Goal: Information Seeking & Learning: Find specific fact

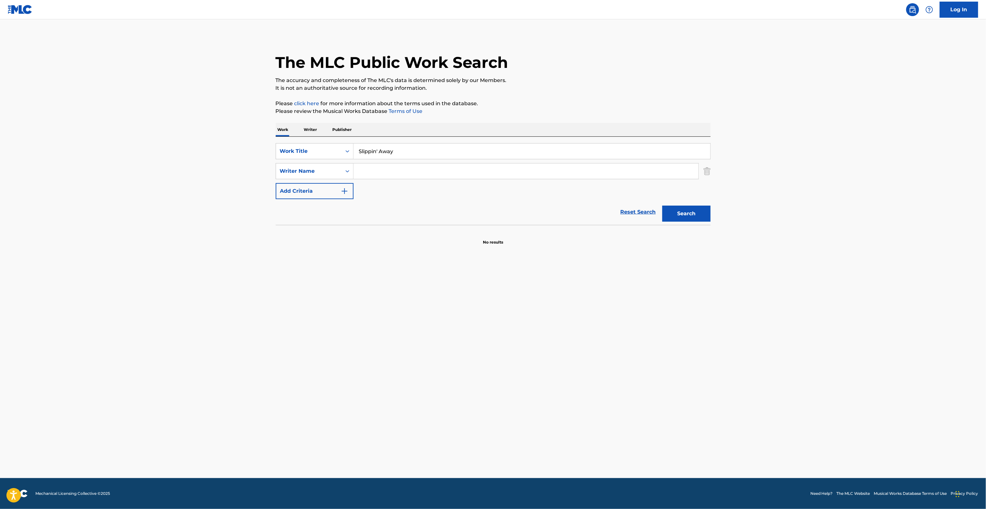
click at [387, 174] on input "Search Form" at bounding box center [526, 170] width 345 height 15
paste input "Merritt"
type input "Merritt"
click at [687, 219] on button "Search" at bounding box center [687, 214] width 48 height 16
click at [346, 303] on main "The MLC Public Work Search The accuracy and completeness of The MLC's data is d…" at bounding box center [493, 248] width 986 height 459
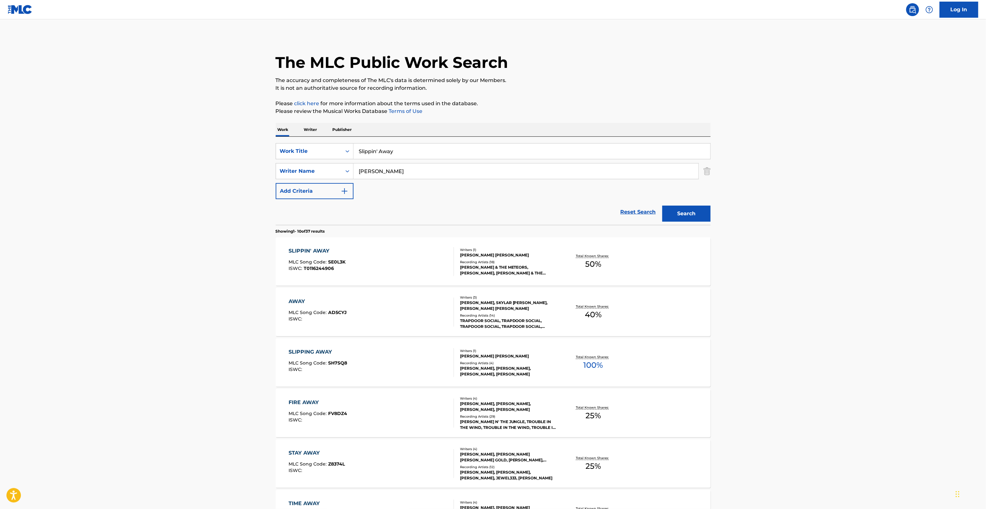
click at [319, 252] on div "SLIPPIN' AWAY" at bounding box center [317, 251] width 57 height 8
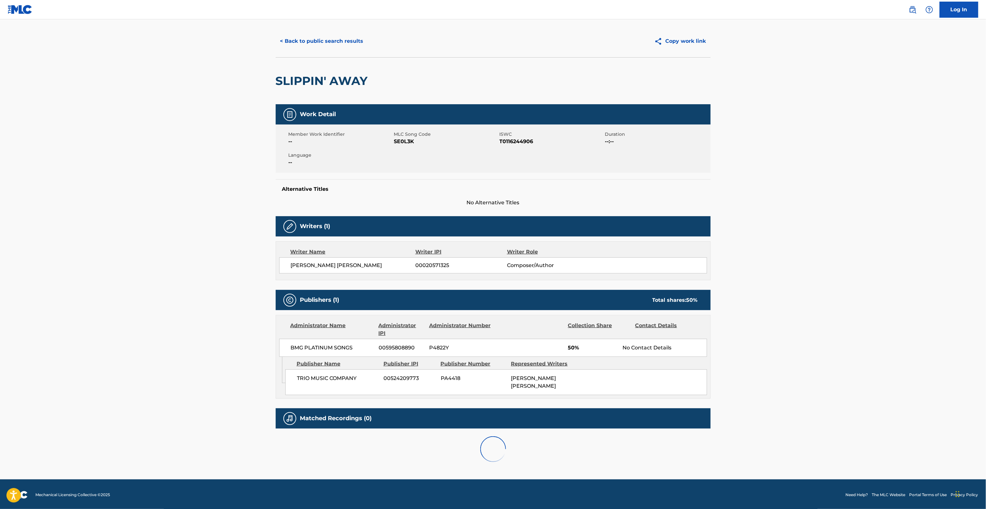
scroll to position [13, 0]
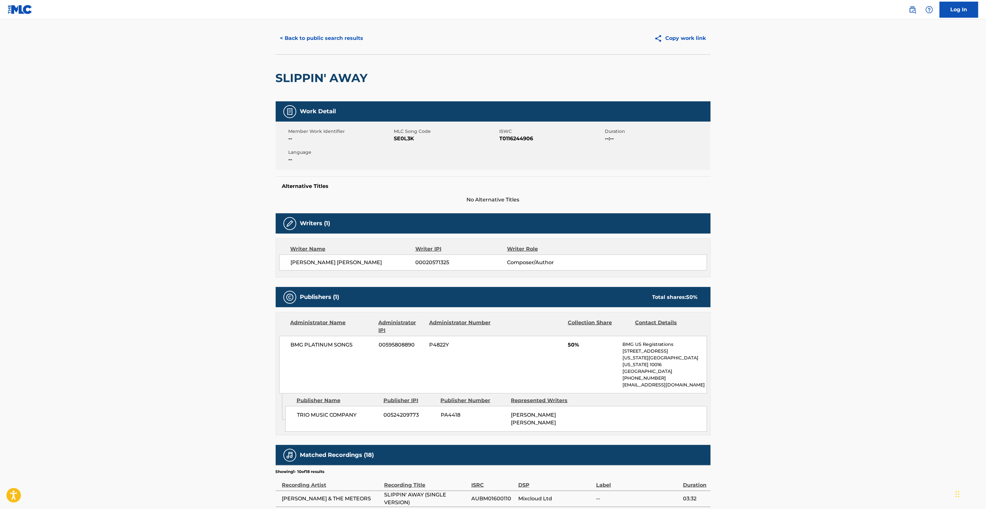
drag, startPoint x: 407, startPoint y: 429, endPoint x: 403, endPoint y: 421, distance: 8.6
click at [407, 427] on div "Admin Original Publisher Connecting Line Publisher Name Publisher IPI Publisher…" at bounding box center [493, 415] width 434 height 42
drag, startPoint x: 403, startPoint y: 421, endPoint x: 372, endPoint y: 374, distance: 56.4
click at [402, 418] on div "TRIO MUSIC COMPANY 00524209773 PA4418 MAXWELL JAMES MERRITT" at bounding box center [496, 419] width 422 height 26
click at [324, 331] on div "Administrator Name" at bounding box center [332, 326] width 83 height 15
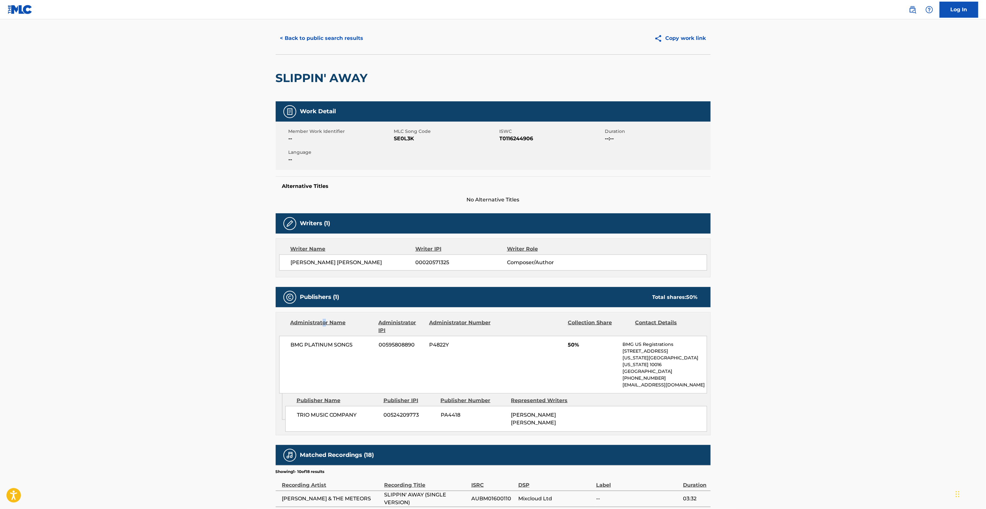
click at [323, 331] on div "Administrator Name" at bounding box center [332, 326] width 83 height 15
click at [322, 331] on div "Administrator Name" at bounding box center [332, 326] width 83 height 15
click at [322, 332] on div "Administrator Name" at bounding box center [332, 326] width 83 height 15
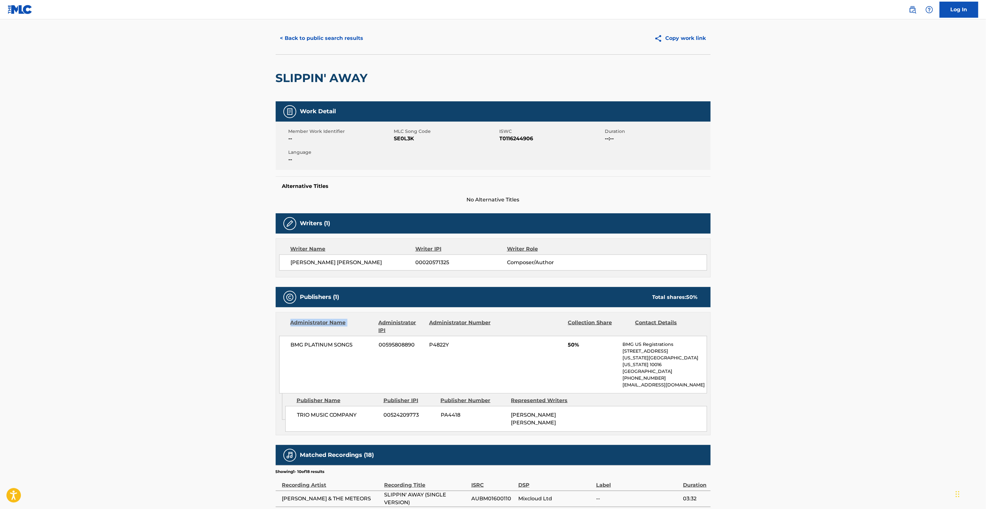
click at [319, 332] on div "Administrator Name" at bounding box center [332, 326] width 83 height 15
drag, startPoint x: 918, startPoint y: 173, endPoint x: 909, endPoint y: 177, distance: 9.6
click at [912, 173] on main "< Back to public search results Copy work link SLIPPIN' AWAY Work Detail Member…" at bounding box center [493, 345] width 986 height 679
click at [909, 177] on main "< Back to public search results Copy work link SLIPPIN' AWAY Work Detail Member…" at bounding box center [493, 345] width 986 height 679
drag, startPoint x: 909, startPoint y: 177, endPoint x: 922, endPoint y: 211, distance: 36.2
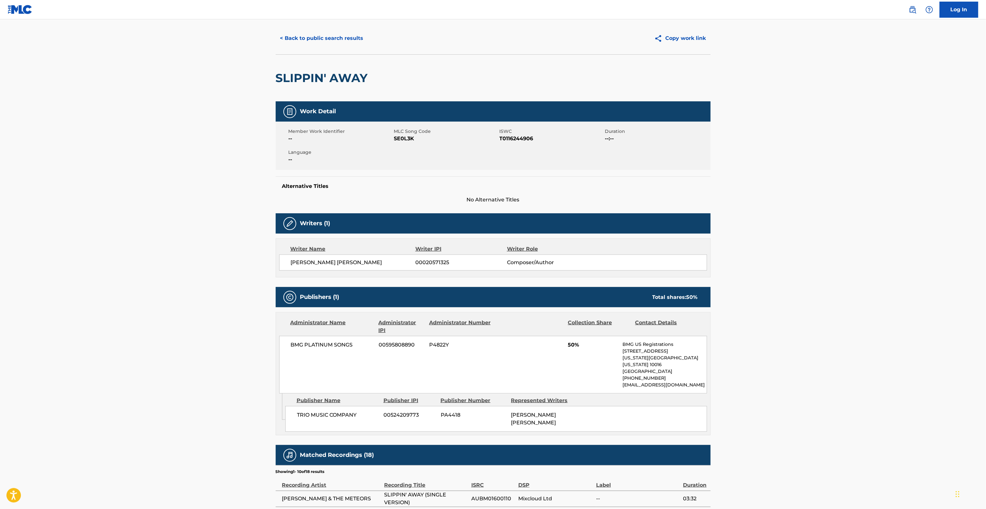
click at [910, 180] on main "< Back to public search results Copy work link SLIPPIN' AWAY Work Detail Member…" at bounding box center [493, 345] width 986 height 679
drag, startPoint x: 956, startPoint y: 239, endPoint x: 957, endPoint y: 235, distance: 3.9
click at [957, 237] on main "< Back to public search results Copy work link SLIPPIN' AWAY Work Detail Member…" at bounding box center [493, 345] width 986 height 679
click at [950, 216] on main "< Back to public search results Copy work link SLIPPIN' AWAY Work Detail Member…" at bounding box center [493, 345] width 986 height 679
drag, startPoint x: 950, startPoint y: 216, endPoint x: 902, endPoint y: 241, distance: 54.4
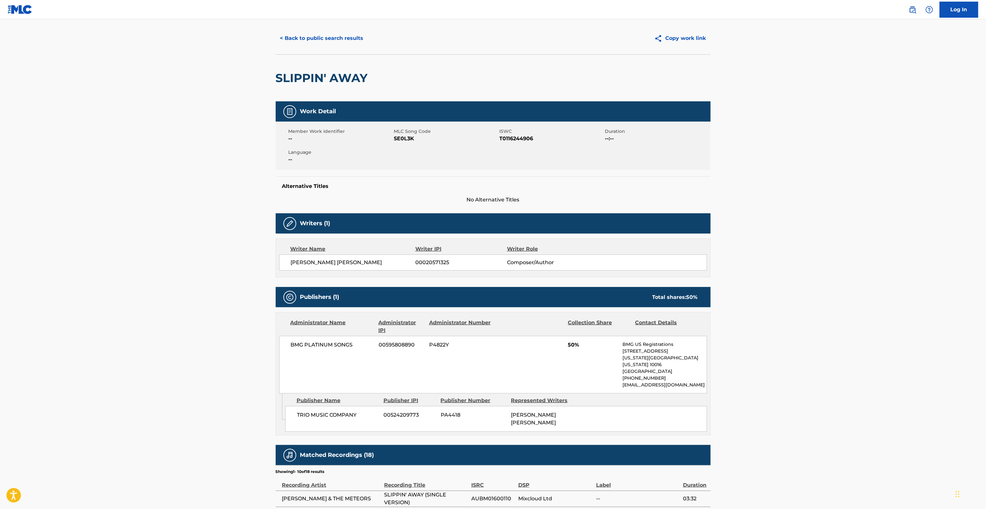
click at [918, 235] on main "< Back to public search results Copy work link SLIPPIN' AWAY Work Detail Member…" at bounding box center [493, 345] width 986 height 679
click at [857, 281] on main "< Back to public search results Copy work link SLIPPIN' AWAY Work Detail Member…" at bounding box center [493, 345] width 986 height 679
drag, startPoint x: 855, startPoint y: 232, endPoint x: 852, endPoint y: 232, distance: 3.5
click at [853, 232] on main "< Back to public search results Copy work link SLIPPIN' AWAY Work Detail Member…" at bounding box center [493, 345] width 986 height 679
click at [852, 232] on main "< Back to public search results Copy work link SLIPPIN' AWAY Work Detail Member…" at bounding box center [493, 345] width 986 height 679
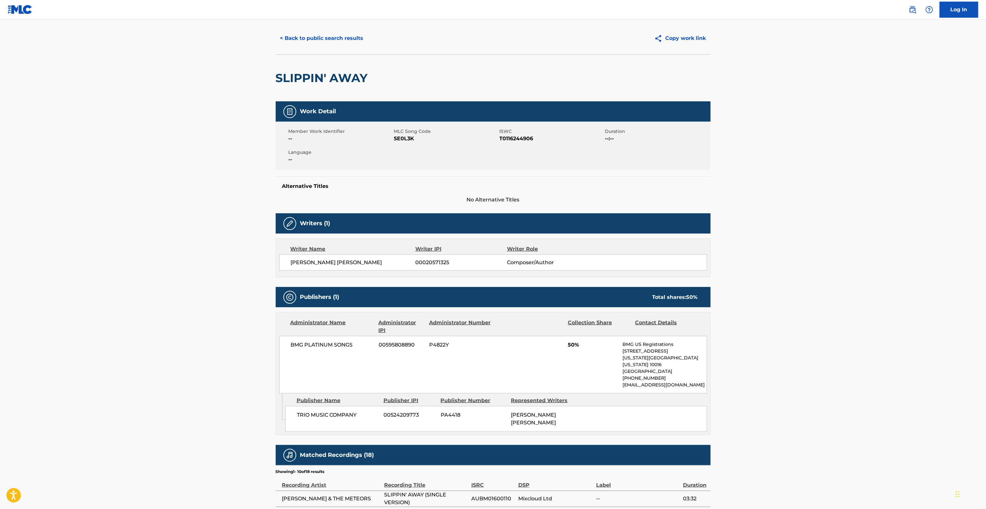
click at [850, 232] on main "< Back to public search results Copy work link SLIPPIN' AWAY Work Detail Member…" at bounding box center [493, 345] width 986 height 679
drag, startPoint x: 850, startPoint y: 232, endPoint x: 858, endPoint y: 231, distance: 8.4
click at [858, 231] on main "< Back to public search results Copy work link SLIPPIN' AWAY Work Detail Member…" at bounding box center [493, 345] width 986 height 679
click at [858, 230] on main "< Back to public search results Copy work link SLIPPIN' AWAY Work Detail Member…" at bounding box center [493, 345] width 986 height 679
click at [863, 227] on main "< Back to public search results Copy work link SLIPPIN' AWAY Work Detail Member…" at bounding box center [493, 345] width 986 height 679
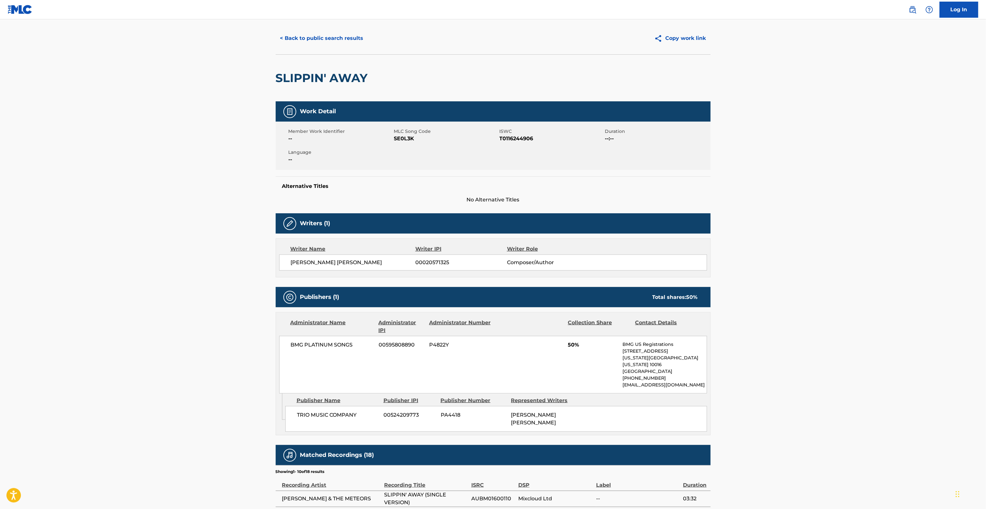
click at [863, 227] on main "< Back to public search results Copy work link SLIPPIN' AWAY Work Detail Member…" at bounding box center [493, 345] width 986 height 679
drag, startPoint x: 843, startPoint y: 244, endPoint x: 843, endPoint y: 237, distance: 7.4
click at [843, 242] on main "< Back to public search results Copy work link SLIPPIN' AWAY Work Detail Member…" at bounding box center [493, 345] width 986 height 679
click at [846, 237] on main "< Back to public search results Copy work link SLIPPIN' AWAY Work Detail Member…" at bounding box center [493, 345] width 986 height 679
click at [846, 241] on main "< Back to public search results Copy work link SLIPPIN' AWAY Work Detail Member…" at bounding box center [493, 345] width 986 height 679
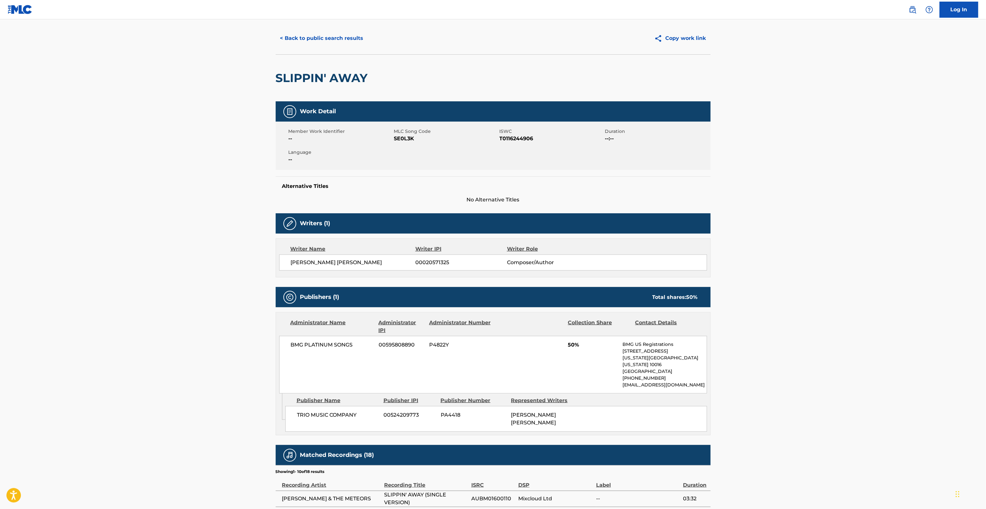
click at [846, 241] on main "< Back to public search results Copy work link SLIPPIN' AWAY Work Detail Member…" at bounding box center [493, 345] width 986 height 679
click at [845, 243] on main "< Back to public search results Copy work link SLIPPIN' AWAY Work Detail Member…" at bounding box center [493, 345] width 986 height 679
drag, startPoint x: 845, startPoint y: 243, endPoint x: 854, endPoint y: 207, distance: 37.7
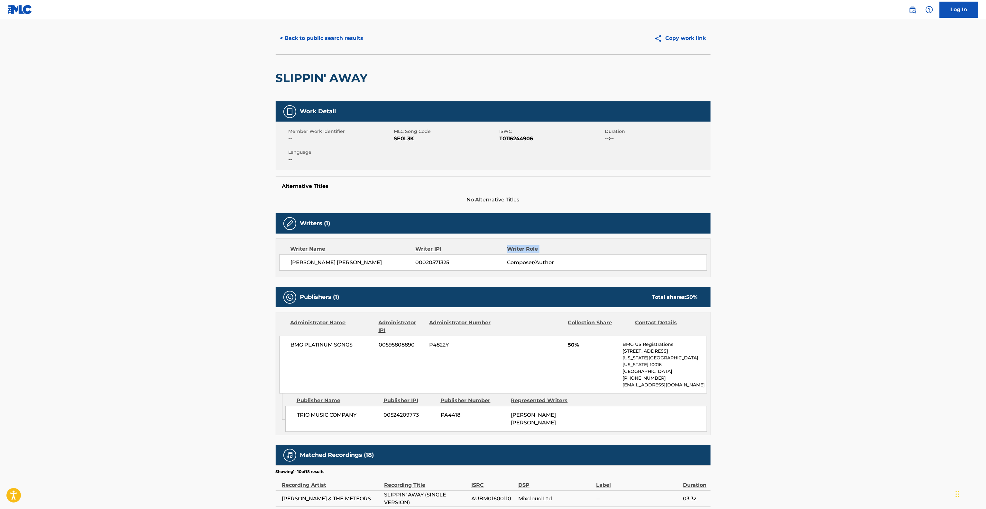
click at [845, 237] on main "< Back to public search results Copy work link SLIPPIN' AWAY Work Detail Member…" at bounding box center [493, 345] width 986 height 679
drag, startPoint x: 856, startPoint y: 198, endPoint x: 853, endPoint y: 213, distance: 15.3
click at [856, 195] on main "< Back to public search results Copy work link SLIPPIN' AWAY Work Detail Member…" at bounding box center [493, 345] width 986 height 679
drag, startPoint x: 855, startPoint y: 245, endPoint x: 859, endPoint y: 256, distance: 11.5
click at [859, 256] on main "< Back to public search results Copy work link SLIPPIN' AWAY Work Detail Member…" at bounding box center [493, 345] width 986 height 679
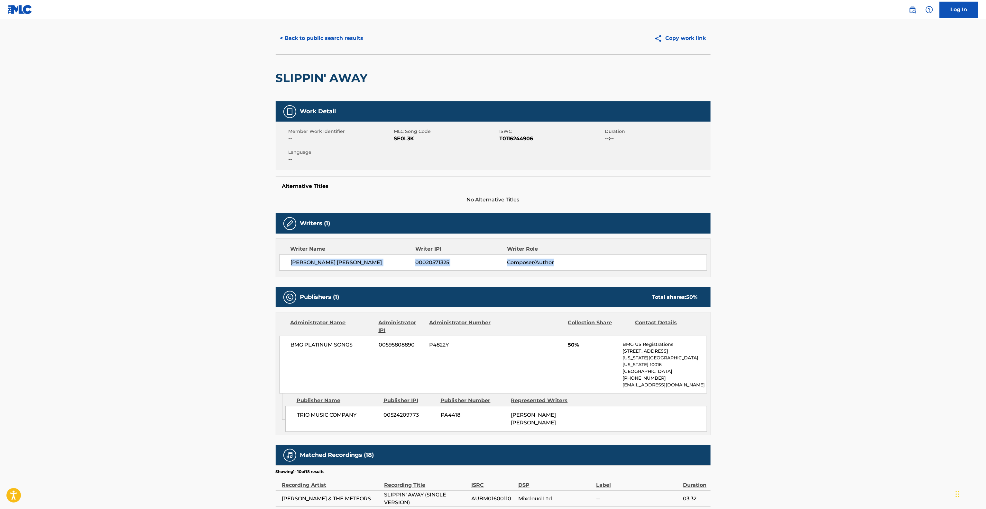
click at [863, 263] on main "< Back to public search results Copy work link SLIPPIN' AWAY Work Detail Member…" at bounding box center [493, 345] width 986 height 679
click at [863, 262] on main "< Back to public search results Copy work link SLIPPIN' AWAY Work Detail Member…" at bounding box center [493, 345] width 986 height 679
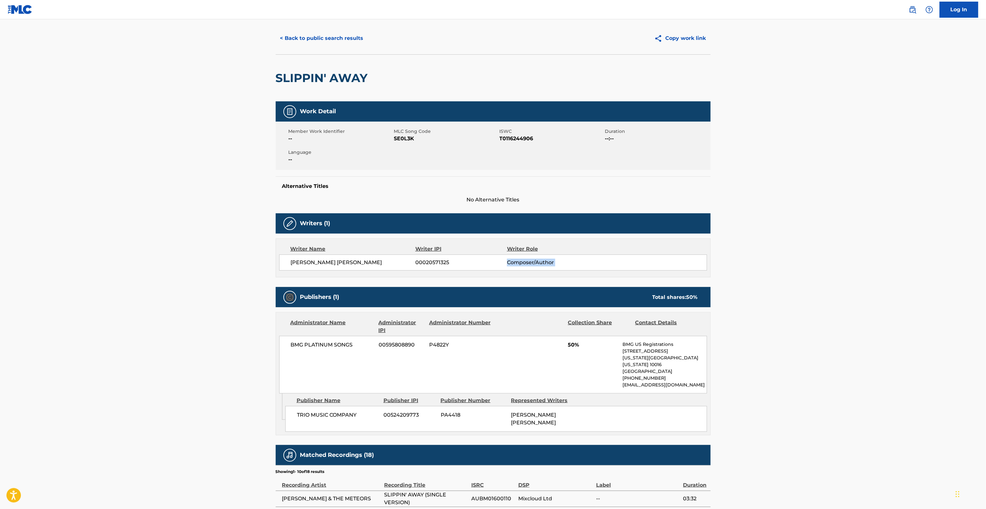
click at [863, 262] on main "< Back to public search results Copy work link SLIPPIN' AWAY Work Detail Member…" at bounding box center [493, 345] width 986 height 679
click at [863, 261] on main "< Back to public search results Copy work link SLIPPIN' AWAY Work Detail Member…" at bounding box center [493, 345] width 986 height 679
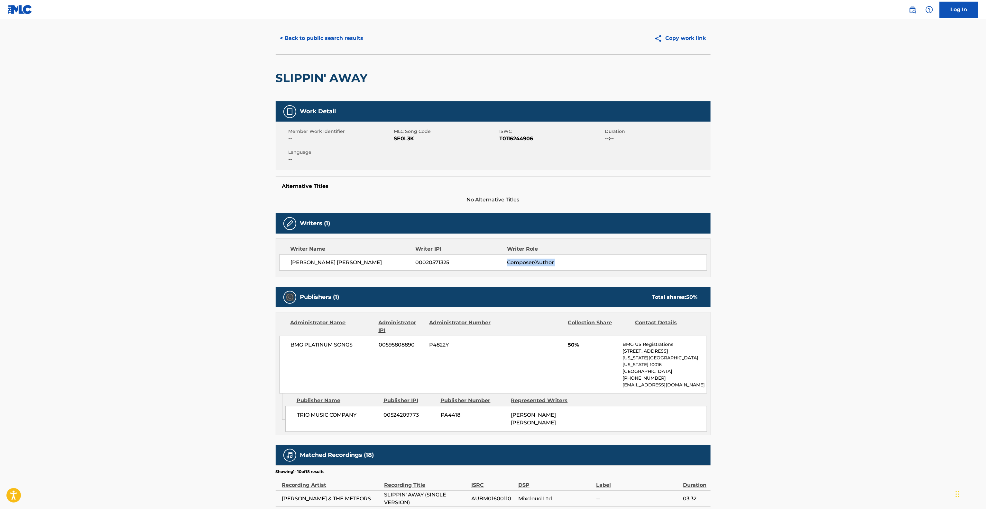
click at [863, 263] on main "< Back to public search results Copy work link SLIPPIN' AWAY Work Detail Member…" at bounding box center [493, 345] width 986 height 679
click at [863, 264] on main "< Back to public search results Copy work link SLIPPIN' AWAY Work Detail Member…" at bounding box center [493, 345] width 986 height 679
click at [861, 268] on main "< Back to public search results Copy work link SLIPPIN' AWAY Work Detail Member…" at bounding box center [493, 345] width 986 height 679
click at [860, 268] on main "< Back to public search results Copy work link SLIPPIN' AWAY Work Detail Member…" at bounding box center [493, 345] width 986 height 679
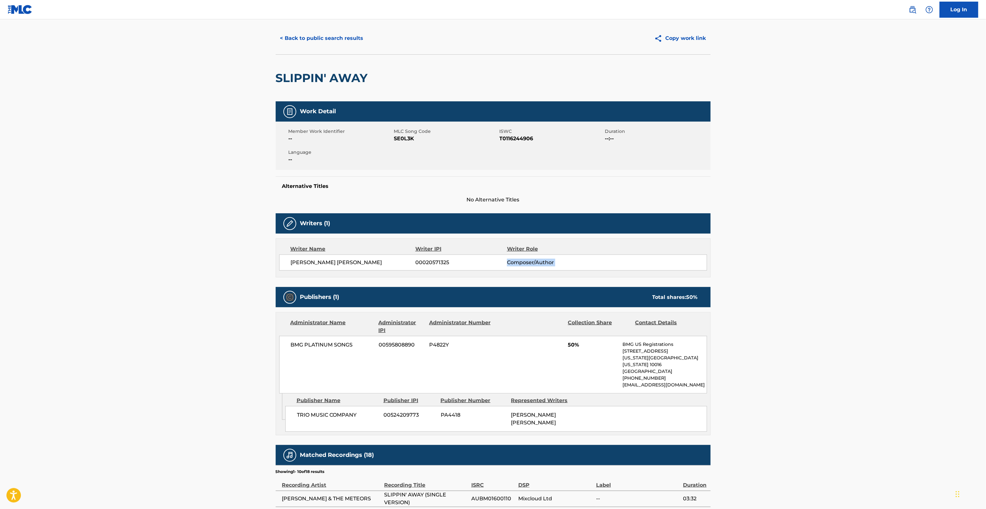
click at [858, 261] on main "< Back to public search results Copy work link SLIPPIN' AWAY Work Detail Member…" at bounding box center [493, 345] width 986 height 679
drag, startPoint x: 853, startPoint y: 258, endPoint x: 853, endPoint y: 254, distance: 4.6
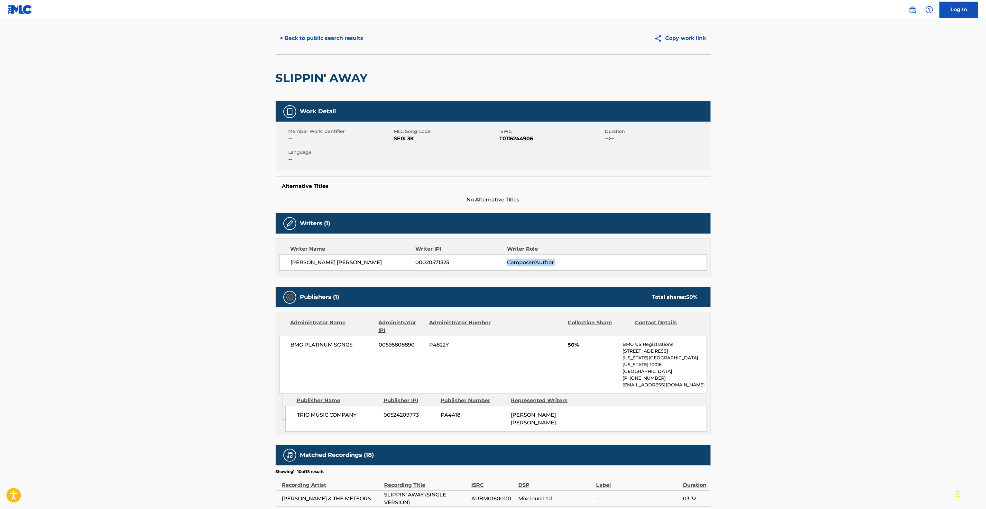
click at [853, 257] on main "< Back to public search results Copy work link SLIPPIN' AWAY Work Detail Member…" at bounding box center [493, 345] width 986 height 679
click at [853, 256] on main "< Back to public search results Copy work link SLIPPIN' AWAY Work Detail Member…" at bounding box center [493, 345] width 986 height 679
drag, startPoint x: 817, startPoint y: 146, endPoint x: 817, endPoint y: 150, distance: 3.5
click at [817, 149] on main "< Back to public search results Copy work link SLIPPIN' AWAY Work Detail Member…" at bounding box center [493, 345] width 986 height 679
click at [817, 154] on main "< Back to public search results Copy work link SLIPPIN' AWAY Work Detail Member…" at bounding box center [493, 345] width 986 height 679
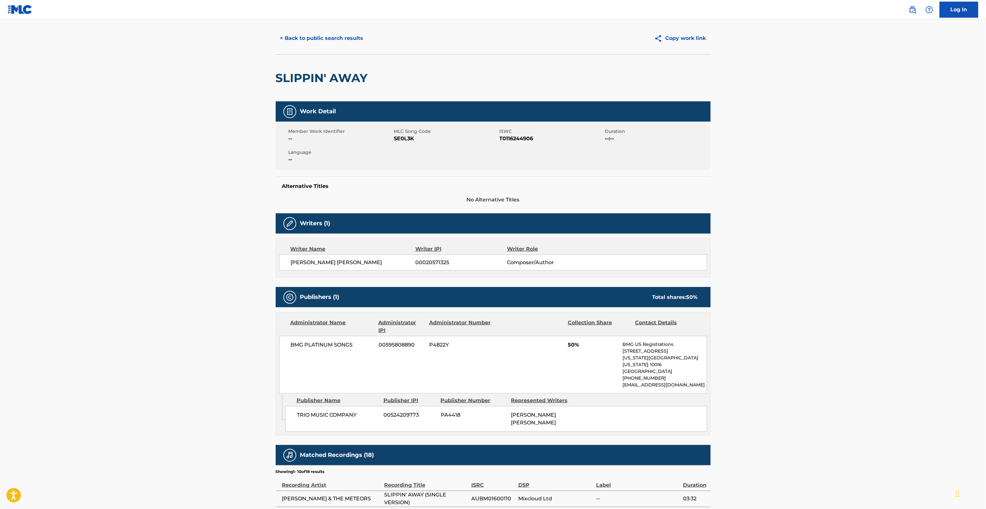
click at [817, 154] on main "< Back to public search results Copy work link SLIPPIN' AWAY Work Detail Member…" at bounding box center [493, 345] width 986 height 679
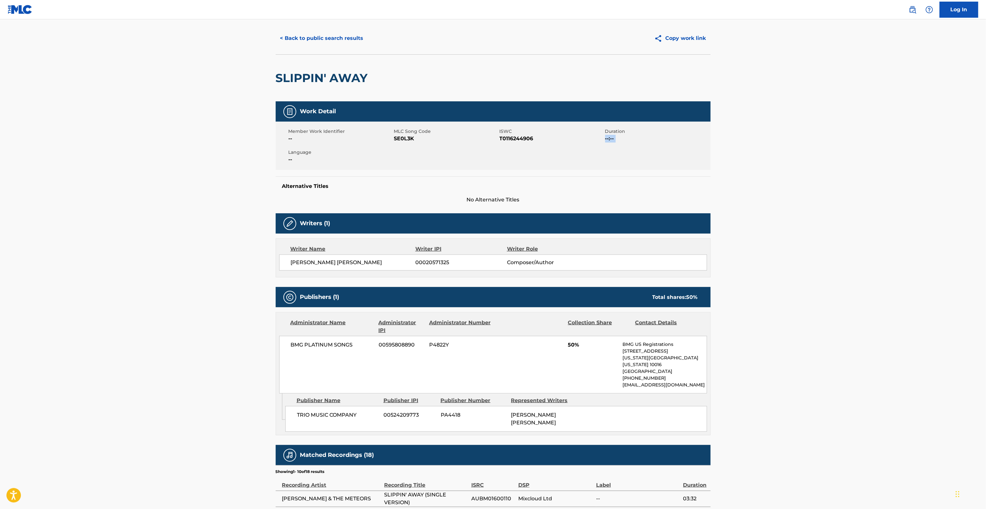
click at [816, 147] on main "< Back to public search results Copy work link SLIPPIN' AWAY Work Detail Member…" at bounding box center [493, 345] width 986 height 679
click at [816, 146] on main "< Back to public search results Copy work link SLIPPIN' AWAY Work Detail Member…" at bounding box center [493, 345] width 986 height 679
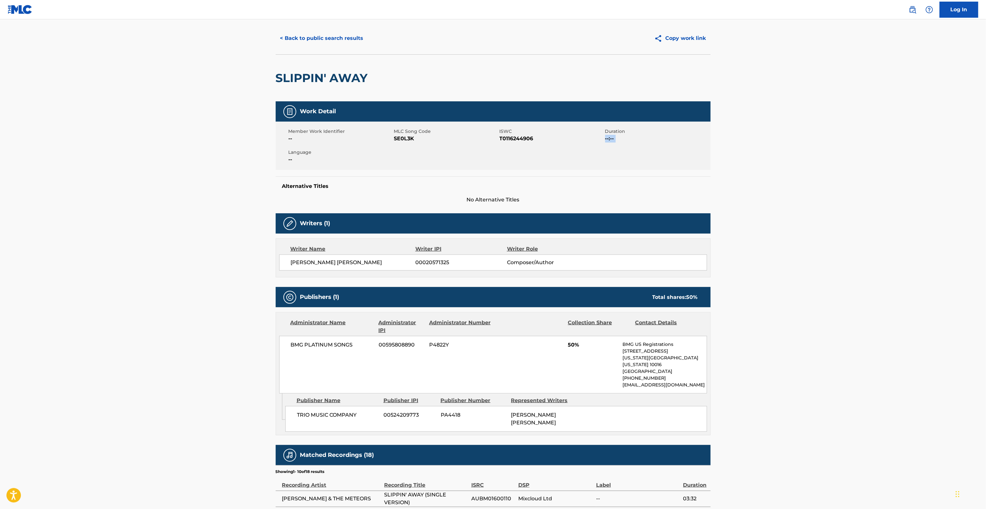
click at [816, 143] on main "< Back to public search results Copy work link SLIPPIN' AWAY Work Detail Member…" at bounding box center [493, 345] width 986 height 679
click at [816, 142] on main "< Back to public search results Copy work link SLIPPIN' AWAY Work Detail Member…" at bounding box center [493, 345] width 986 height 679
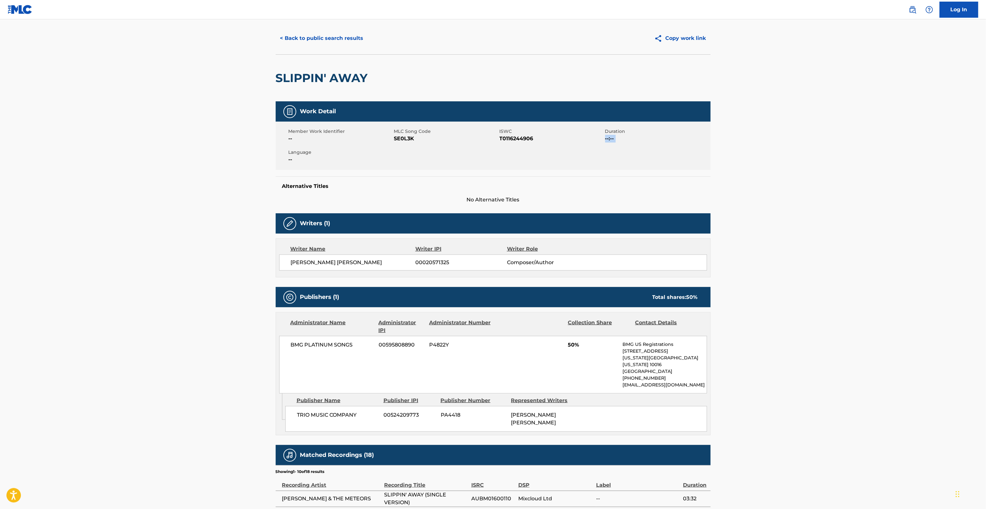
click at [814, 142] on main "< Back to public search results Copy work link SLIPPIN' AWAY Work Detail Member…" at bounding box center [493, 345] width 986 height 679
drag, startPoint x: 814, startPoint y: 142, endPoint x: 815, endPoint y: 131, distance: 11.0
click at [814, 140] on main "< Back to public search results Copy work link SLIPPIN' AWAY Work Detail Member…" at bounding box center [493, 345] width 986 height 679
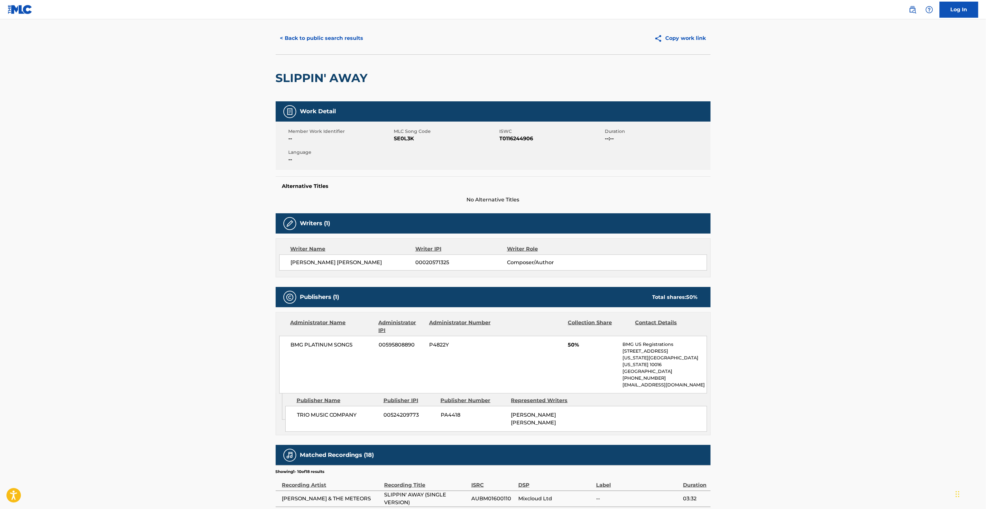
drag, startPoint x: 815, startPoint y: 131, endPoint x: 824, endPoint y: 101, distance: 31.6
click at [820, 117] on main "< Back to public search results Copy work link SLIPPIN' AWAY Work Detail Member…" at bounding box center [493, 345] width 986 height 679
click at [803, 178] on main "< Back to public search results Copy work link SLIPPIN' AWAY Work Detail Member…" at bounding box center [493, 345] width 986 height 679
click at [814, 193] on main "< Back to public search results Copy work link SLIPPIN' AWAY Work Detail Member…" at bounding box center [493, 345] width 986 height 679
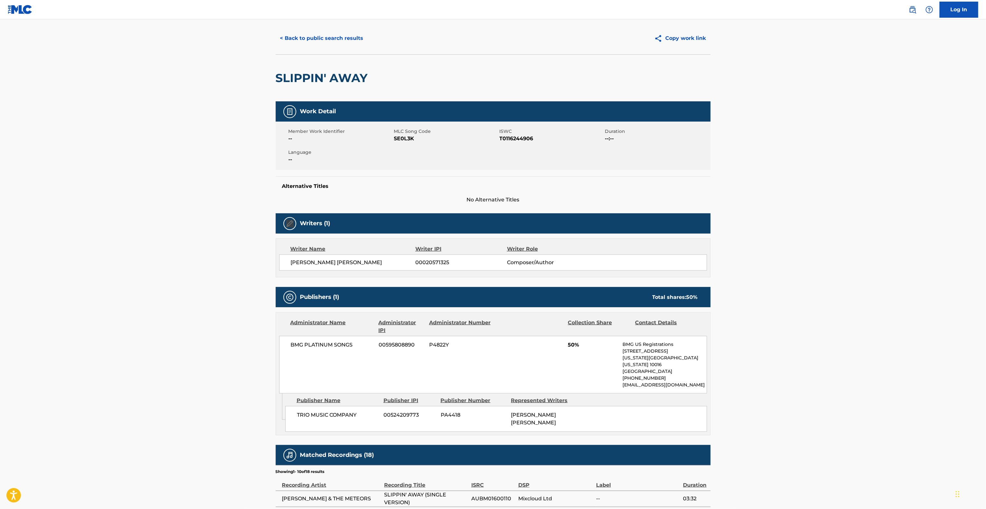
click at [814, 193] on main "< Back to public search results Copy work link SLIPPIN' AWAY Work Detail Member…" at bounding box center [493, 345] width 986 height 679
click at [815, 193] on main "< Back to public search results Copy work link SLIPPIN' AWAY Work Detail Member…" at bounding box center [493, 345] width 986 height 679
click at [815, 198] on main "< Back to public search results Copy work link SLIPPIN' AWAY Work Detail Member…" at bounding box center [493, 345] width 986 height 679
click at [825, 211] on main "< Back to public search results Copy work link SLIPPIN' AWAY Work Detail Member…" at bounding box center [493, 345] width 986 height 679
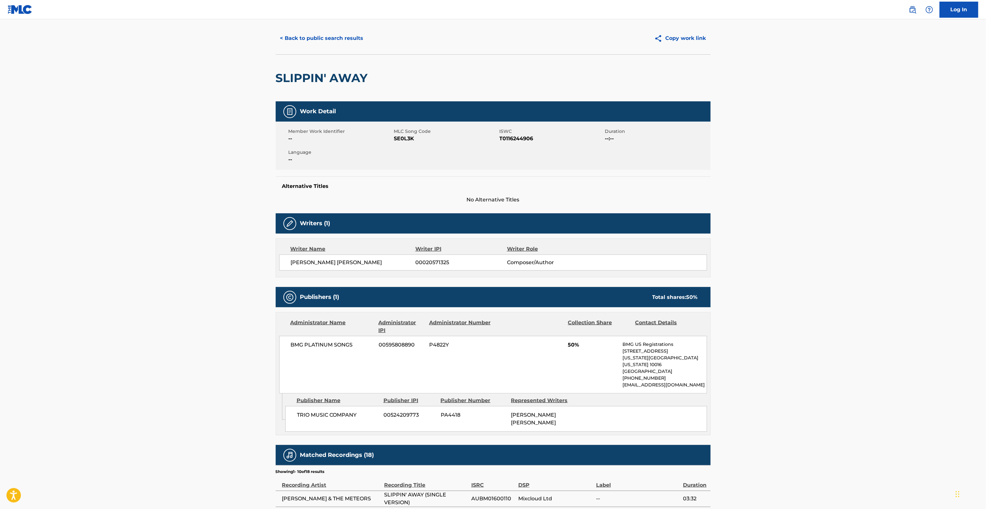
click at [825, 211] on main "< Back to public search results Copy work link SLIPPIN' AWAY Work Detail Member…" at bounding box center [493, 345] width 986 height 679
click at [825, 214] on main "< Back to public search results Copy work link SLIPPIN' AWAY Work Detail Member…" at bounding box center [493, 345] width 986 height 679
click at [822, 209] on main "< Back to public search results Copy work link SLIPPIN' AWAY Work Detail Member…" at bounding box center [493, 345] width 986 height 679
click at [834, 224] on main "< Back to public search results Copy work link SLIPPIN' AWAY Work Detail Member…" at bounding box center [493, 345] width 986 height 679
drag, startPoint x: 852, startPoint y: 44, endPoint x: 861, endPoint y: 48, distance: 9.8
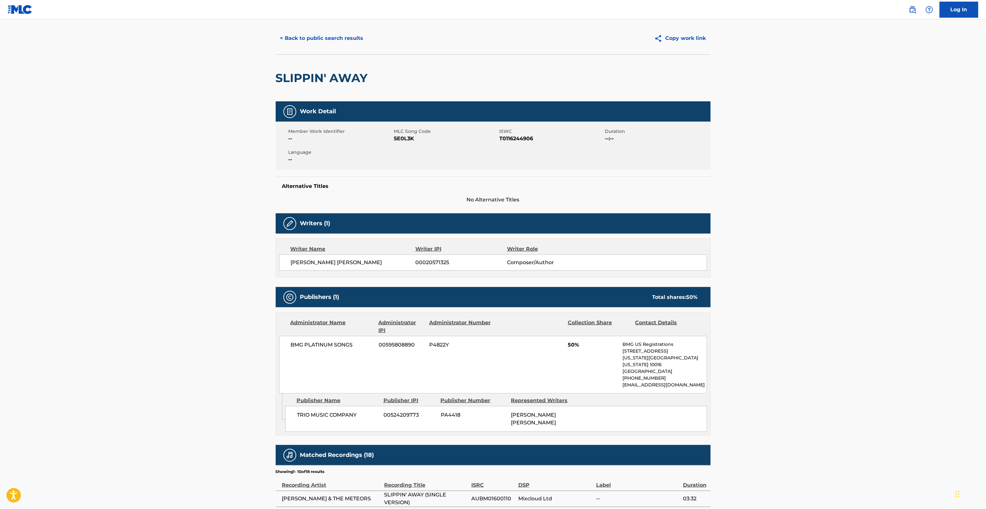
click at [860, 48] on main "< Back to public search results Copy work link SLIPPIN' AWAY Work Detail Member…" at bounding box center [493, 345] width 986 height 679
click at [875, 0] on html "Accessibility Screen-Reader Guide, Feedback, and Issue Reporting | New window C…" at bounding box center [493, 241] width 986 height 509
click at [815, 245] on main "< Back to public search results Copy work link SLIPPIN' AWAY Work Detail Member…" at bounding box center [493, 345] width 986 height 679
click at [814, 239] on main "< Back to public search results Copy work link SLIPPIN' AWAY Work Detail Member…" at bounding box center [493, 345] width 986 height 679
click at [814, 236] on main "< Back to public search results Copy work link SLIPPIN' AWAY Work Detail Member…" at bounding box center [493, 345] width 986 height 679
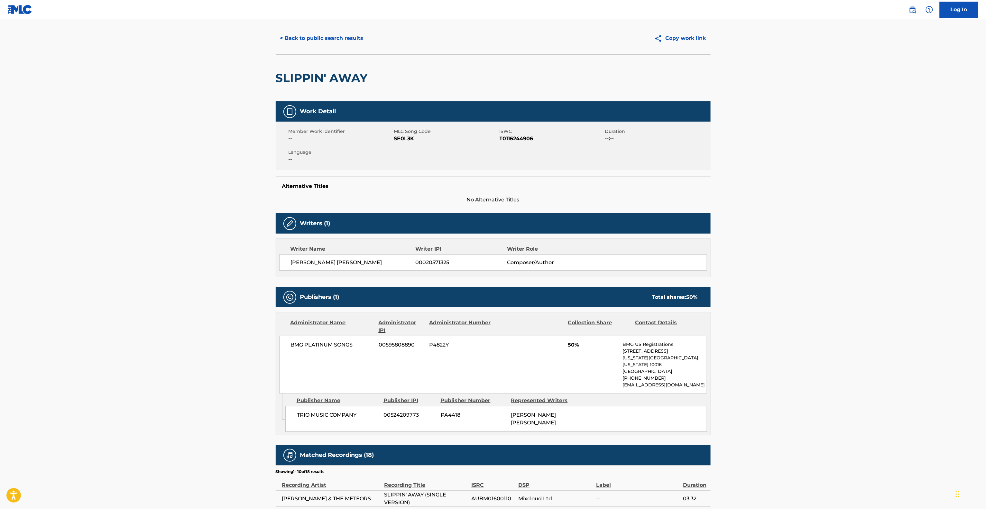
click at [814, 236] on main "< Back to public search results Copy work link SLIPPIN' AWAY Work Detail Member…" at bounding box center [493, 345] width 986 height 679
drag, startPoint x: 814, startPoint y: 237, endPoint x: 820, endPoint y: 231, distance: 8.0
click at [820, 231] on main "< Back to public search results Copy work link SLIPPIN' AWAY Work Detail Member…" at bounding box center [493, 345] width 986 height 679
click at [824, 230] on main "< Back to public search results Copy work link SLIPPIN' AWAY Work Detail Member…" at bounding box center [493, 345] width 986 height 679
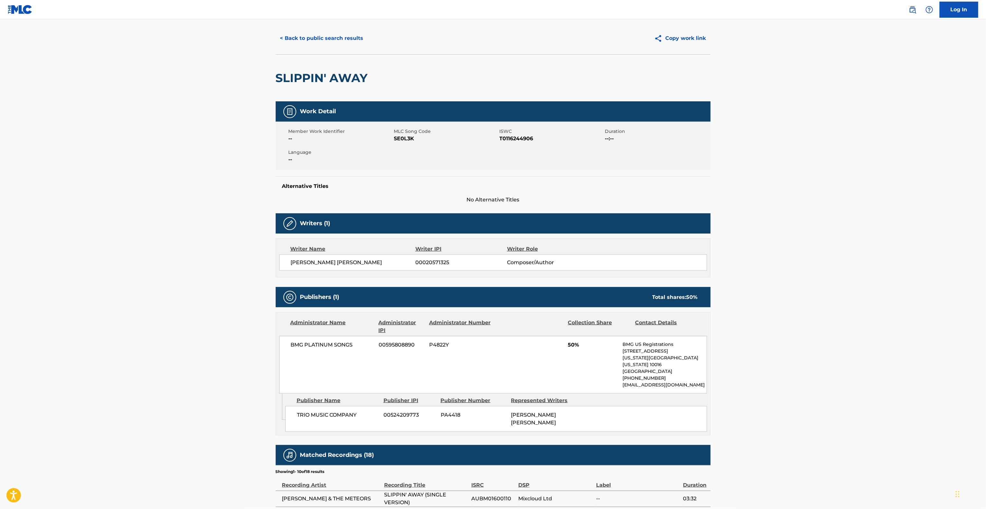
drag, startPoint x: 824, startPoint y: 230, endPoint x: 824, endPoint y: 225, distance: 5.1
click at [824, 227] on main "< Back to public search results Copy work link SLIPPIN' AWAY Work Detail Member…" at bounding box center [493, 345] width 986 height 679
click at [844, 147] on main "< Back to public search results Copy work link SLIPPIN' AWAY Work Detail Member…" at bounding box center [493, 345] width 986 height 679
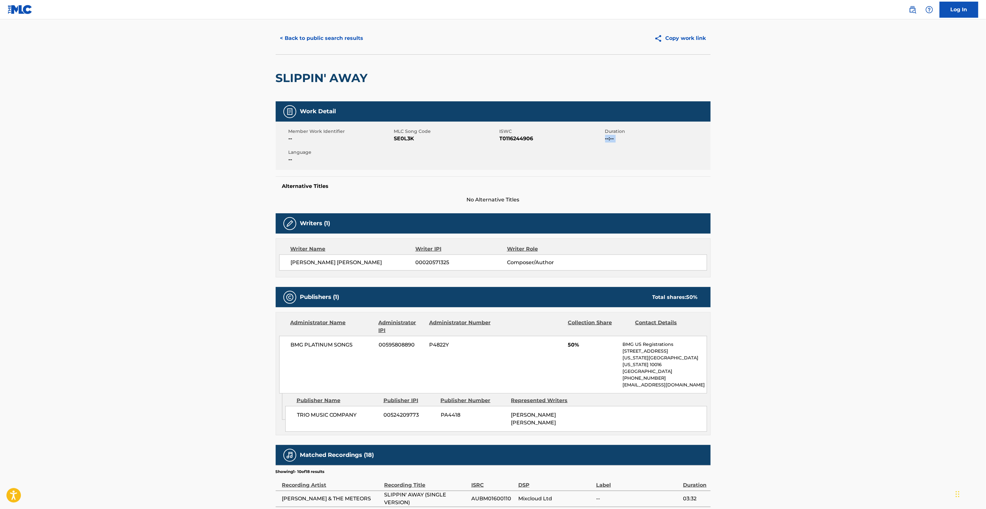
click at [844, 147] on main "< Back to public search results Copy work link SLIPPIN' AWAY Work Detail Member…" at bounding box center [493, 345] width 986 height 679
click at [844, 149] on main "< Back to public search results Copy work link SLIPPIN' AWAY Work Detail Member…" at bounding box center [493, 345] width 986 height 679
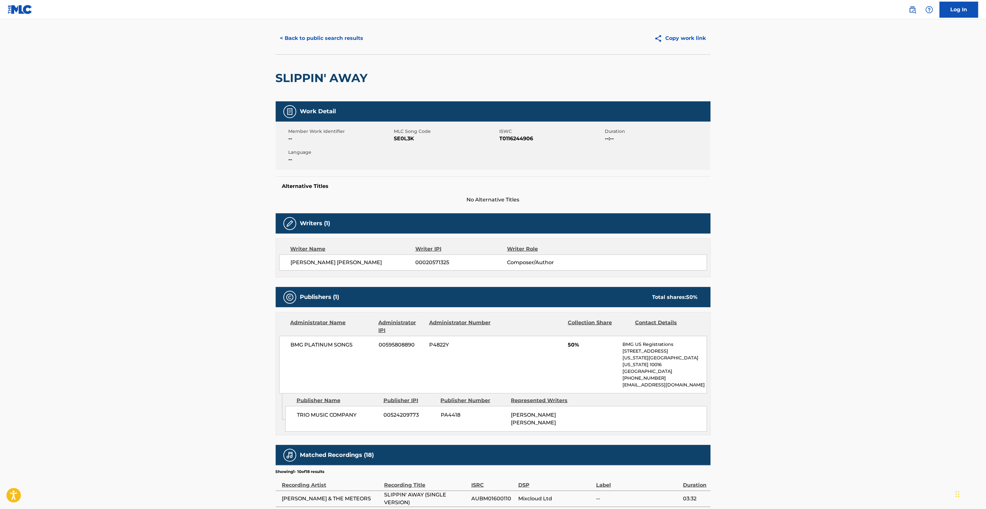
click at [844, 151] on main "< Back to public search results Copy work link SLIPPIN' AWAY Work Detail Member…" at bounding box center [493, 345] width 986 height 679
click at [844, 149] on main "< Back to public search results Copy work link SLIPPIN' AWAY Work Detail Member…" at bounding box center [493, 345] width 986 height 679
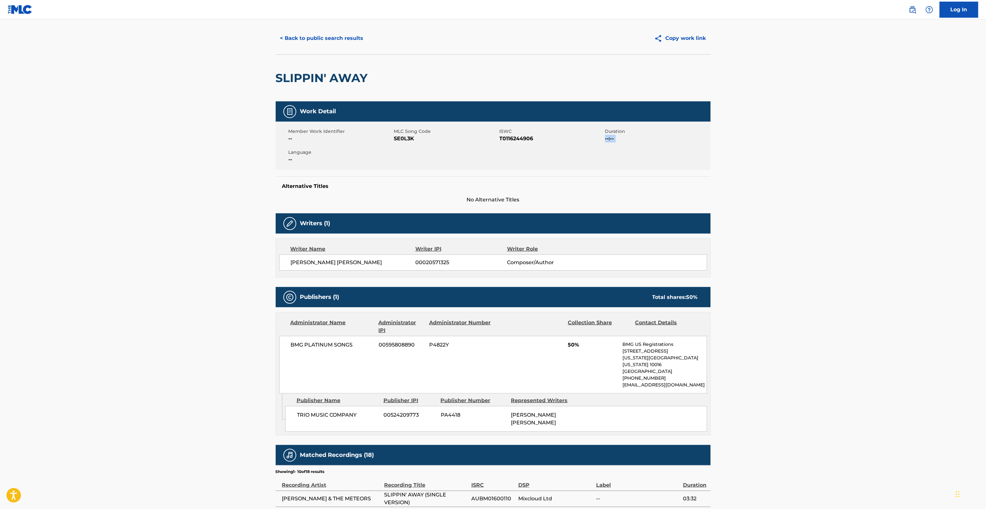
click at [844, 149] on main "< Back to public search results Copy work link SLIPPIN' AWAY Work Detail Member…" at bounding box center [493, 345] width 986 height 679
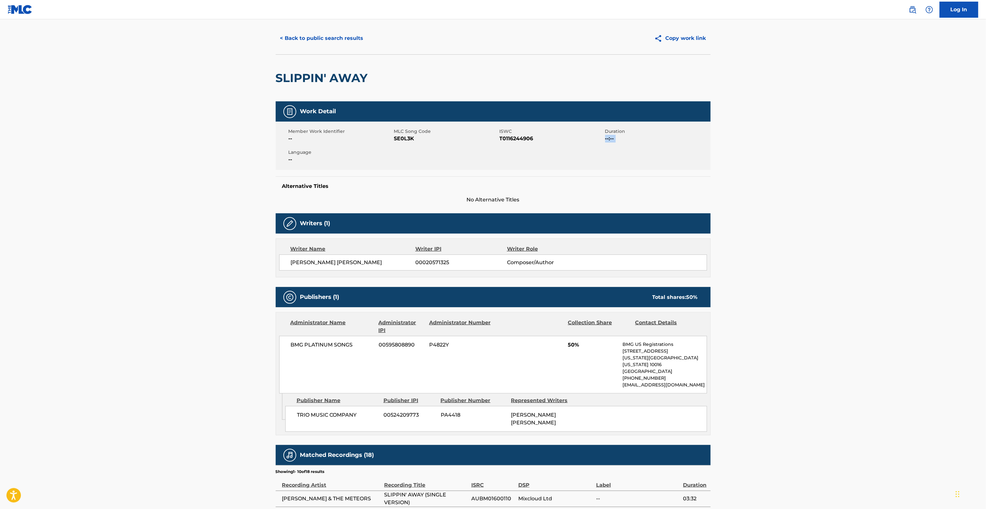
click at [844, 149] on main "< Back to public search results Copy work link SLIPPIN' AWAY Work Detail Member…" at bounding box center [493, 345] width 986 height 679
click at [844, 150] on main "< Back to public search results Copy work link SLIPPIN' AWAY Work Detail Member…" at bounding box center [493, 345] width 986 height 679
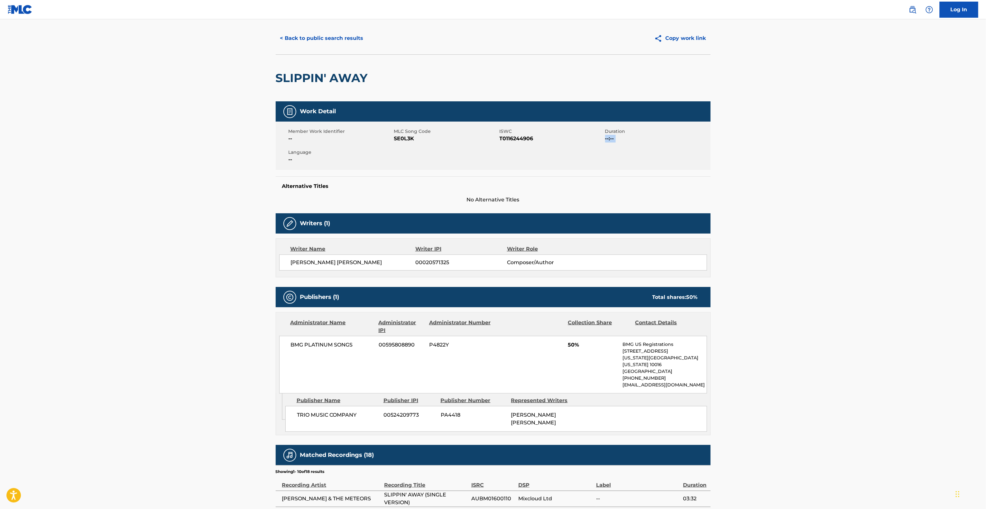
click at [844, 150] on main "< Back to public search results Copy work link SLIPPIN' AWAY Work Detail Member…" at bounding box center [493, 345] width 986 height 679
click at [844, 151] on main "< Back to public search results Copy work link SLIPPIN' AWAY Work Detail Member…" at bounding box center [493, 345] width 986 height 679
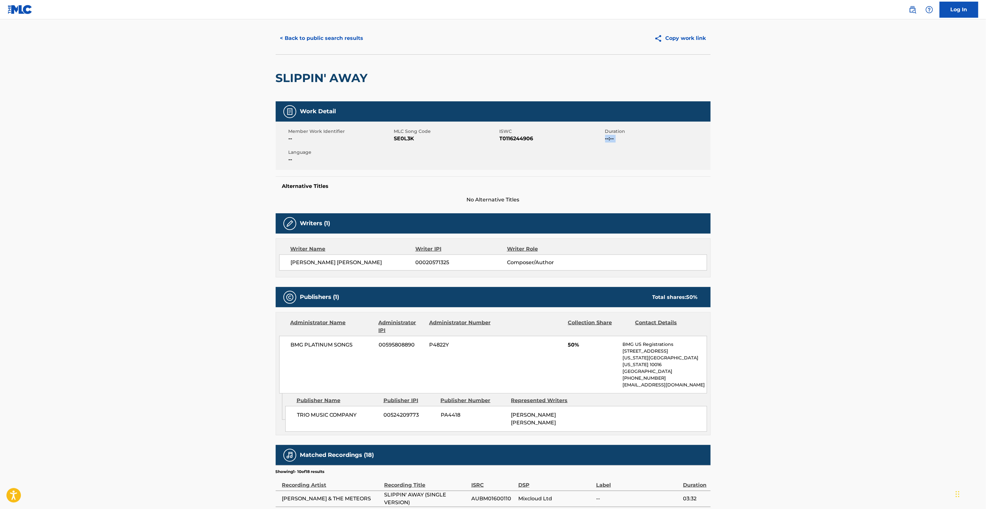
click at [844, 154] on main "< Back to public search results Copy work link SLIPPIN' AWAY Work Detail Member…" at bounding box center [493, 345] width 986 height 679
click at [843, 157] on main "< Back to public search results Copy work link SLIPPIN' AWAY Work Detail Member…" at bounding box center [493, 345] width 986 height 679
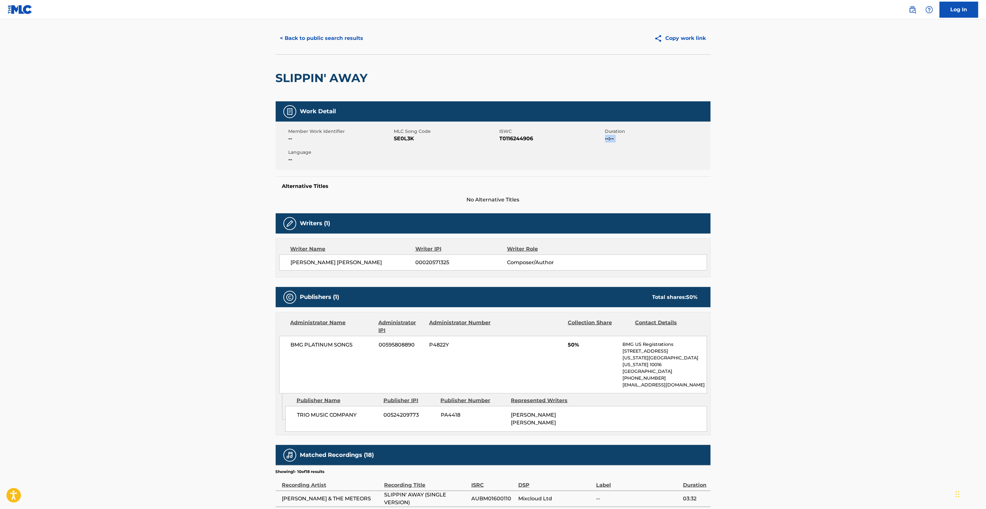
click at [843, 157] on main "< Back to public search results Copy work link SLIPPIN' AWAY Work Detail Member…" at bounding box center [493, 345] width 986 height 679
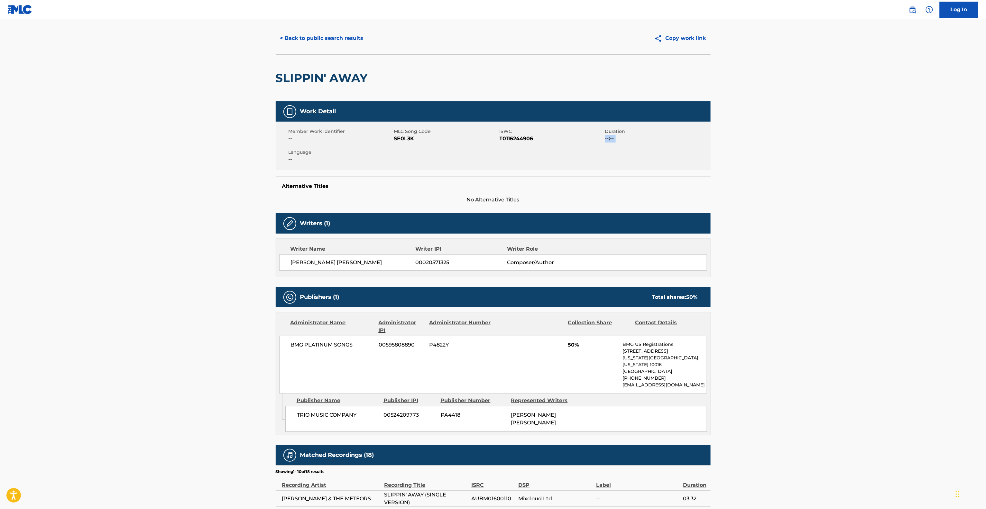
click at [843, 157] on main "< Back to public search results Copy work link SLIPPIN' AWAY Work Detail Member…" at bounding box center [493, 345] width 986 height 679
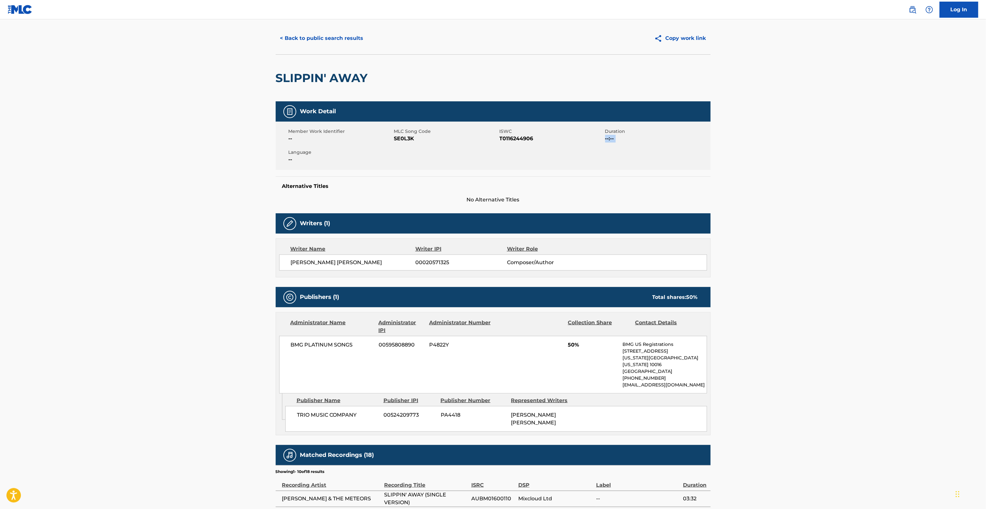
click at [843, 157] on main "< Back to public search results Copy work link SLIPPIN' AWAY Work Detail Member…" at bounding box center [493, 345] width 986 height 679
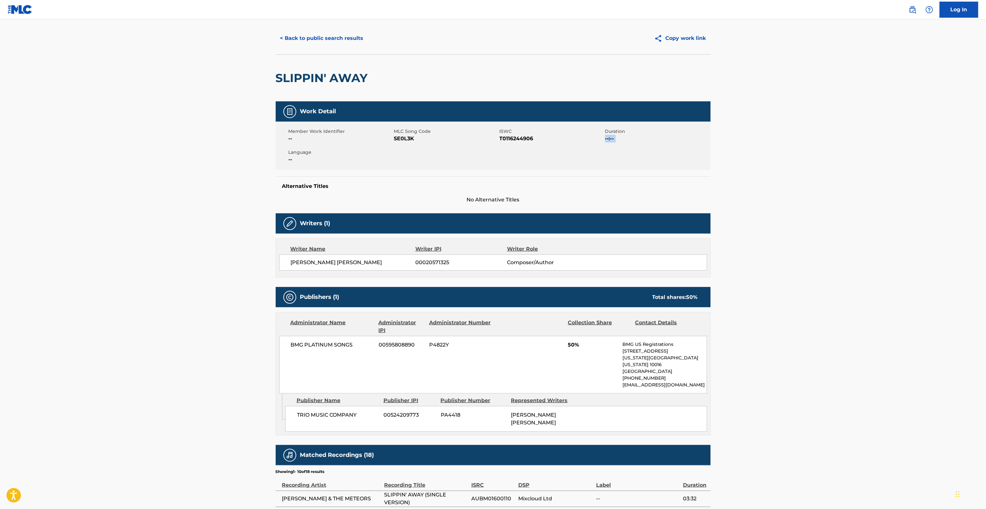
click at [843, 157] on main "< Back to public search results Copy work link SLIPPIN' AWAY Work Detail Member…" at bounding box center [493, 345] width 986 height 679
click at [842, 158] on main "< Back to public search results Copy work link SLIPPIN' AWAY Work Detail Member…" at bounding box center [493, 345] width 986 height 679
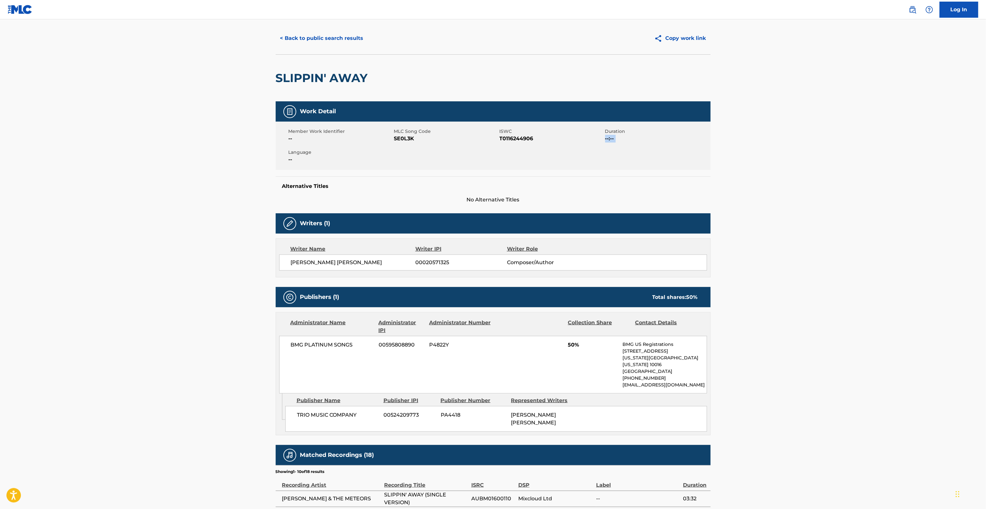
click at [839, 161] on main "< Back to public search results Copy work link SLIPPIN' AWAY Work Detail Member…" at bounding box center [493, 345] width 986 height 679
click at [839, 162] on main "< Back to public search results Copy work link SLIPPIN' AWAY Work Detail Member…" at bounding box center [493, 345] width 986 height 679
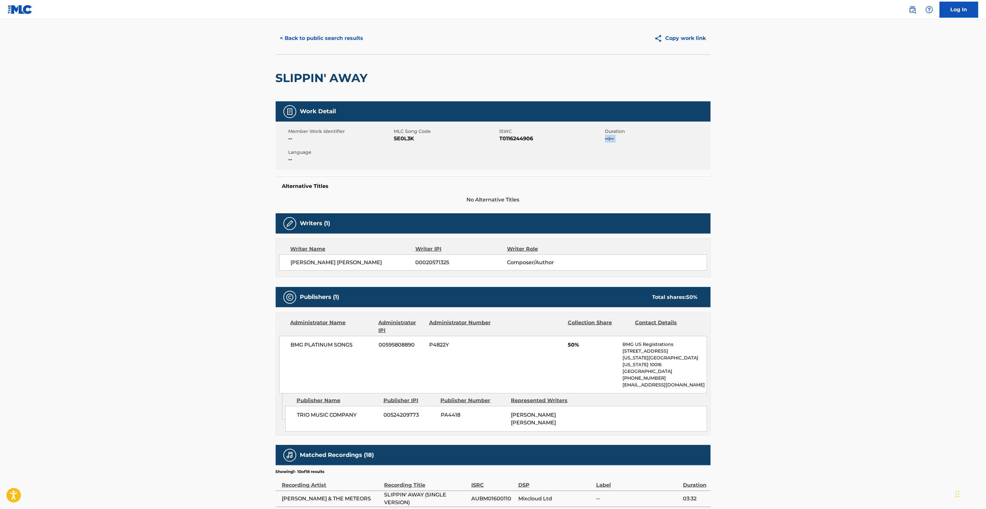
click at [839, 162] on main "< Back to public search results Copy work link SLIPPIN' AWAY Work Detail Member…" at bounding box center [493, 345] width 986 height 679
click at [839, 163] on main "< Back to public search results Copy work link SLIPPIN' AWAY Work Detail Member…" at bounding box center [493, 345] width 986 height 679
click at [836, 166] on main "< Back to public search results Copy work link SLIPPIN' AWAY Work Detail Member…" at bounding box center [493, 345] width 986 height 679
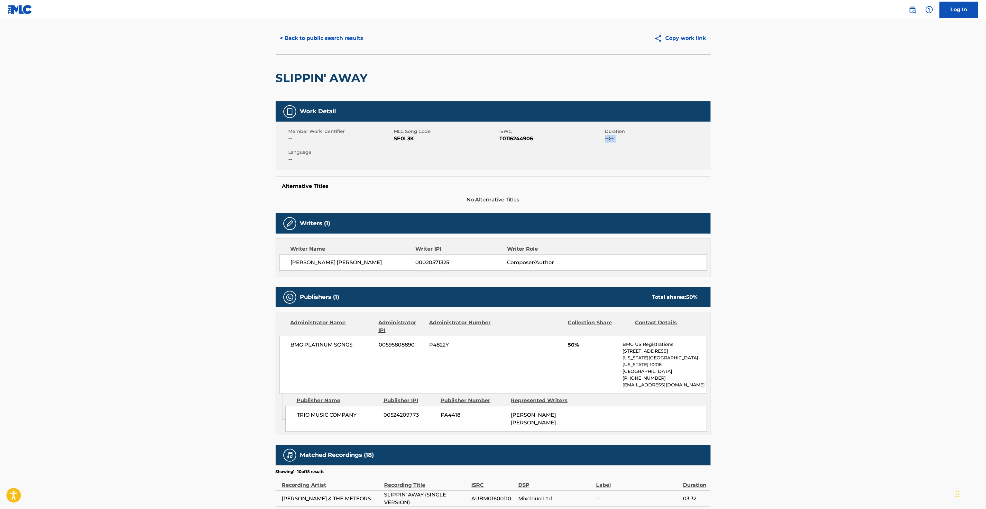
click at [835, 167] on main "< Back to public search results Copy work link SLIPPIN' AWAY Work Detail Member…" at bounding box center [493, 345] width 986 height 679
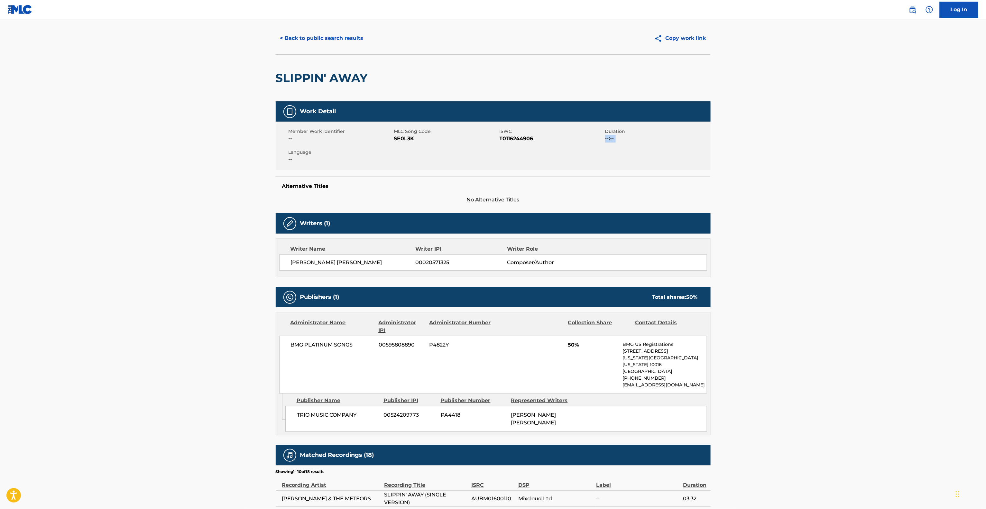
click at [835, 167] on main "< Back to public search results Copy work link SLIPPIN' AWAY Work Detail Member…" at bounding box center [493, 345] width 986 height 679
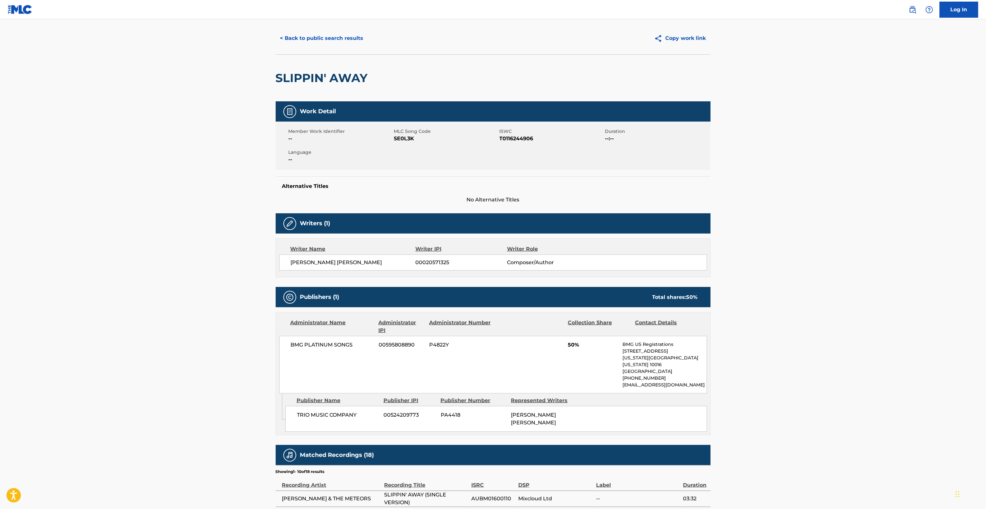
click at [835, 167] on main "< Back to public search results Copy work link SLIPPIN' AWAY Work Detail Member…" at bounding box center [493, 345] width 986 height 679
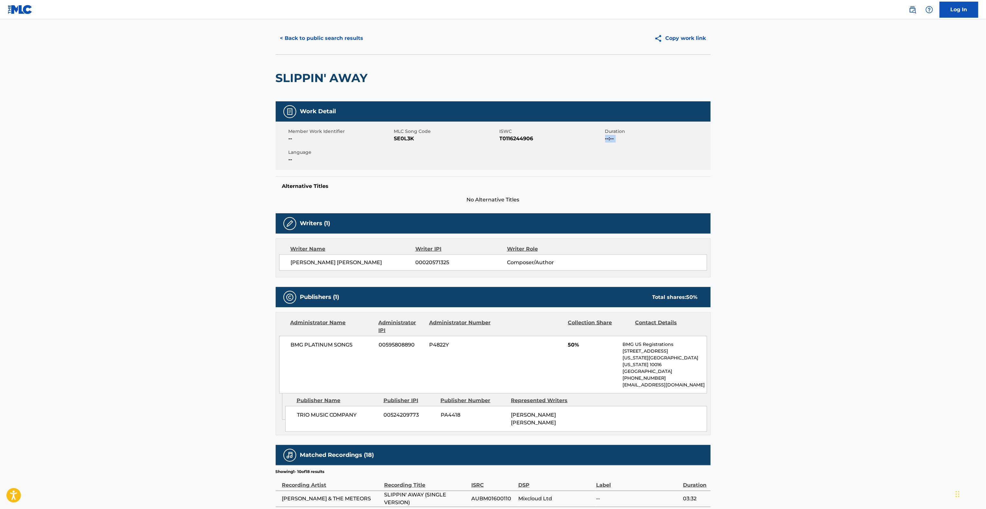
click at [835, 167] on main "< Back to public search results Copy work link SLIPPIN' AWAY Work Detail Member…" at bounding box center [493, 345] width 986 height 679
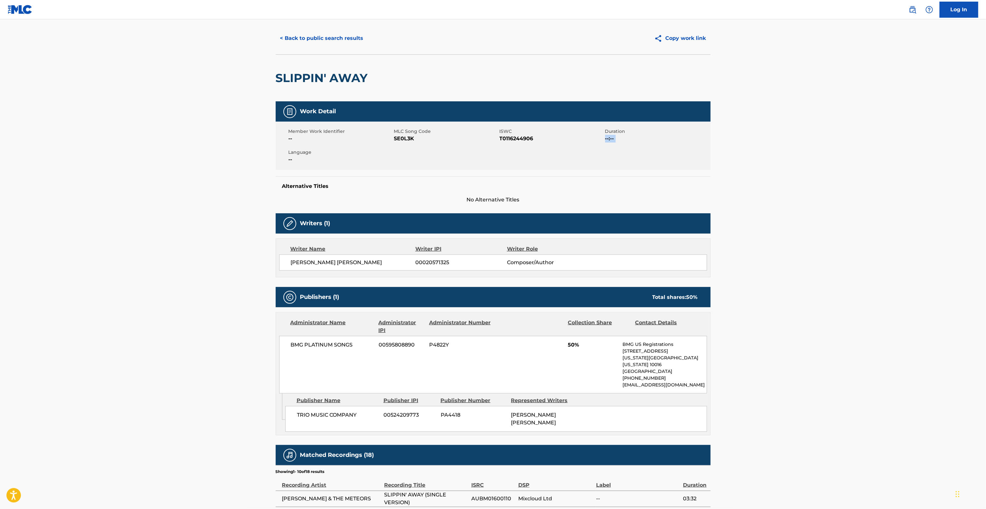
click at [835, 167] on main "< Back to public search results Copy work link SLIPPIN' AWAY Work Detail Member…" at bounding box center [493, 345] width 986 height 679
click at [834, 169] on main "< Back to public search results Copy work link SLIPPIN' AWAY Work Detail Member…" at bounding box center [493, 345] width 986 height 679
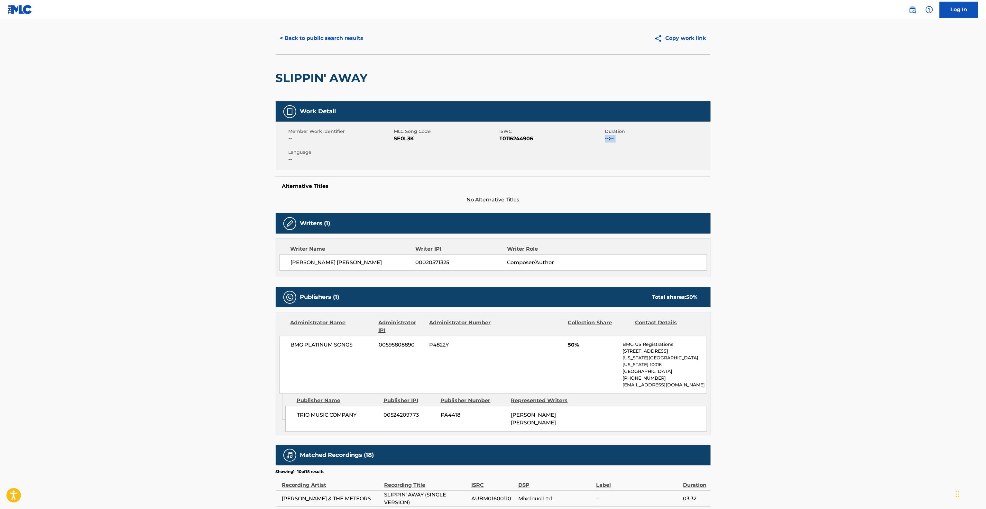
click at [834, 169] on main "< Back to public search results Copy work link SLIPPIN' AWAY Work Detail Member…" at bounding box center [493, 345] width 986 height 679
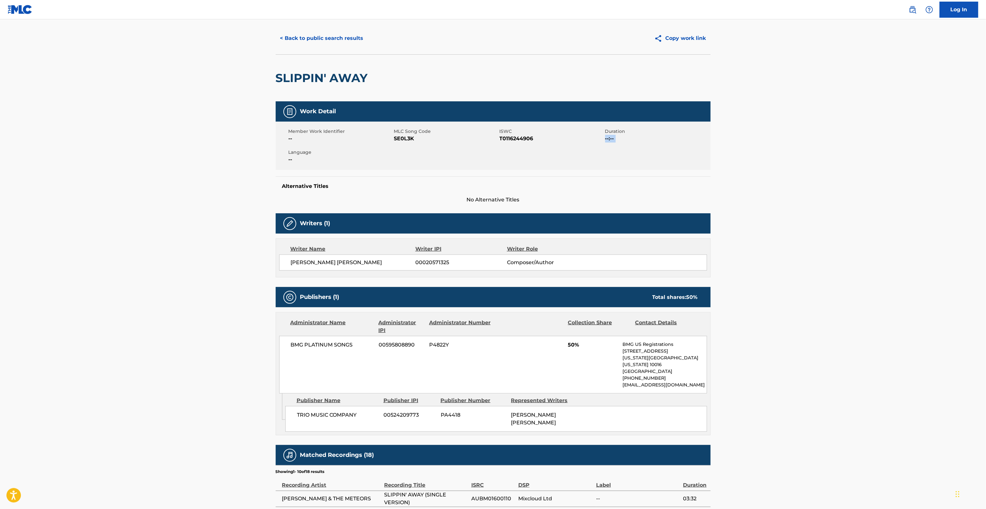
click at [834, 169] on main "< Back to public search results Copy work link SLIPPIN' AWAY Work Detail Member…" at bounding box center [493, 345] width 986 height 679
click at [834, 172] on main "< Back to public search results Copy work link SLIPPIN' AWAY Work Detail Member…" at bounding box center [493, 345] width 986 height 679
click at [833, 170] on main "< Back to public search results Copy work link SLIPPIN' AWAY Work Detail Member…" at bounding box center [493, 345] width 986 height 679
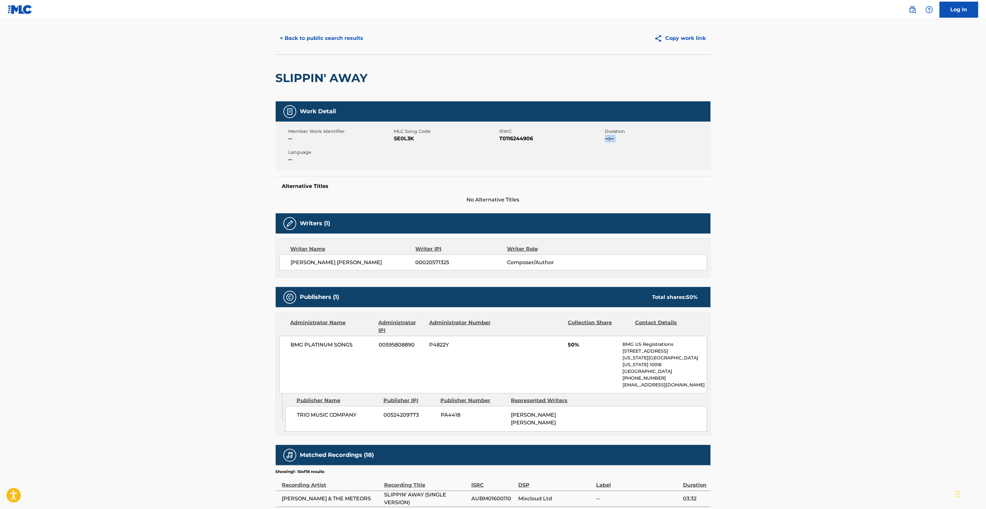
click at [833, 170] on main "< Back to public search results Copy work link SLIPPIN' AWAY Work Detail Member…" at bounding box center [493, 345] width 986 height 679
click at [833, 169] on main "< Back to public search results Copy work link SLIPPIN' AWAY Work Detail Member…" at bounding box center [493, 345] width 986 height 679
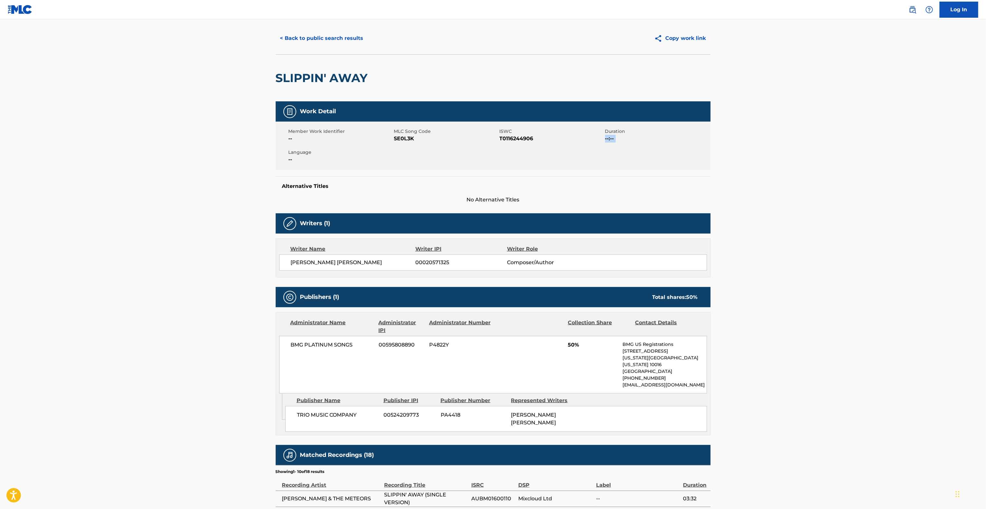
click at [833, 170] on main "< Back to public search results Copy work link SLIPPIN' AWAY Work Detail Member…" at bounding box center [493, 345] width 986 height 679
click at [835, 169] on main "< Back to public search results Copy work link SLIPPIN' AWAY Work Detail Member…" at bounding box center [493, 345] width 986 height 679
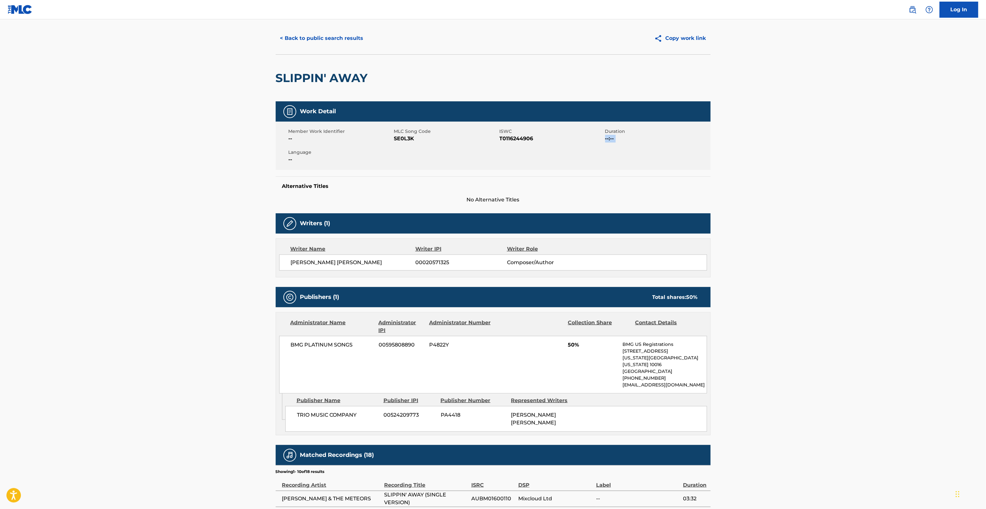
click at [835, 169] on main "< Back to public search results Copy work link SLIPPIN' AWAY Work Detail Member…" at bounding box center [493, 345] width 986 height 679
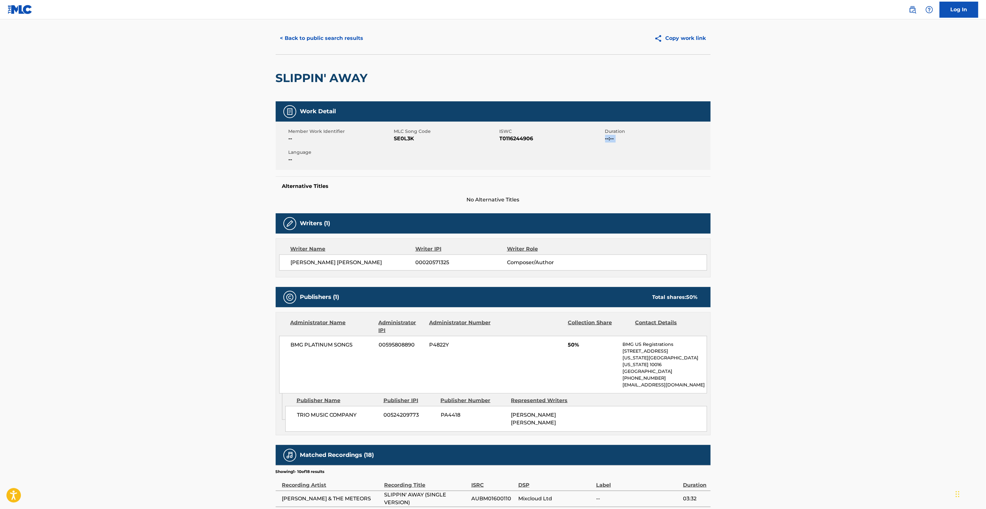
click at [835, 169] on main "< Back to public search results Copy work link SLIPPIN' AWAY Work Detail Member…" at bounding box center [493, 345] width 986 height 679
click at [842, 162] on main "< Back to public search results Copy work link SLIPPIN' AWAY Work Detail Member…" at bounding box center [493, 345] width 986 height 679
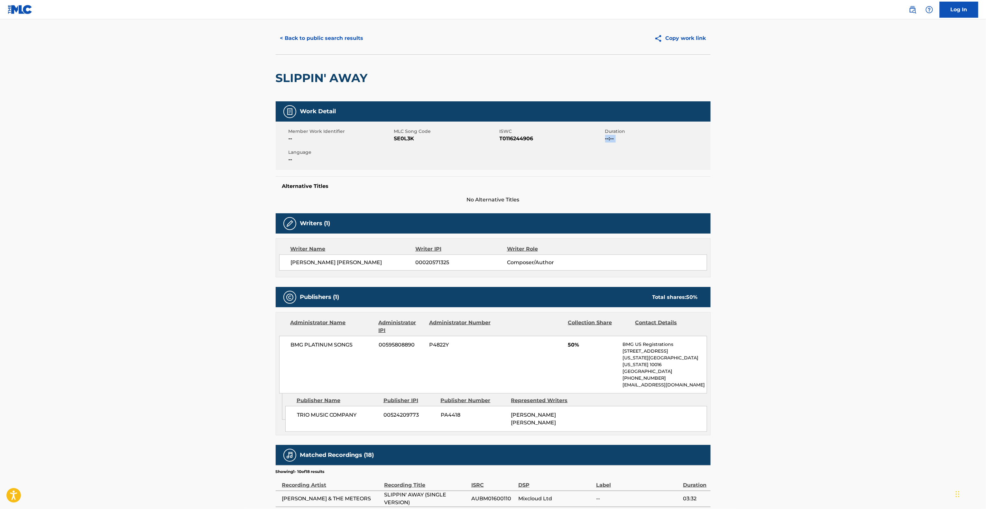
click at [842, 163] on main "< Back to public search results Copy work link SLIPPIN' AWAY Work Detail Member…" at bounding box center [493, 345] width 986 height 679
click at [836, 170] on main "< Back to public search results Copy work link SLIPPIN' AWAY Work Detail Member…" at bounding box center [493, 345] width 986 height 679
click at [832, 175] on main "< Back to public search results Copy work link SLIPPIN' AWAY Work Detail Member…" at bounding box center [493, 345] width 986 height 679
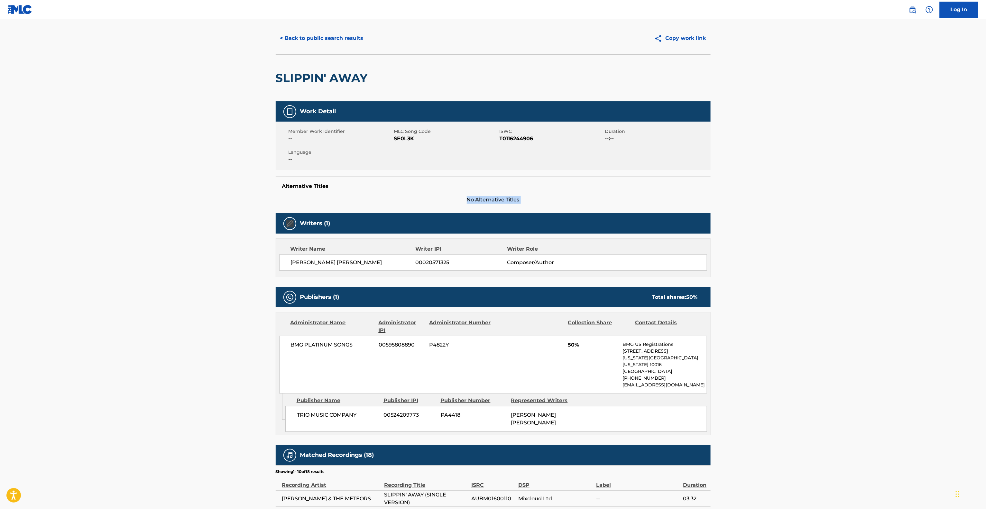
click at [832, 175] on main "< Back to public search results Copy work link SLIPPIN' AWAY Work Detail Member…" at bounding box center [493, 345] width 986 height 679
click at [833, 174] on main "< Back to public search results Copy work link SLIPPIN' AWAY Work Detail Member…" at bounding box center [493, 345] width 986 height 679
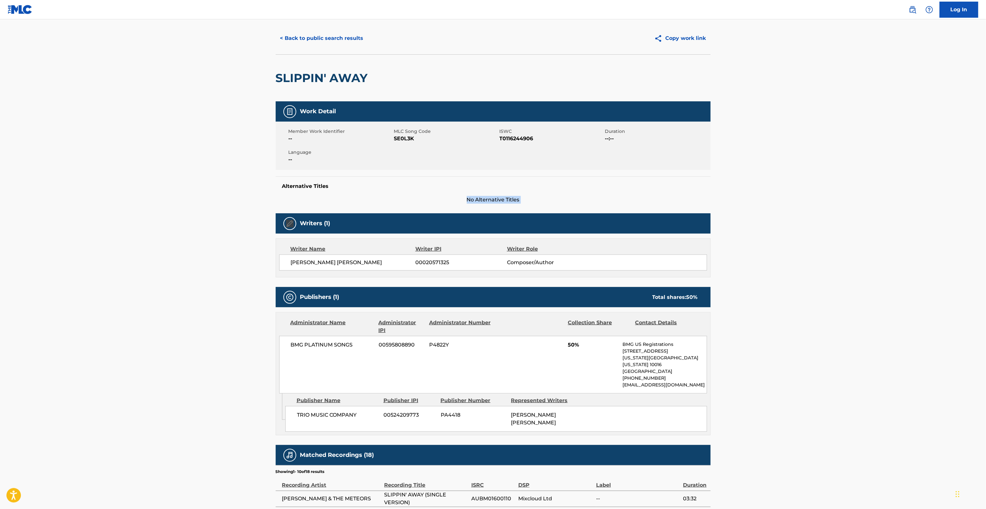
click at [833, 174] on main "< Back to public search results Copy work link SLIPPIN' AWAY Work Detail Member…" at bounding box center [493, 345] width 986 height 679
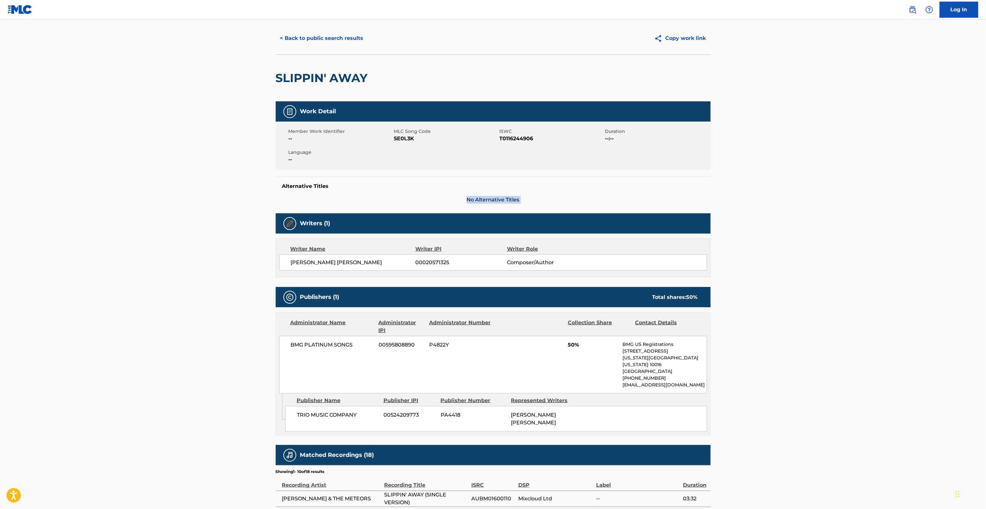
click at [833, 174] on main "< Back to public search results Copy work link SLIPPIN' AWAY Work Detail Member…" at bounding box center [493, 345] width 986 height 679
click at [823, 176] on main "< Back to public search results Copy work link SLIPPIN' AWAY Work Detail Member…" at bounding box center [493, 345] width 986 height 679
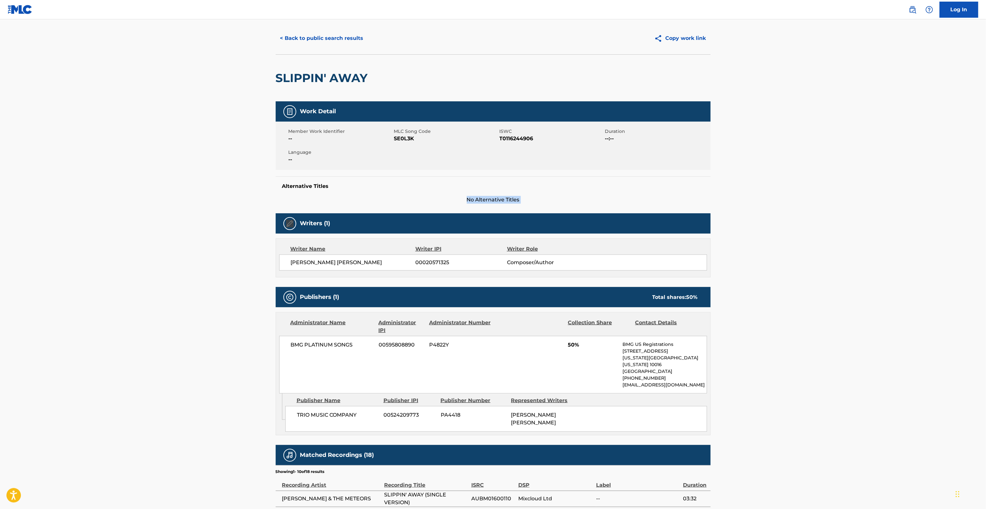
click at [822, 176] on main "< Back to public search results Copy work link SLIPPIN' AWAY Work Detail Member…" at bounding box center [493, 345] width 986 height 679
drag, startPoint x: 822, startPoint y: 176, endPoint x: 802, endPoint y: 180, distance: 19.9
click at [812, 178] on main "< Back to public search results Copy work link SLIPPIN' AWAY Work Detail Member…" at bounding box center [493, 345] width 986 height 679
drag, startPoint x: 802, startPoint y: 180, endPoint x: 801, endPoint y: 174, distance: 5.6
click at [802, 178] on main "< Back to public search results Copy work link SLIPPIN' AWAY Work Detail Member…" at bounding box center [493, 345] width 986 height 679
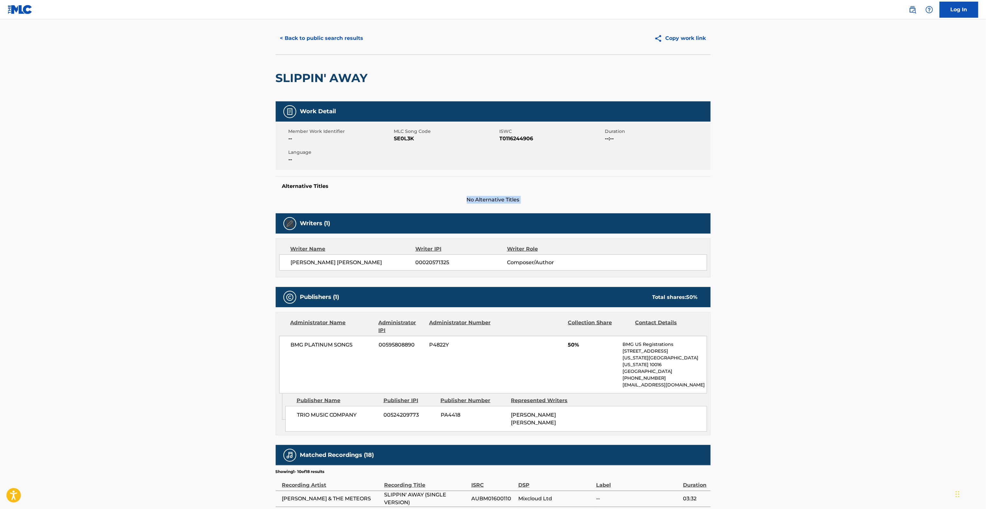
click at [826, 180] on main "< Back to public search results Copy work link SLIPPIN' AWAY Work Detail Member…" at bounding box center [493, 345] width 986 height 679
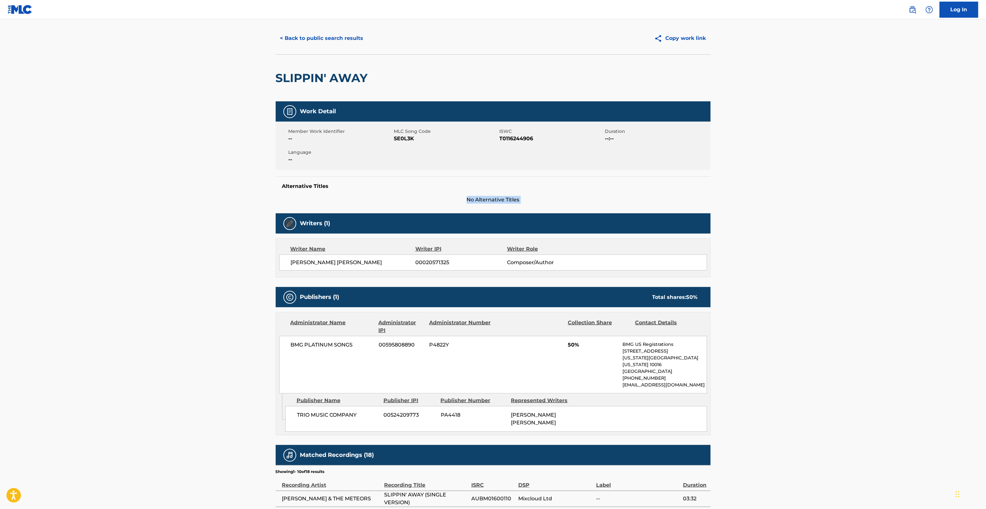
click at [828, 180] on main "< Back to public search results Copy work link SLIPPIN' AWAY Work Detail Member…" at bounding box center [493, 345] width 986 height 679
click at [833, 177] on main "< Back to public search results Copy work link SLIPPIN' AWAY Work Detail Member…" at bounding box center [493, 345] width 986 height 679
drag, startPoint x: 833, startPoint y: 177, endPoint x: 841, endPoint y: 175, distance: 8.0
click at [835, 176] on main "< Back to public search results Copy work link SLIPPIN' AWAY Work Detail Member…" at bounding box center [493, 345] width 986 height 679
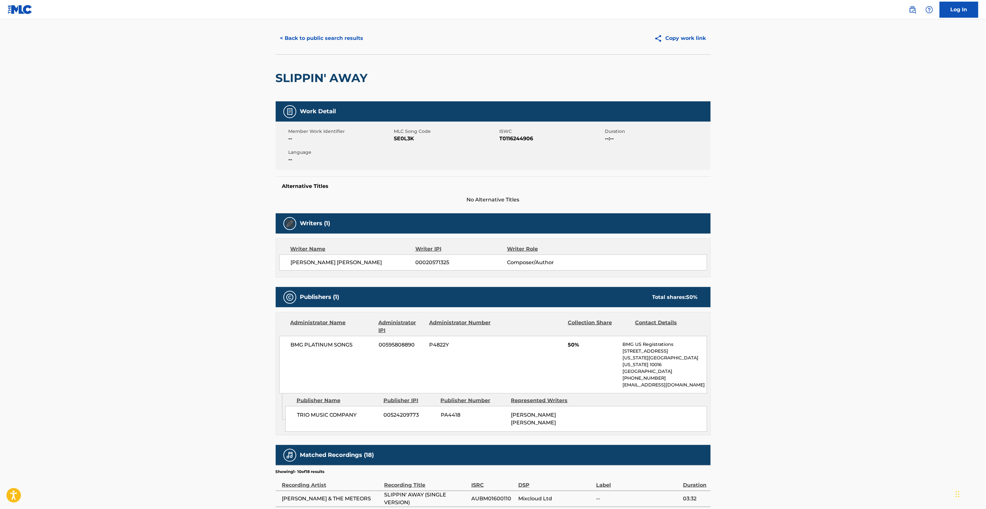
click at [841, 175] on main "< Back to public search results Copy work link SLIPPIN' AWAY Work Detail Member…" at bounding box center [493, 345] width 986 height 679
click at [844, 173] on main "< Back to public search results Copy work link SLIPPIN' AWAY Work Detail Member…" at bounding box center [493, 345] width 986 height 679
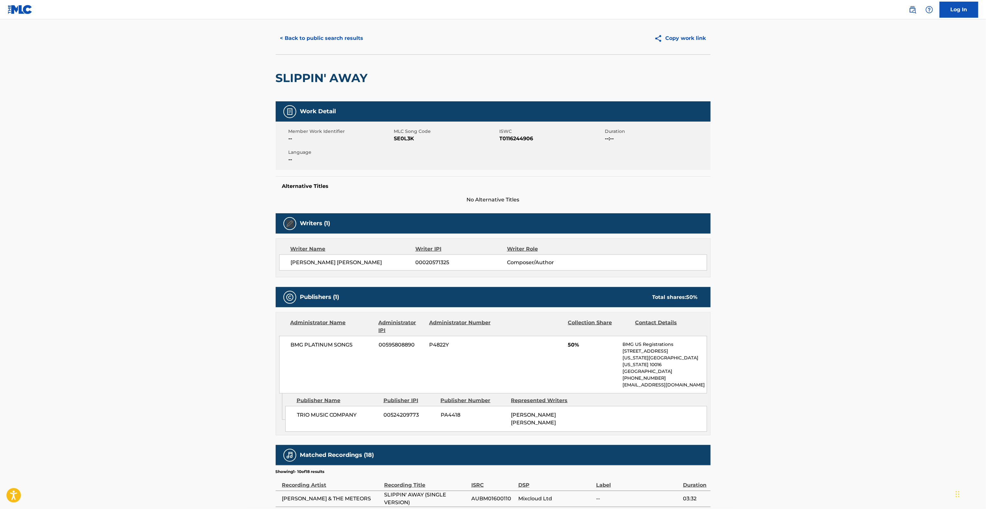
click at [844, 173] on main "< Back to public search results Copy work link SLIPPIN' AWAY Work Detail Member…" at bounding box center [493, 345] width 986 height 679
click at [855, 166] on main "< Back to public search results Copy work link SLIPPIN' AWAY Work Detail Member…" at bounding box center [493, 345] width 986 height 679
click at [858, 164] on main "< Back to public search results Copy work link SLIPPIN' AWAY Work Detail Member…" at bounding box center [493, 345] width 986 height 679
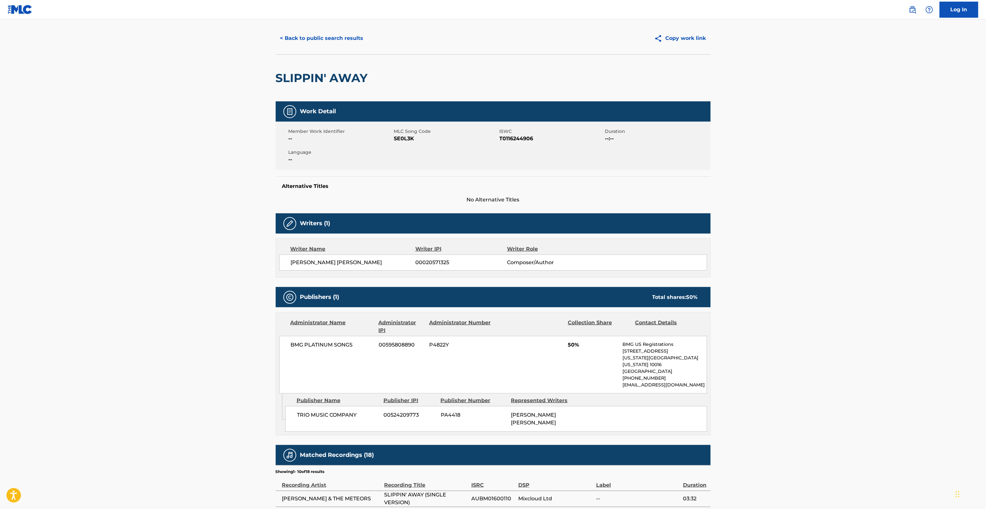
click at [858, 164] on main "< Back to public search results Copy work link SLIPPIN' AWAY Work Detail Member…" at bounding box center [493, 345] width 986 height 679
click at [856, 165] on main "< Back to public search results Copy work link SLIPPIN' AWAY Work Detail Member…" at bounding box center [493, 345] width 986 height 679
click at [856, 166] on main "< Back to public search results Copy work link SLIPPIN' AWAY Work Detail Member…" at bounding box center [493, 345] width 986 height 679
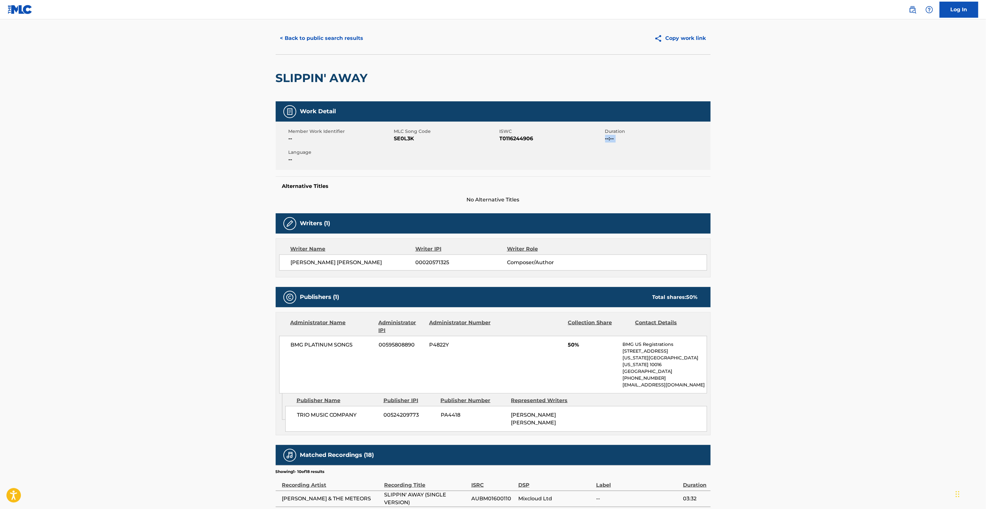
click at [857, 166] on main "< Back to public search results Copy work link SLIPPIN' AWAY Work Detail Member…" at bounding box center [493, 345] width 986 height 679
click at [858, 165] on main "< Back to public search results Copy work link SLIPPIN' AWAY Work Detail Member…" at bounding box center [493, 345] width 986 height 679
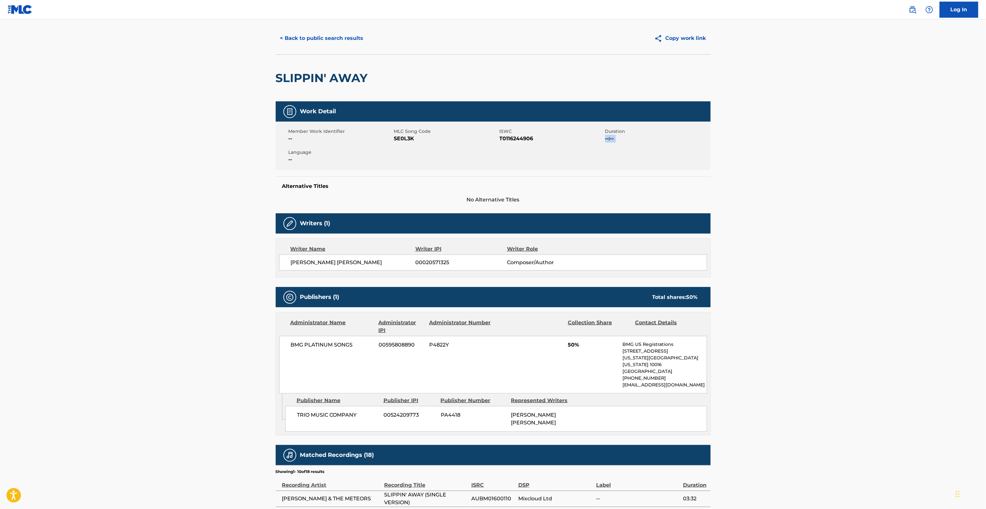
click at [858, 165] on main "< Back to public search results Copy work link SLIPPIN' AWAY Work Detail Member…" at bounding box center [493, 345] width 986 height 679
click at [860, 164] on main "< Back to public search results Copy work link SLIPPIN' AWAY Work Detail Member…" at bounding box center [493, 345] width 986 height 679
click at [859, 164] on main "< Back to public search results Copy work link SLIPPIN' AWAY Work Detail Member…" at bounding box center [493, 345] width 986 height 679
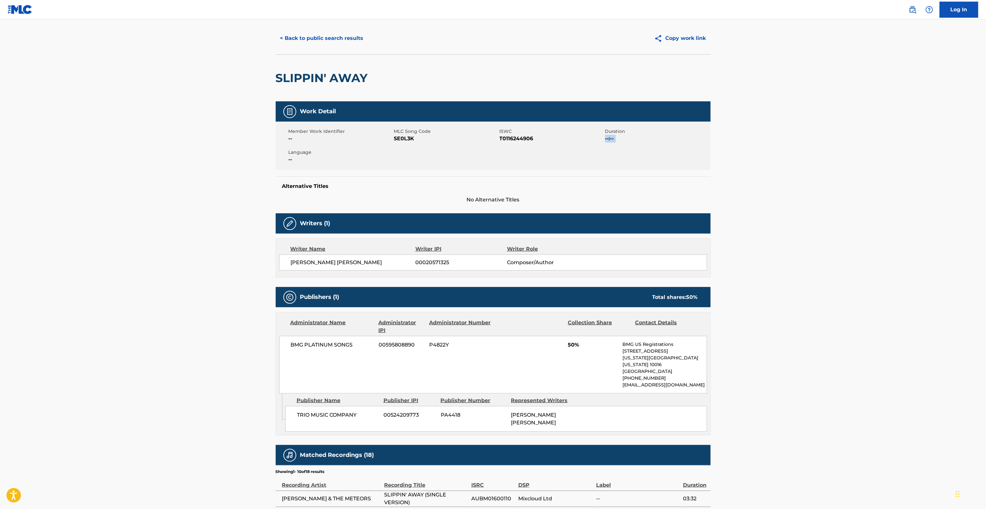
click at [859, 164] on main "< Back to public search results Copy work link SLIPPIN' AWAY Work Detail Member…" at bounding box center [493, 345] width 986 height 679
click at [861, 164] on main "< Back to public search results Copy work link SLIPPIN' AWAY Work Detail Member…" at bounding box center [493, 345] width 986 height 679
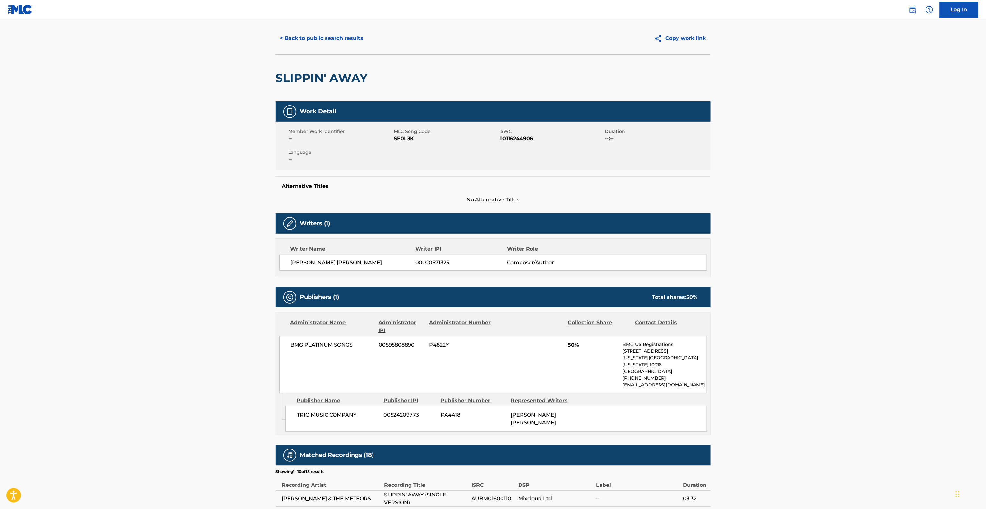
click at [863, 163] on main "< Back to public search results Copy work link SLIPPIN' AWAY Work Detail Member…" at bounding box center [493, 345] width 986 height 679
click at [862, 163] on main "< Back to public search results Copy work link SLIPPIN' AWAY Work Detail Member…" at bounding box center [493, 345] width 986 height 679
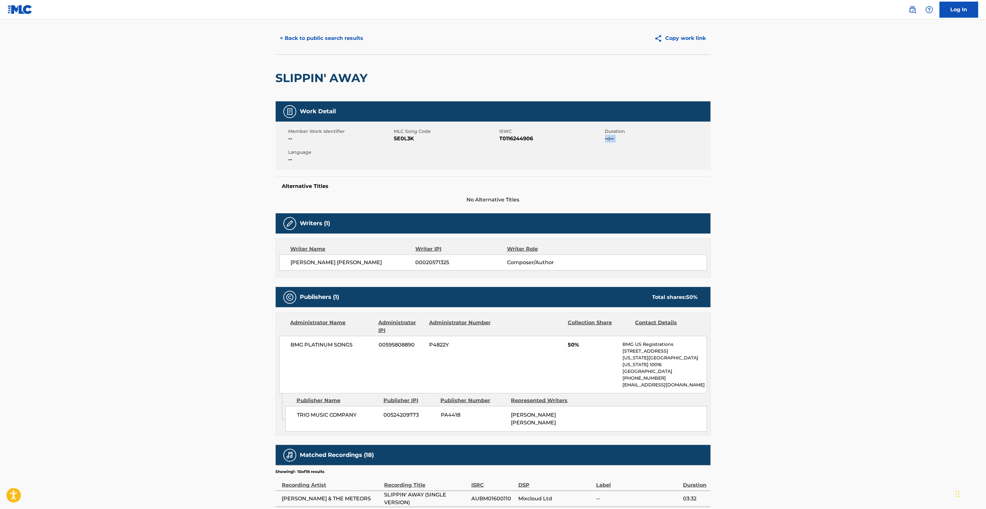
click at [862, 163] on main "< Back to public search results Copy work link SLIPPIN' AWAY Work Detail Member…" at bounding box center [493, 345] width 986 height 679
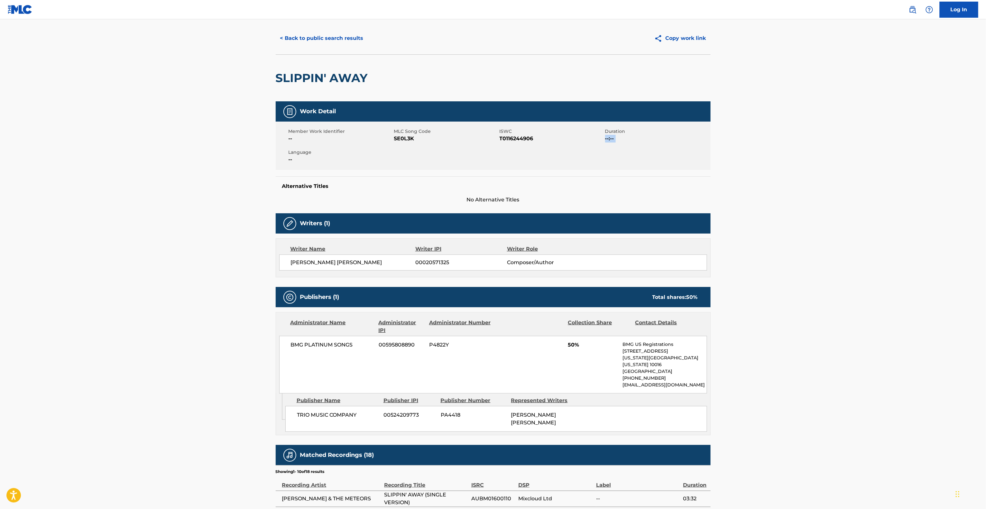
click at [865, 163] on main "< Back to public search results Copy work link SLIPPIN' AWAY Work Detail Member…" at bounding box center [493, 345] width 986 height 679
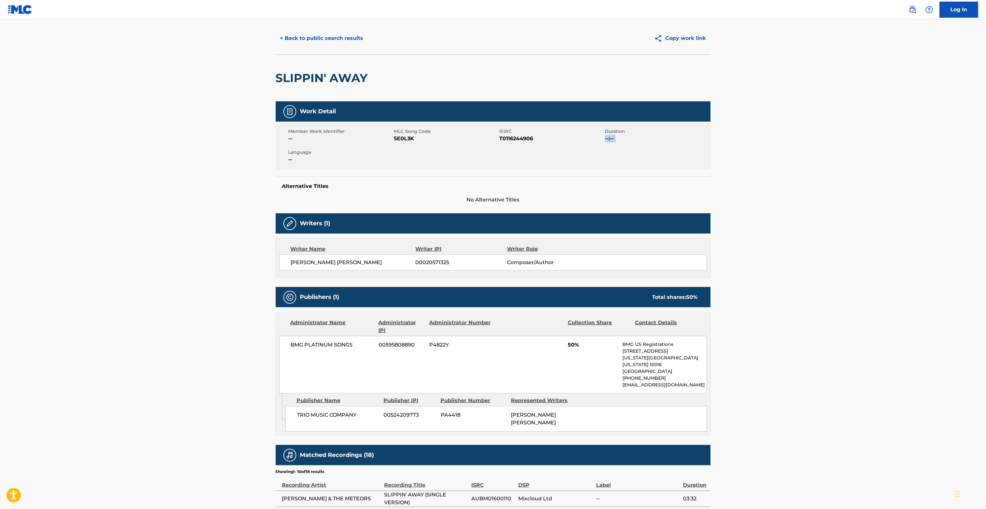
click at [865, 163] on main "< Back to public search results Copy work link SLIPPIN' AWAY Work Detail Member…" at bounding box center [493, 345] width 986 height 679
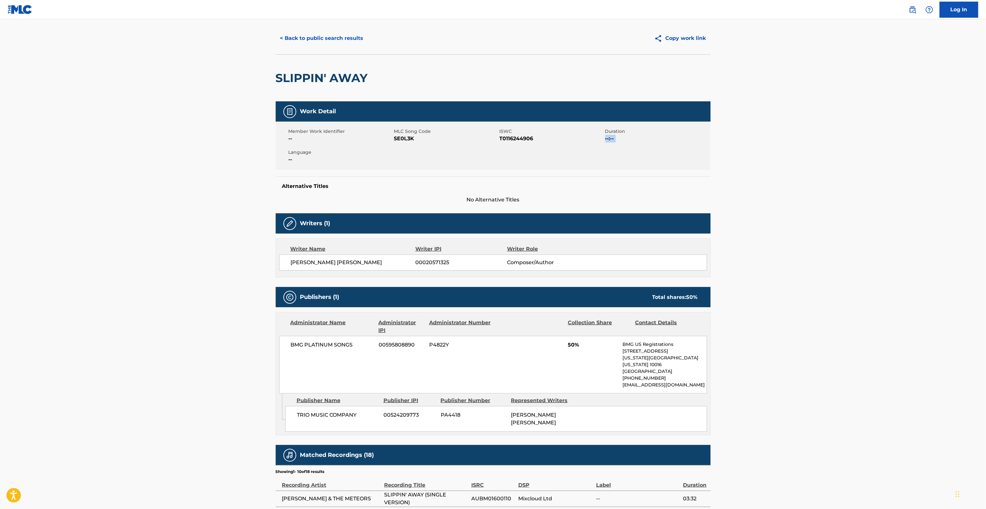
drag, startPoint x: 865, startPoint y: 163, endPoint x: 872, endPoint y: 160, distance: 6.9
click at [872, 160] on main "< Back to public search results Copy work link SLIPPIN' AWAY Work Detail Member…" at bounding box center [493, 345] width 986 height 679
click at [870, 160] on main "< Back to public search results Copy work link SLIPPIN' AWAY Work Detail Member…" at bounding box center [493, 345] width 986 height 679
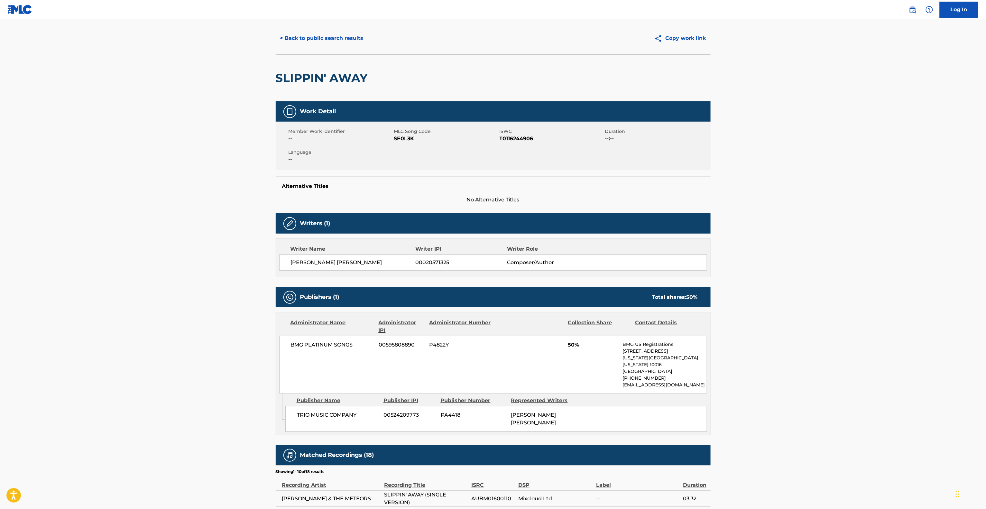
click at [870, 160] on main "< Back to public search results Copy work link SLIPPIN' AWAY Work Detail Member…" at bounding box center [493, 345] width 986 height 679
click at [871, 160] on main "< Back to public search results Copy work link SLIPPIN' AWAY Work Detail Member…" at bounding box center [493, 345] width 986 height 679
click at [870, 161] on main "< Back to public search results Copy work link SLIPPIN' AWAY Work Detail Member…" at bounding box center [493, 345] width 986 height 679
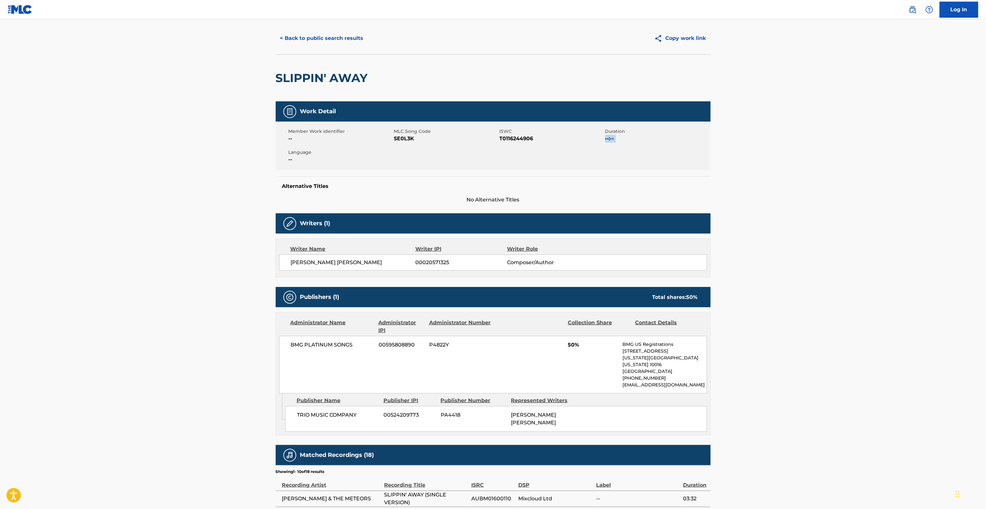
click at [870, 161] on main "< Back to public search results Copy work link SLIPPIN' AWAY Work Detail Member…" at bounding box center [493, 345] width 986 height 679
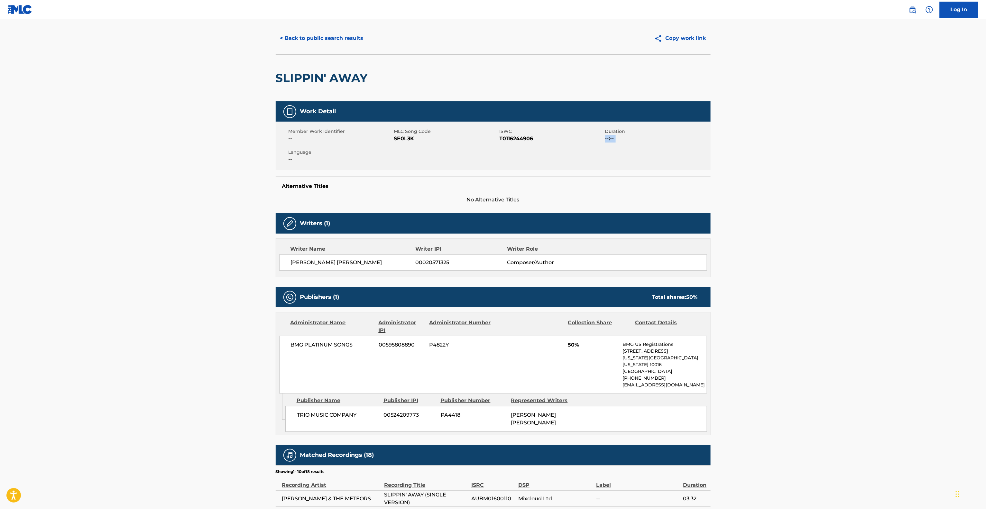
drag, startPoint x: 870, startPoint y: 161, endPoint x: 874, endPoint y: 162, distance: 3.6
click at [872, 162] on main "< Back to public search results Copy work link SLIPPIN' AWAY Work Detail Member…" at bounding box center [493, 345] width 986 height 679
click at [875, 162] on main "< Back to public search results Copy work link SLIPPIN' AWAY Work Detail Member…" at bounding box center [493, 345] width 986 height 679
click at [873, 163] on main "< Back to public search results Copy work link SLIPPIN' AWAY Work Detail Member…" at bounding box center [493, 345] width 986 height 679
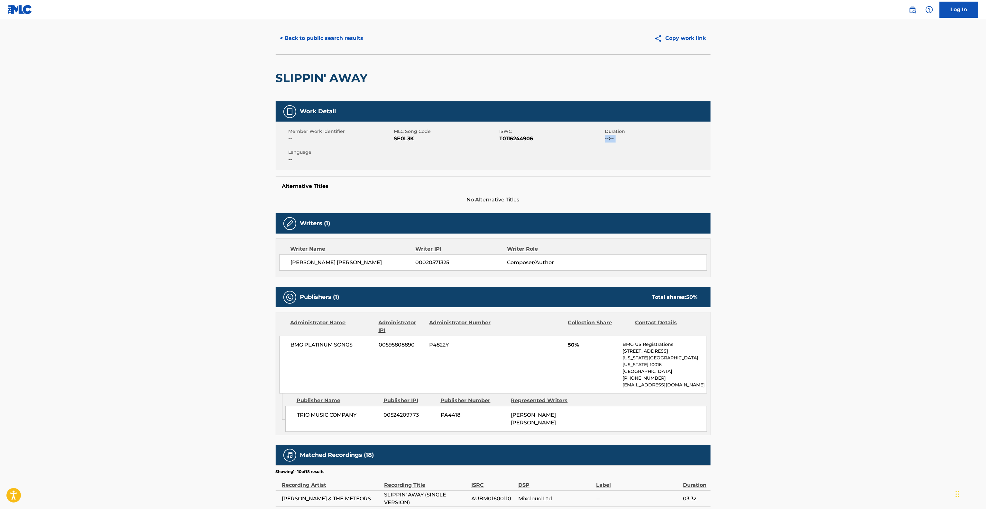
click at [873, 163] on main "< Back to public search results Copy work link SLIPPIN' AWAY Work Detail Member…" at bounding box center [493, 345] width 986 height 679
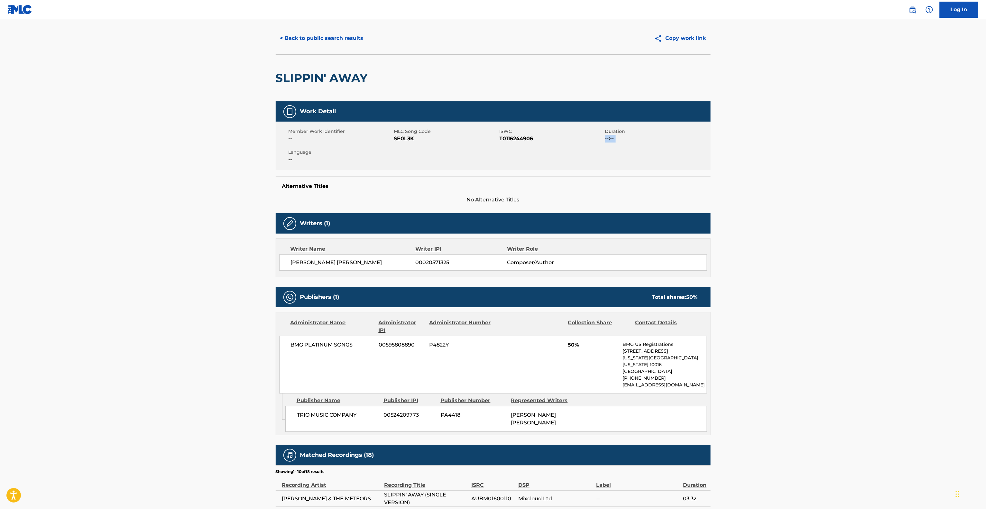
click at [873, 163] on main "< Back to public search results Copy work link SLIPPIN' AWAY Work Detail Member…" at bounding box center [493, 345] width 986 height 679
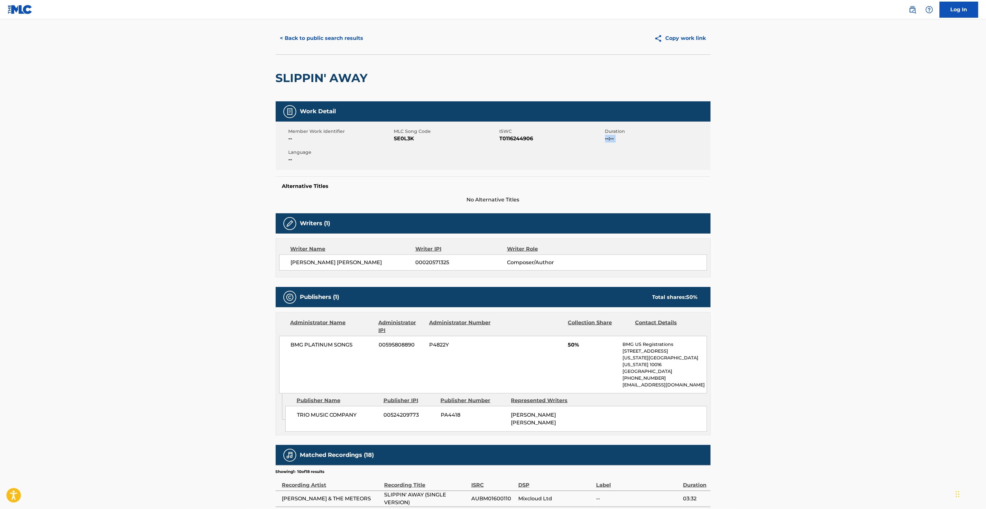
click at [873, 163] on main "< Back to public search results Copy work link SLIPPIN' AWAY Work Detail Member…" at bounding box center [493, 345] width 986 height 679
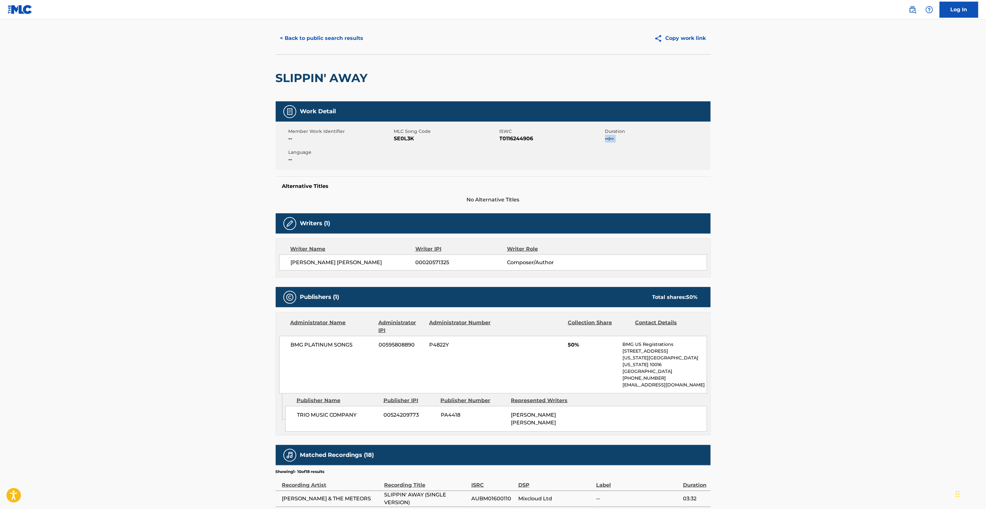
click at [873, 163] on main "< Back to public search results Copy work link SLIPPIN' AWAY Work Detail Member…" at bounding box center [493, 345] width 986 height 679
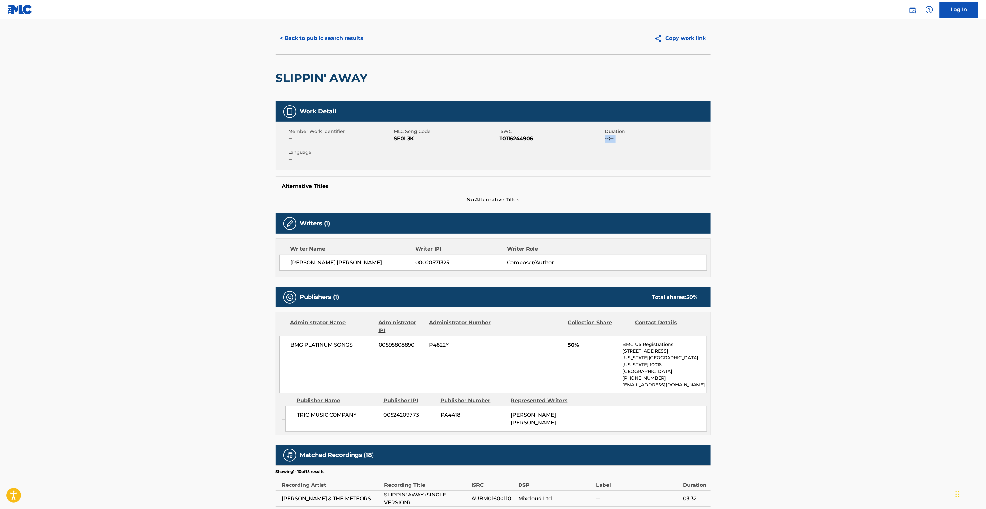
click at [873, 163] on main "< Back to public search results Copy work link SLIPPIN' AWAY Work Detail Member…" at bounding box center [493, 345] width 986 height 679
click at [872, 163] on main "< Back to public search results Copy work link SLIPPIN' AWAY Work Detail Member…" at bounding box center [493, 345] width 986 height 679
click at [872, 164] on main "< Back to public search results Copy work link SLIPPIN' AWAY Work Detail Member…" at bounding box center [493, 345] width 986 height 679
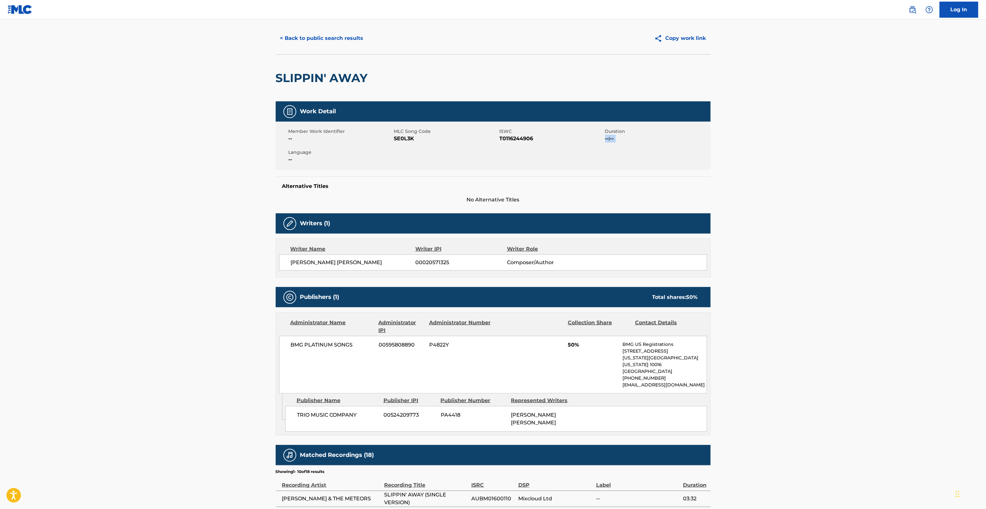
click at [872, 164] on main "< Back to public search results Copy work link SLIPPIN' AWAY Work Detail Member…" at bounding box center [493, 345] width 986 height 679
click at [871, 164] on main "< Back to public search results Copy work link SLIPPIN' AWAY Work Detail Member…" at bounding box center [493, 345] width 986 height 679
click at [870, 164] on main "< Back to public search results Copy work link SLIPPIN' AWAY Work Detail Member…" at bounding box center [493, 345] width 986 height 679
click at [872, 164] on main "< Back to public search results Copy work link SLIPPIN' AWAY Work Detail Member…" at bounding box center [493, 345] width 986 height 679
click at [873, 164] on main "< Back to public search results Copy work link SLIPPIN' AWAY Work Detail Member…" at bounding box center [493, 345] width 986 height 679
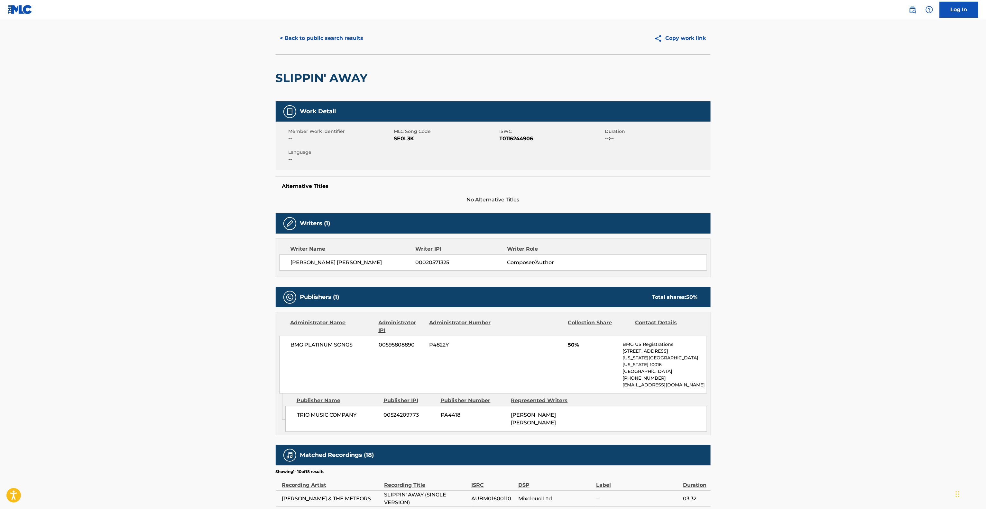
click at [874, 163] on main "< Back to public search results Copy work link SLIPPIN' AWAY Work Detail Member…" at bounding box center [493, 345] width 986 height 679
click at [883, 159] on main "< Back to public search results Copy work link SLIPPIN' AWAY Work Detail Member…" at bounding box center [493, 345] width 986 height 679
click at [886, 158] on main "< Back to public search results Copy work link SLIPPIN' AWAY Work Detail Member…" at bounding box center [493, 345] width 986 height 679
click at [887, 158] on main "< Back to public search results Copy work link SLIPPIN' AWAY Work Detail Member…" at bounding box center [493, 345] width 986 height 679
click at [879, 171] on main "< Back to public search results Copy work link SLIPPIN' AWAY Work Detail Member…" at bounding box center [493, 345] width 986 height 679
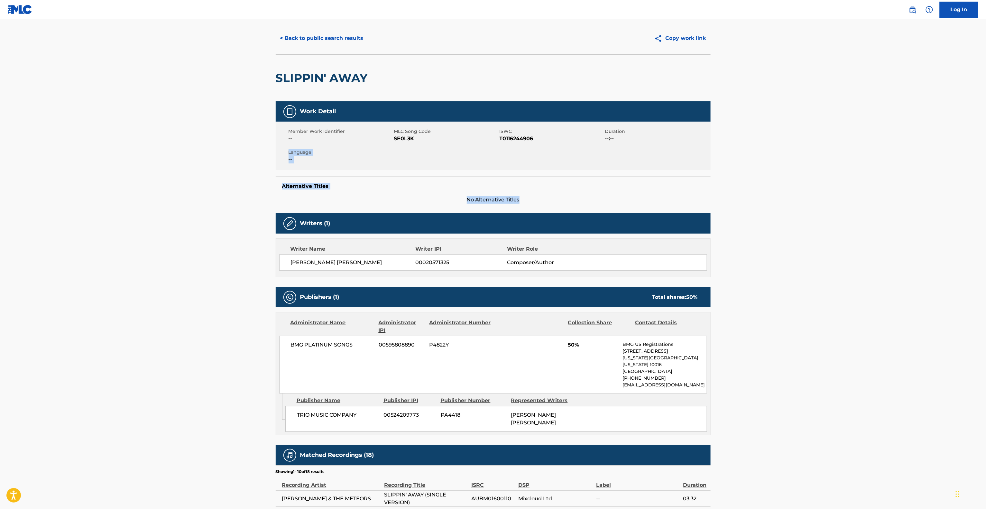
click at [881, 169] on main "< Back to public search results Copy work link SLIPPIN' AWAY Work Detail Member…" at bounding box center [493, 345] width 986 height 679
click at [870, 173] on main "< Back to public search results Copy work link SLIPPIN' AWAY Work Detail Member…" at bounding box center [493, 345] width 986 height 679
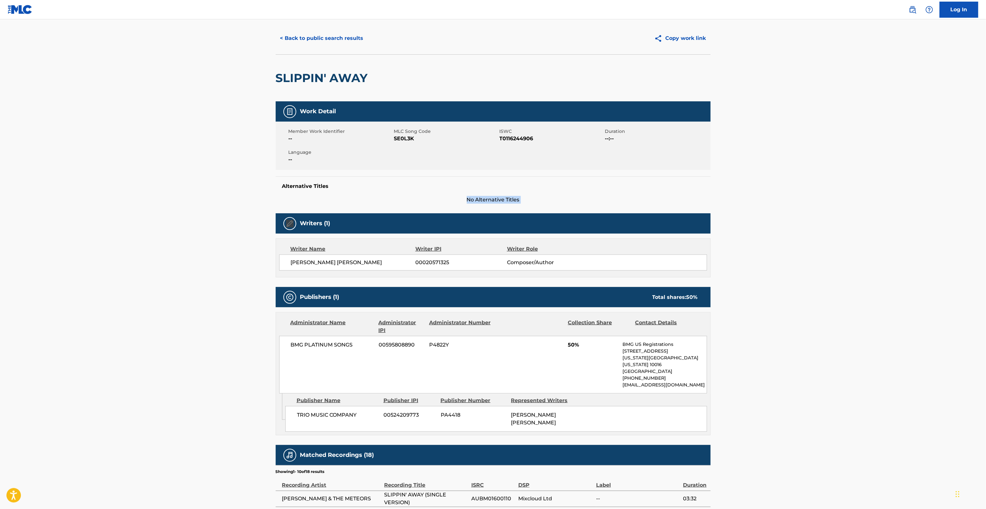
click at [870, 173] on main "< Back to public search results Copy work link SLIPPIN' AWAY Work Detail Member…" at bounding box center [493, 345] width 986 height 679
click at [872, 172] on main "< Back to public search results Copy work link SLIPPIN' AWAY Work Detail Member…" at bounding box center [493, 345] width 986 height 679
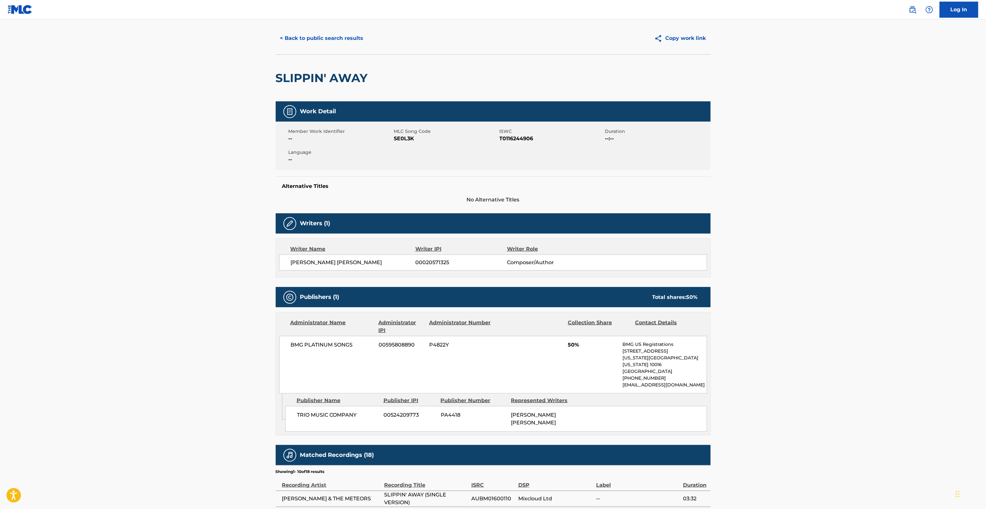
click at [872, 172] on main "< Back to public search results Copy work link SLIPPIN' AWAY Work Detail Member…" at bounding box center [493, 345] width 986 height 679
click at [877, 172] on main "< Back to public search results Copy work link SLIPPIN' AWAY Work Detail Member…" at bounding box center [493, 345] width 986 height 679
drag, startPoint x: 883, startPoint y: 169, endPoint x: 888, endPoint y: 169, distance: 4.2
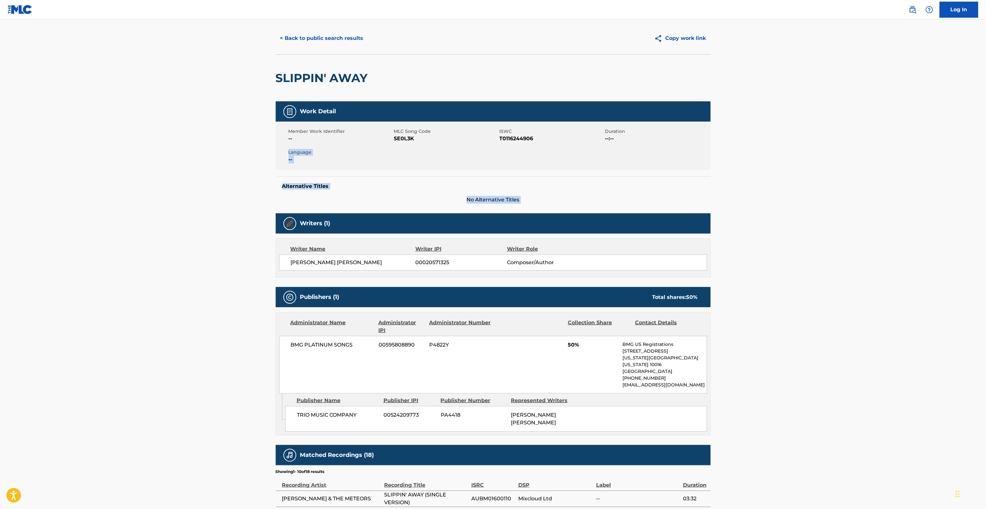
click at [888, 169] on main "< Back to public search results Copy work link SLIPPIN' AWAY Work Detail Member…" at bounding box center [493, 345] width 986 height 679
click at [894, 170] on main "< Back to public search results Copy work link SLIPPIN' AWAY Work Detail Member…" at bounding box center [493, 345] width 986 height 679
click at [874, 193] on main "< Back to public search results Copy work link SLIPPIN' AWAY Work Detail Member…" at bounding box center [493, 345] width 986 height 679
click at [872, 194] on main "< Back to public search results Copy work link SLIPPIN' AWAY Work Detail Member…" at bounding box center [493, 345] width 986 height 679
click at [871, 194] on main "< Back to public search results Copy work link SLIPPIN' AWAY Work Detail Member…" at bounding box center [493, 345] width 986 height 679
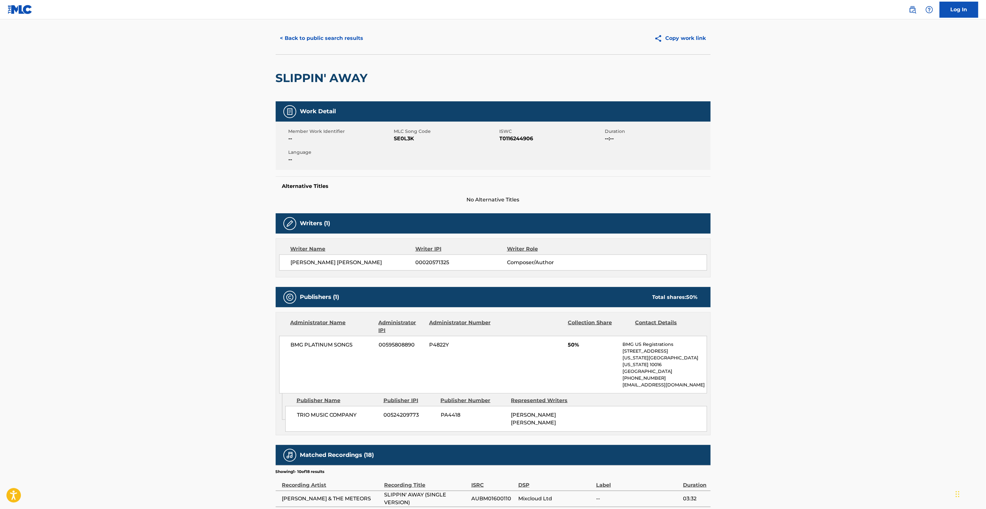
click at [869, 195] on main "< Back to public search results Copy work link SLIPPIN' AWAY Work Detail Member…" at bounding box center [493, 345] width 986 height 679
click at [871, 195] on main "< Back to public search results Copy work link SLIPPIN' AWAY Work Detail Member…" at bounding box center [493, 345] width 986 height 679
click at [884, 196] on main "< Back to public search results Copy work link SLIPPIN' AWAY Work Detail Member…" at bounding box center [493, 345] width 986 height 679
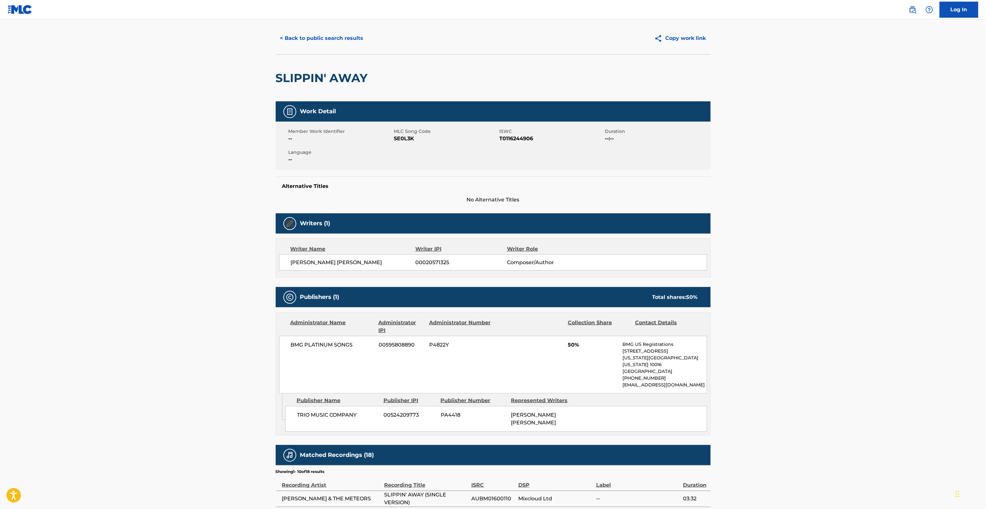
click at [884, 196] on main "< Back to public search results Copy work link SLIPPIN' AWAY Work Detail Member…" at bounding box center [493, 345] width 986 height 679
drag, startPoint x: 823, startPoint y: 376, endPoint x: 572, endPoint y: 389, distance: 252.0
click at [823, 376] on main "< Back to public search results Copy work link SLIPPIN' AWAY Work Detail Member…" at bounding box center [493, 345] width 986 height 679
click at [954, 177] on main "< Back to public search results Copy work link SLIPPIN' AWAY Work Detail Member…" at bounding box center [493, 345] width 986 height 679
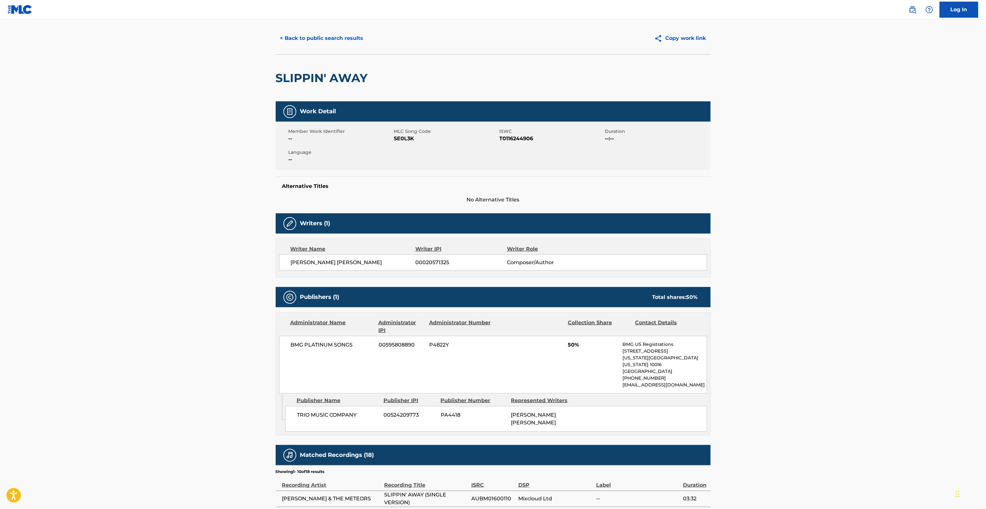
drag, startPoint x: 946, startPoint y: 176, endPoint x: 938, endPoint y: 181, distance: 8.9
click at [943, 178] on main "< Back to public search results Copy work link SLIPPIN' AWAY Work Detail Member…" at bounding box center [493, 345] width 986 height 679
click at [919, 158] on main "< Back to public search results Copy work link SLIPPIN' AWAY Work Detail Member…" at bounding box center [493, 345] width 986 height 679
click at [899, 155] on main "< Back to public search results Copy work link SLIPPIN' AWAY Work Detail Member…" at bounding box center [493, 345] width 986 height 679
click at [348, 41] on button "< Back to public search results" at bounding box center [322, 38] width 92 height 16
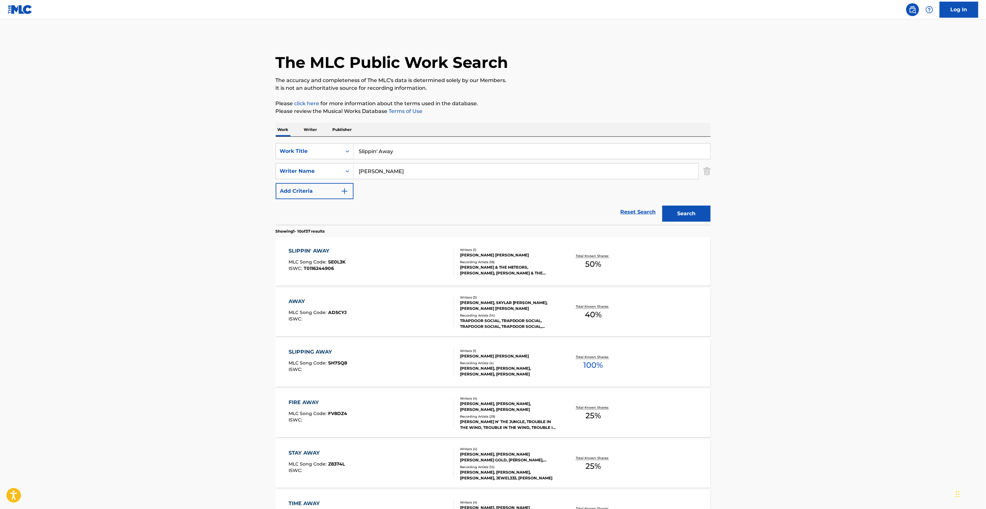
click at [817, 240] on main "The MLC Public Work Search The accuracy and completeness of The MLC's data is d…" at bounding box center [493, 398] width 986 height 758
drag, startPoint x: 817, startPoint y: 240, endPoint x: 751, endPoint y: 449, distance: 218.8
click at [815, 244] on main "The MLC Public Work Search The accuracy and completeness of The MLC's data is d…" at bounding box center [493, 398] width 986 height 758
click at [824, 313] on main "The MLC Public Work Search The accuracy and completeness of The MLC's data is d…" at bounding box center [493, 398] width 986 height 758
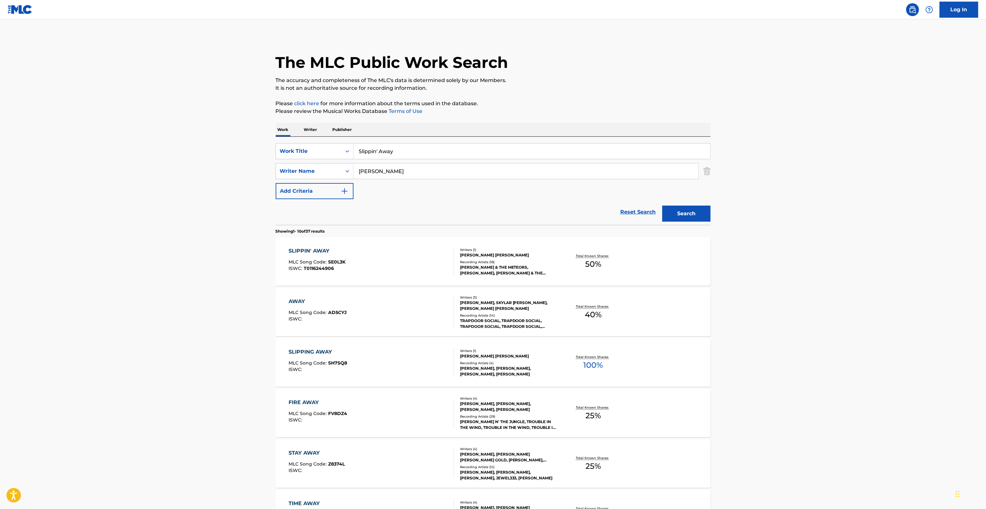
click at [824, 312] on main "The MLC Public Work Search The accuracy and completeness of The MLC's data is d…" at bounding box center [493, 398] width 986 height 758
click at [824, 311] on main "The MLC Public Work Search The accuracy and completeness of The MLC's data is d…" at bounding box center [493, 398] width 986 height 758
click at [823, 311] on main "The MLC Public Work Search The accuracy and completeness of The MLC's data is d…" at bounding box center [493, 398] width 986 height 758
click at [815, 313] on main "The MLC Public Work Search The accuracy and completeness of The MLC's data is d…" at bounding box center [493, 398] width 986 height 758
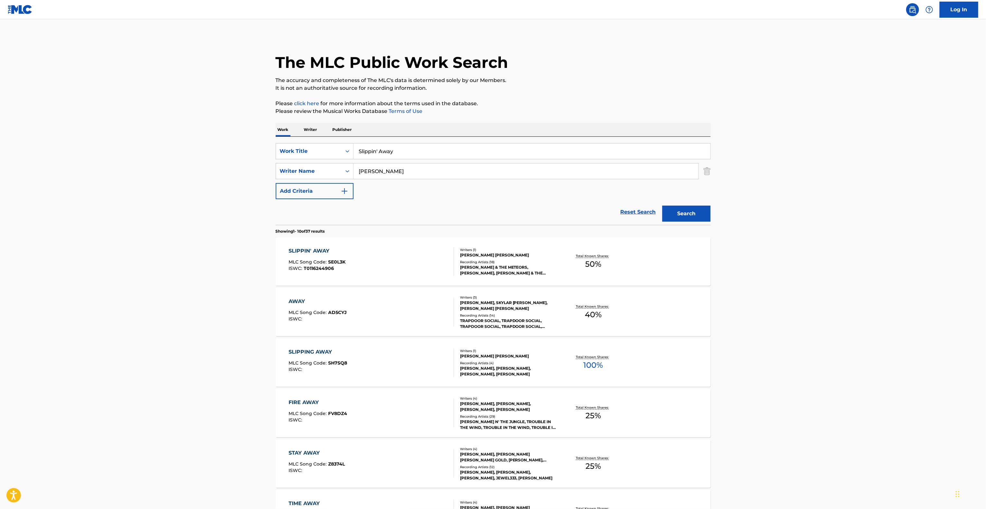
drag, startPoint x: 427, startPoint y: 146, endPoint x: 237, endPoint y: 141, distance: 190.6
click at [236, 141] on main "The MLC Public Work Search The accuracy and completeness of The MLC's data is d…" at bounding box center [493, 398] width 986 height 758
paste input "Down"
type input "Down"
drag, startPoint x: 386, startPoint y: 172, endPoint x: 260, endPoint y: 163, distance: 126.2
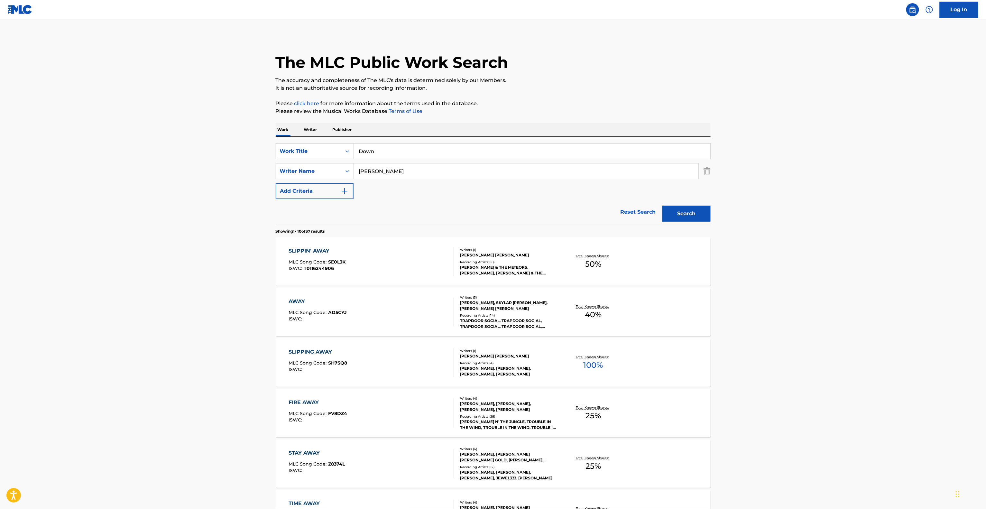
click at [254, 163] on main "The MLC Public Work Search The accuracy and completeness of The MLC's data is d…" at bounding box center [493, 398] width 986 height 758
paste input "Oakes"
click at [699, 220] on button "Search" at bounding box center [687, 214] width 48 height 16
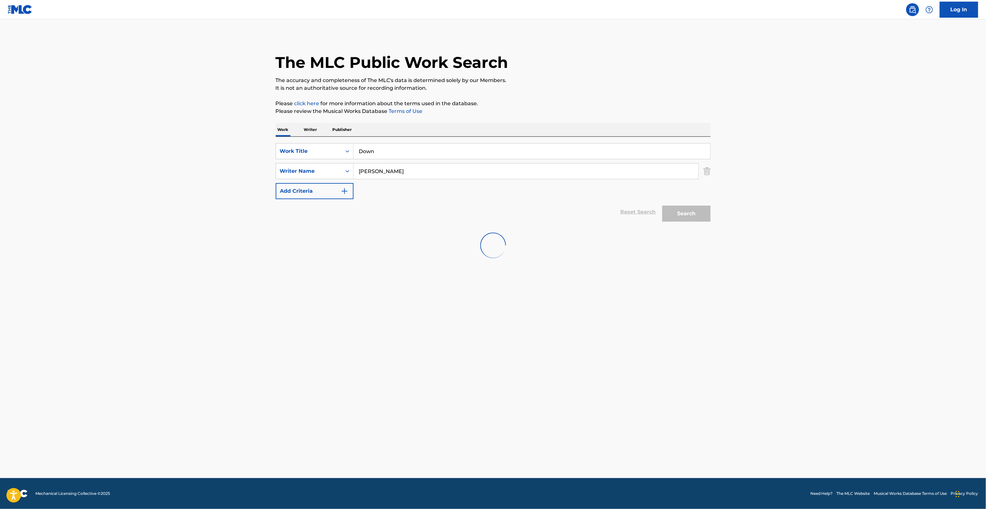
drag, startPoint x: 406, startPoint y: 172, endPoint x: 197, endPoint y: 149, distance: 210.5
click at [197, 149] on main "The MLC Public Work Search The accuracy and completeness of The MLC's data is d…" at bounding box center [493, 248] width 986 height 459
paste input "MARTINEZ"
type input "MARTINEZ"
click at [677, 218] on div "Search" at bounding box center [684, 212] width 51 height 26
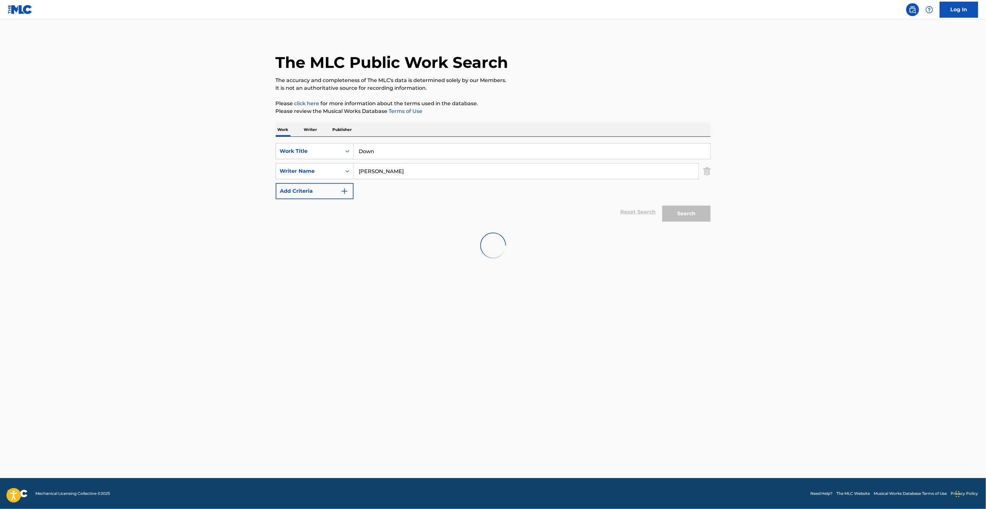
click at [429, 268] on main "The MLC Public Work Search The accuracy and completeness of The MLC's data is d…" at bounding box center [493, 248] width 986 height 459
drag, startPoint x: 592, startPoint y: 417, endPoint x: 592, endPoint y: 412, distance: 5.8
click at [592, 414] on main "The MLC Public Work Search The accuracy and completeness of The MLC's data is d…" at bounding box center [493, 248] width 986 height 459
click at [591, 408] on main "The MLC Public Work Search The accuracy and completeness of The MLC's data is d…" at bounding box center [493, 248] width 986 height 459
click at [588, 406] on main "The MLC Public Work Search The accuracy and completeness of The MLC's data is d…" at bounding box center [493, 248] width 986 height 459
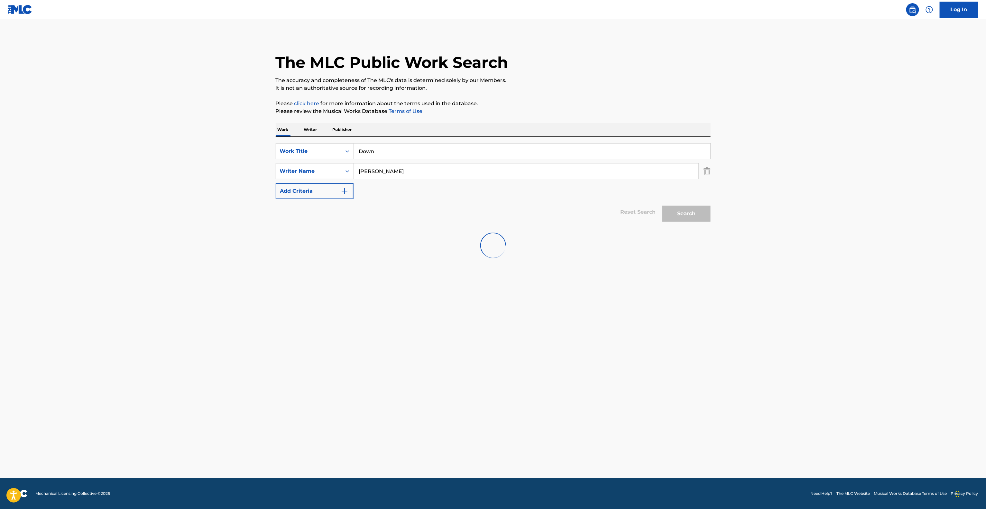
click at [588, 406] on main "The MLC Public Work Search The accuracy and completeness of The MLC's data is d…" at bounding box center [493, 248] width 986 height 459
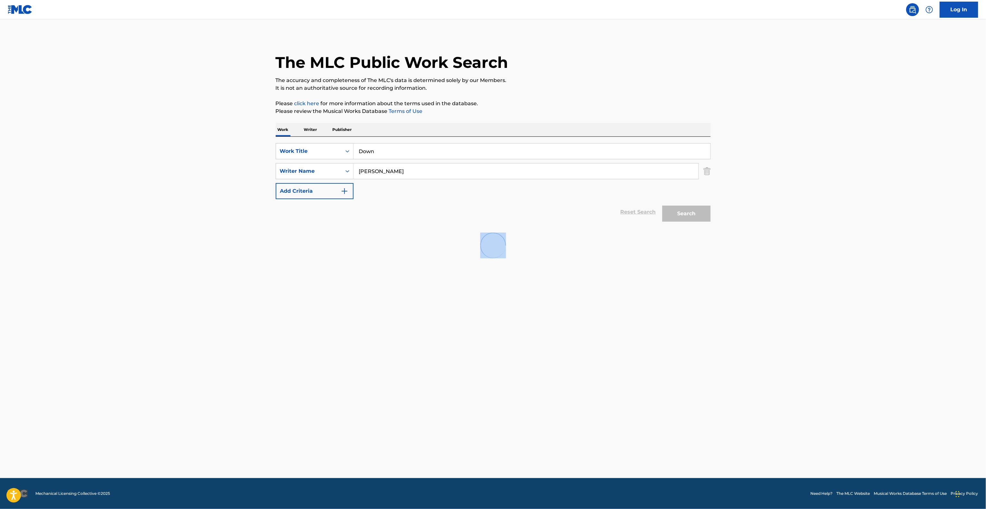
click at [582, 407] on main "The MLC Public Work Search The accuracy and completeness of The MLC's data is d…" at bounding box center [493, 248] width 986 height 459
drag, startPoint x: 582, startPoint y: 407, endPoint x: 585, endPoint y: 404, distance: 4.3
click at [585, 405] on main "The MLC Public Work Search The accuracy and completeness of The MLC's data is d…" at bounding box center [493, 248] width 986 height 459
click at [585, 404] on main "The MLC Public Work Search The accuracy and completeness of The MLC's data is d…" at bounding box center [493, 248] width 986 height 459
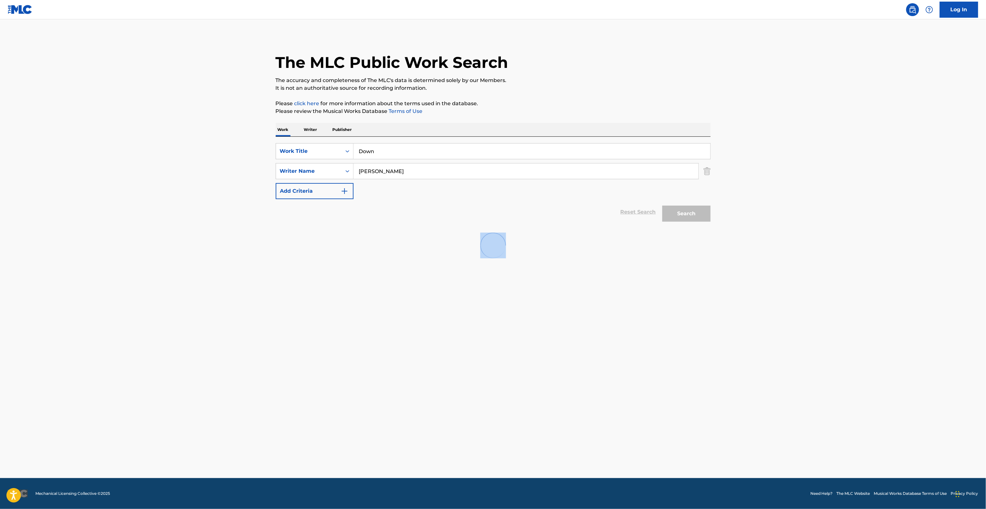
click at [585, 404] on main "The MLC Public Work Search The accuracy and completeness of The MLC's data is d…" at bounding box center [493, 248] width 986 height 459
click at [582, 403] on main "The MLC Public Work Search The accuracy and completeness of The MLC's data is d…" at bounding box center [493, 248] width 986 height 459
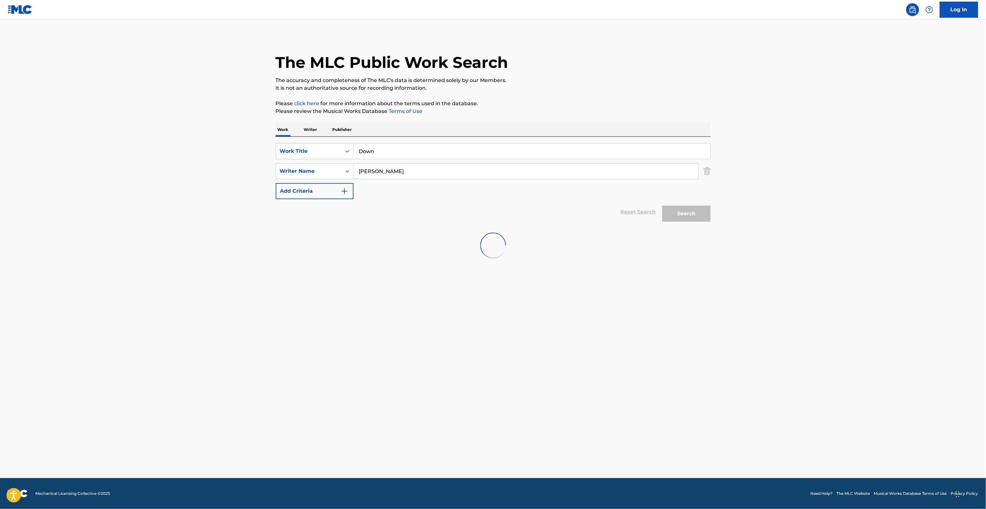
click at [585, 401] on main "The MLC Public Work Search The accuracy and completeness of The MLC's data is d…" at bounding box center [493, 248] width 986 height 459
click at [587, 399] on main "The MLC Public Work Search The accuracy and completeness of The MLC's data is d…" at bounding box center [493, 248] width 986 height 459
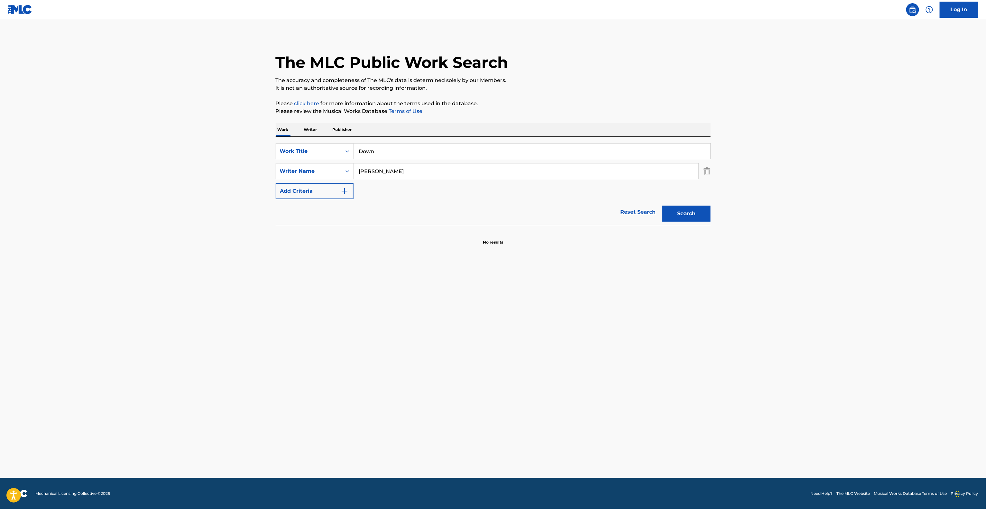
click at [623, 62] on div "The MLC Public Work Search" at bounding box center [493, 58] width 435 height 47
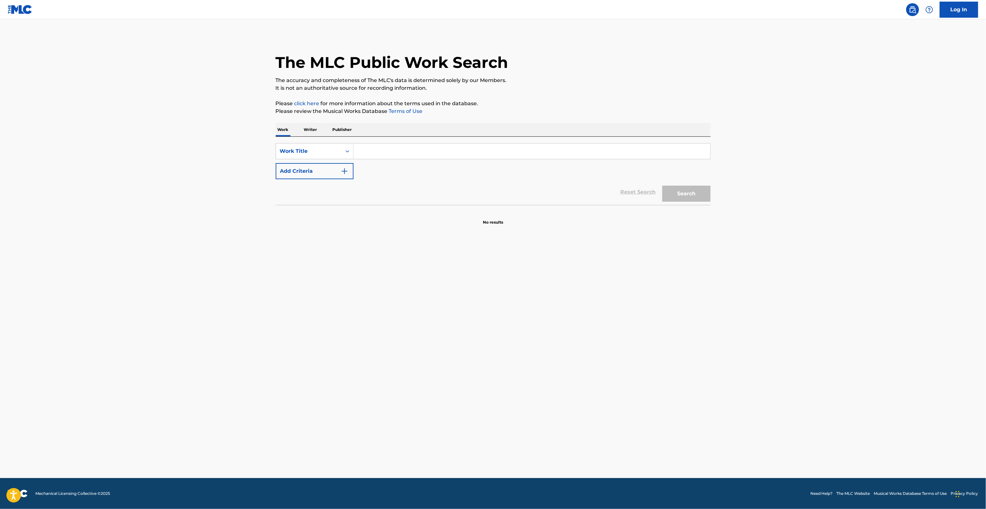
click at [822, 217] on main "The MLC Public Work Search The accuracy and completeness of The MLC's data is d…" at bounding box center [493, 248] width 986 height 459
click at [821, 213] on main "The MLC Public Work Search The accuracy and completeness of The MLC's data is d…" at bounding box center [493, 248] width 986 height 459
click at [799, 207] on main "The MLC Public Work Search The accuracy and completeness of The MLC's data is d…" at bounding box center [493, 248] width 986 height 459
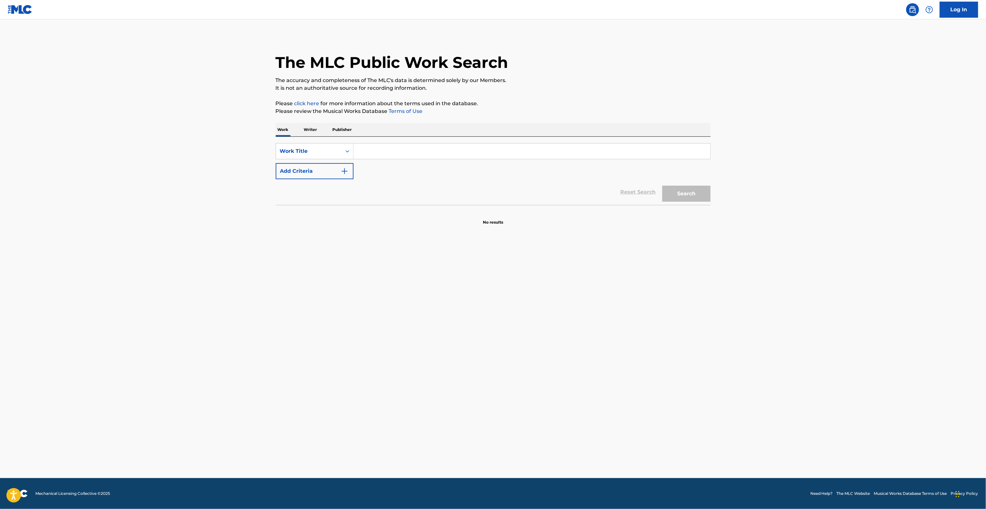
click at [798, 207] on main "The MLC Public Work Search The accuracy and completeness of The MLC's data is d…" at bounding box center [493, 248] width 986 height 459
click at [796, 206] on main "The MLC Public Work Search The accuracy and completeness of The MLC's data is d…" at bounding box center [493, 248] width 986 height 459
click at [795, 206] on main "The MLC Public Work Search The accuracy and completeness of The MLC's data is d…" at bounding box center [493, 248] width 986 height 459
click at [794, 206] on main "The MLC Public Work Search The accuracy and completeness of The MLC's data is d…" at bounding box center [493, 248] width 986 height 459
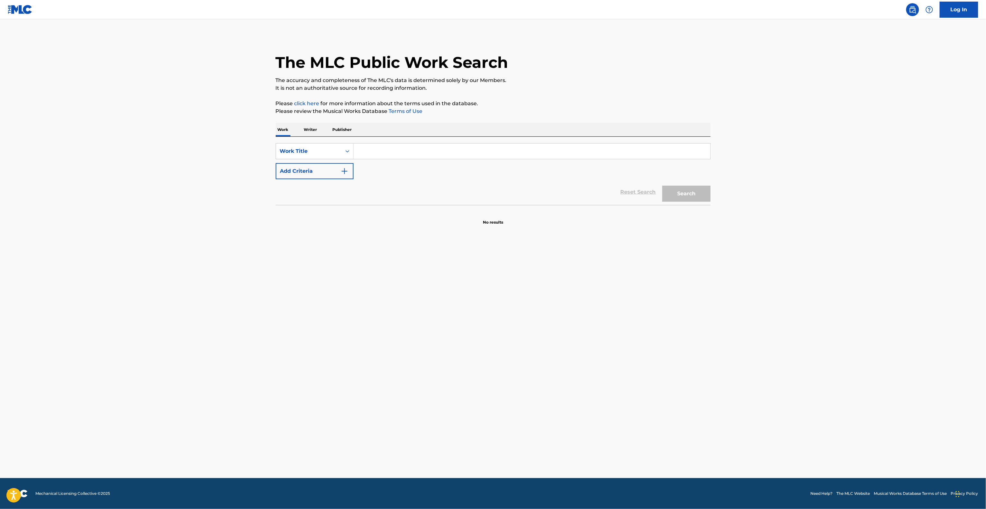
click at [794, 206] on main "The MLC Public Work Search The accuracy and completeness of The MLC's data is d…" at bounding box center [493, 248] width 986 height 459
click at [792, 206] on main "The MLC Public Work Search The accuracy and completeness of The MLC's data is d…" at bounding box center [493, 248] width 986 height 459
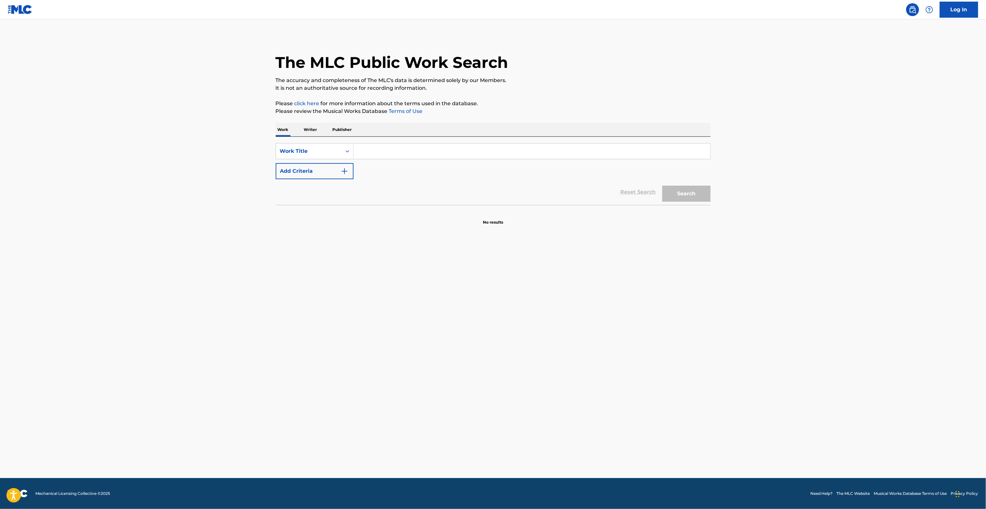
click at [792, 206] on main "The MLC Public Work Search The accuracy and completeness of The MLC's data is d…" at bounding box center [493, 248] width 986 height 459
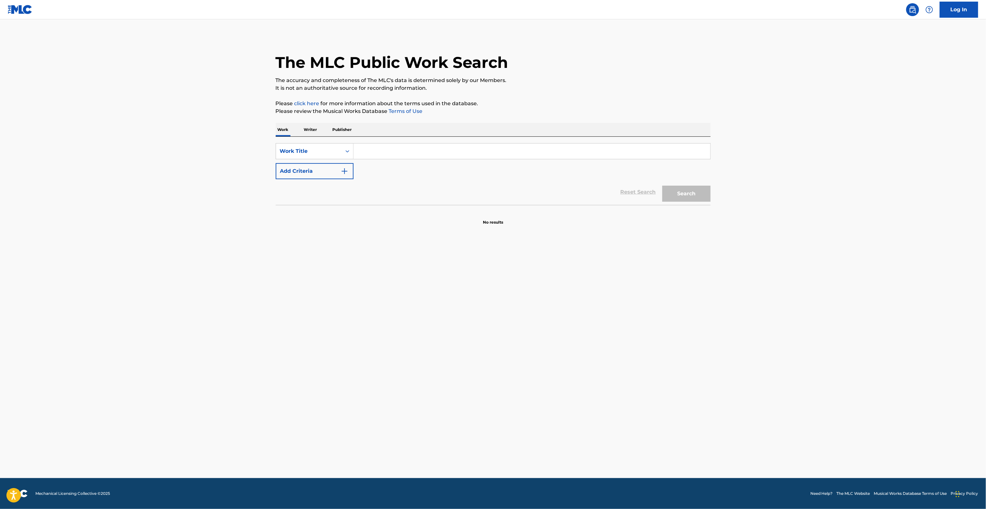
click at [792, 206] on main "The MLC Public Work Search The accuracy and completeness of The MLC's data is d…" at bounding box center [493, 248] width 986 height 459
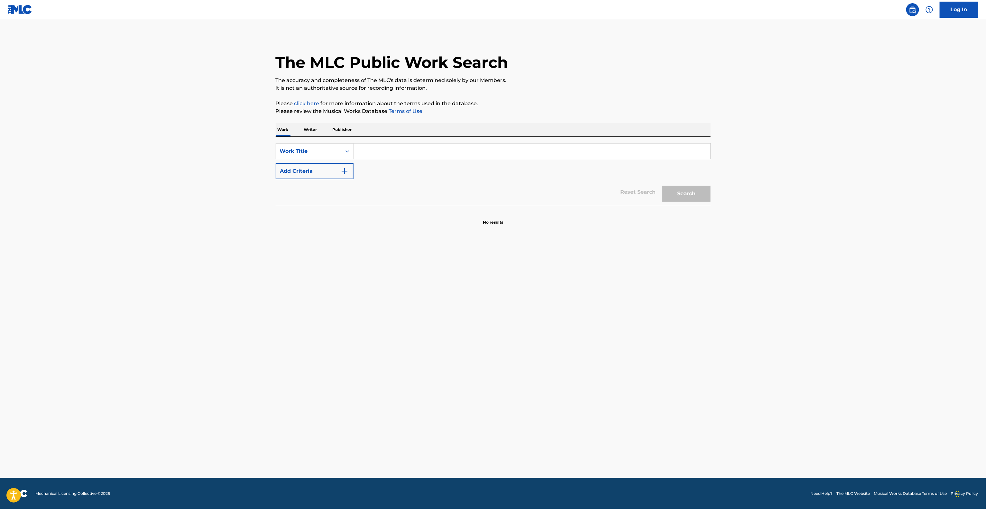
click at [792, 206] on main "The MLC Public Work Search The accuracy and completeness of The MLC's data is d…" at bounding box center [493, 248] width 986 height 459
click at [790, 206] on main "The MLC Public Work Search The accuracy and completeness of The MLC's data is d…" at bounding box center [493, 248] width 986 height 459
click at [788, 206] on main "The MLC Public Work Search The accuracy and completeness of The MLC's data is d…" at bounding box center [493, 248] width 986 height 459
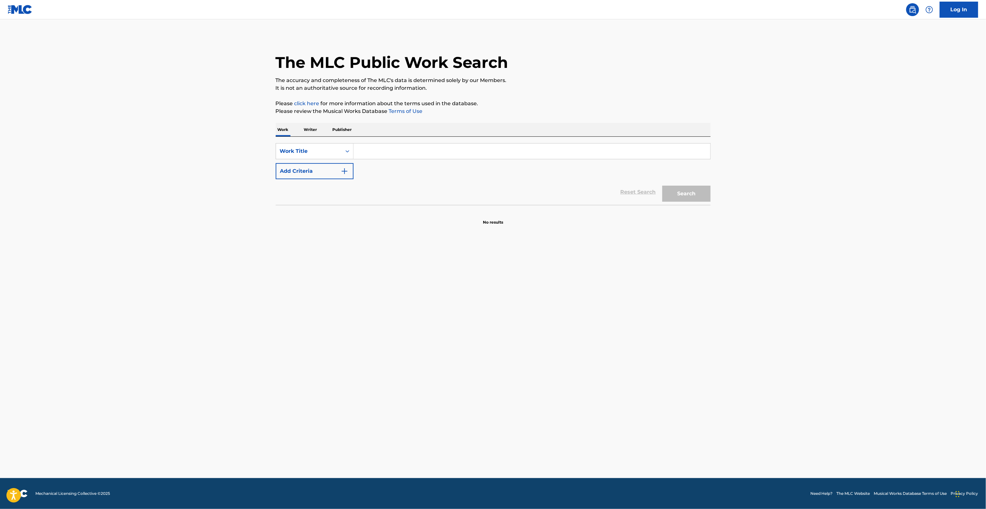
click at [788, 206] on main "The MLC Public Work Search The accuracy and completeness of The MLC's data is d…" at bounding box center [493, 248] width 986 height 459
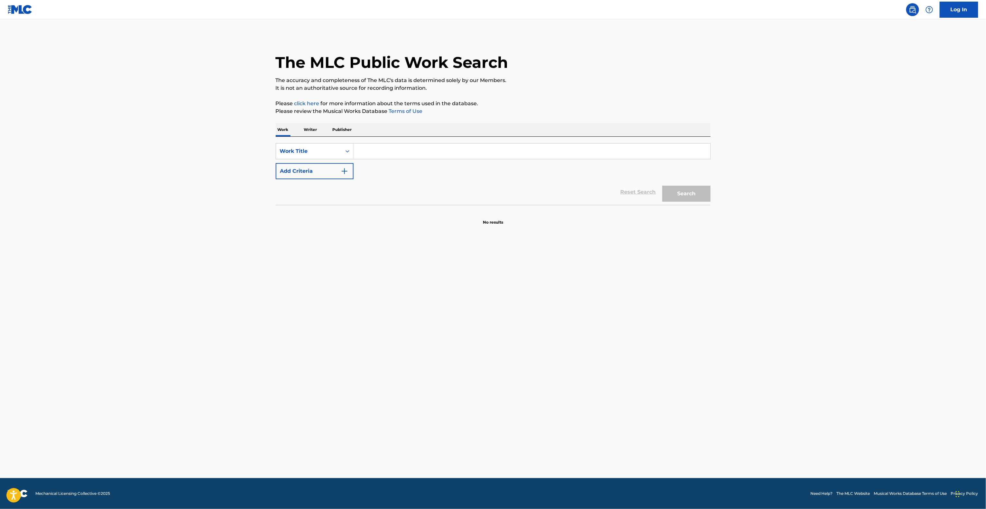
click at [788, 206] on main "The MLC Public Work Search The accuracy and completeness of The MLC's data is d…" at bounding box center [493, 248] width 986 height 459
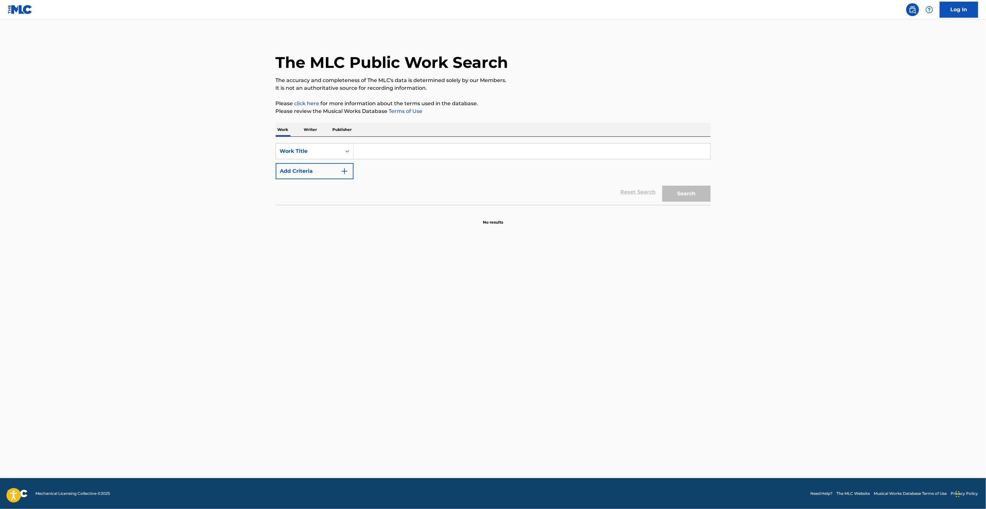
click at [788, 206] on main "The MLC Public Work Search The accuracy and completeness of The MLC's data is d…" at bounding box center [493, 248] width 986 height 459
click at [787, 206] on main "The MLC Public Work Search The accuracy and completeness of The MLC's data is d…" at bounding box center [493, 248] width 986 height 459
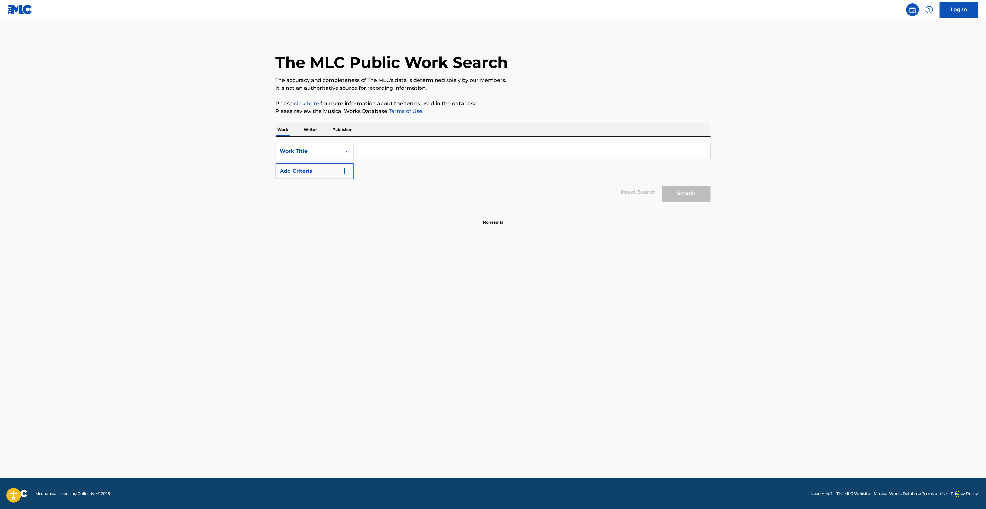
click at [787, 206] on main "The MLC Public Work Search The accuracy and completeness of The MLC's data is d…" at bounding box center [493, 248] width 986 height 459
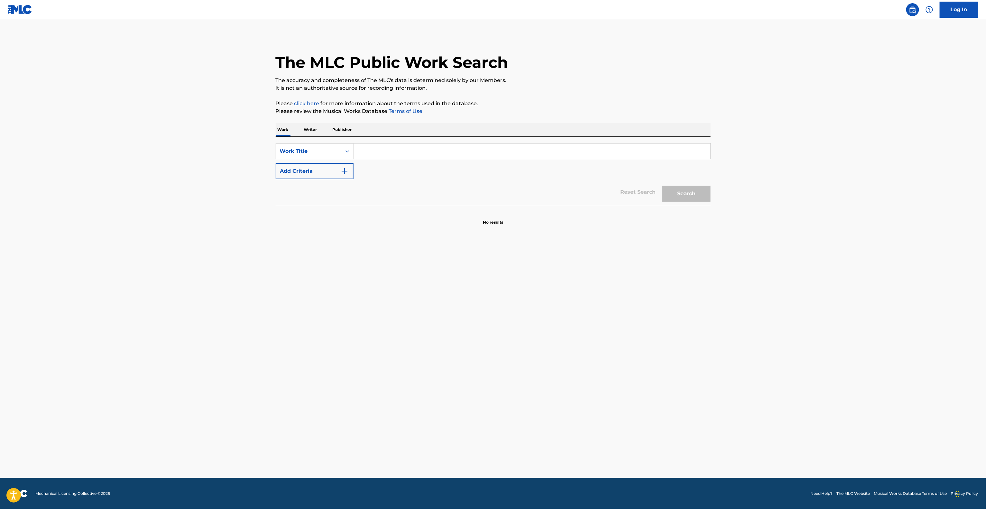
click at [787, 206] on main "The MLC Public Work Search The accuracy and completeness of The MLC's data is d…" at bounding box center [493, 248] width 986 height 459
click at [786, 206] on main "The MLC Public Work Search The accuracy and completeness of The MLC's data is d…" at bounding box center [493, 248] width 986 height 459
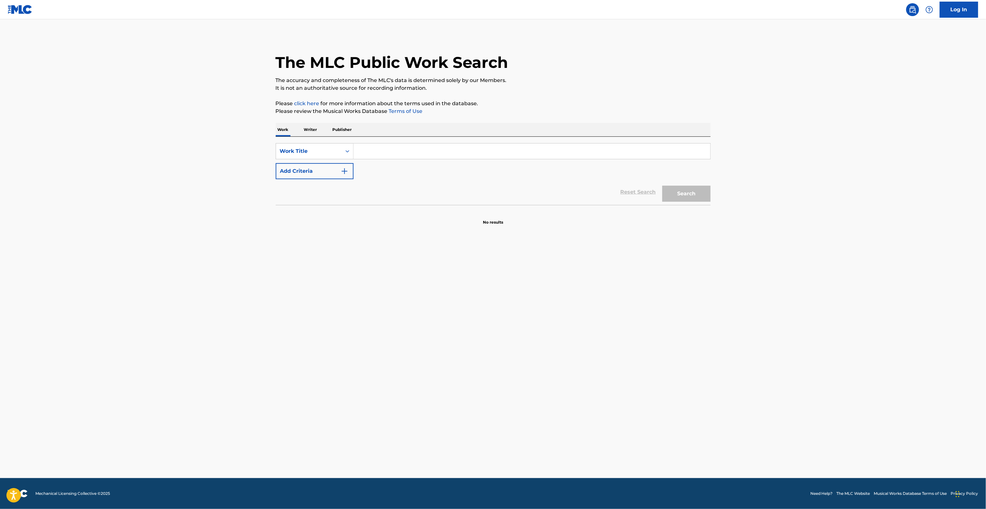
click at [786, 206] on main "The MLC Public Work Search The accuracy and completeness of The MLC's data is d…" at bounding box center [493, 248] width 986 height 459
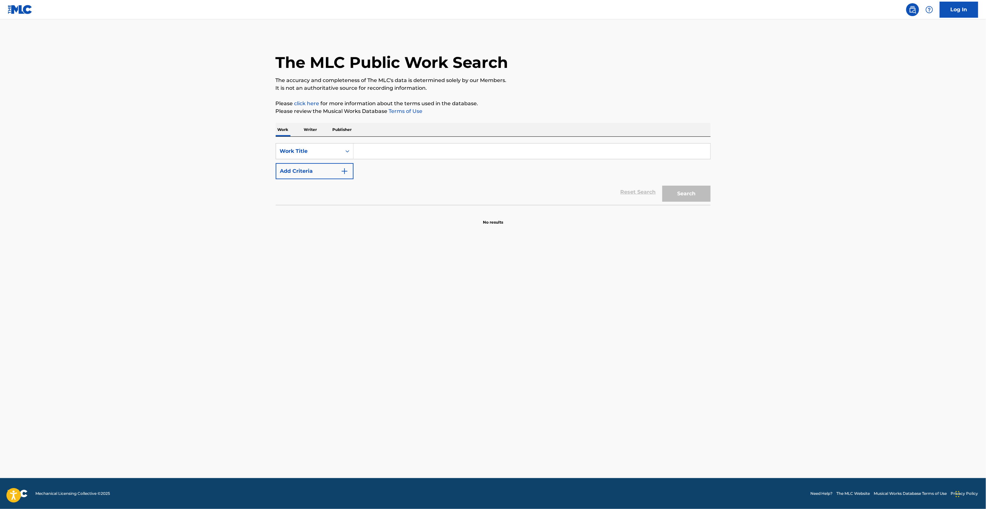
click at [786, 206] on main "The MLC Public Work Search The accuracy and completeness of The MLC's data is d…" at bounding box center [493, 248] width 986 height 459
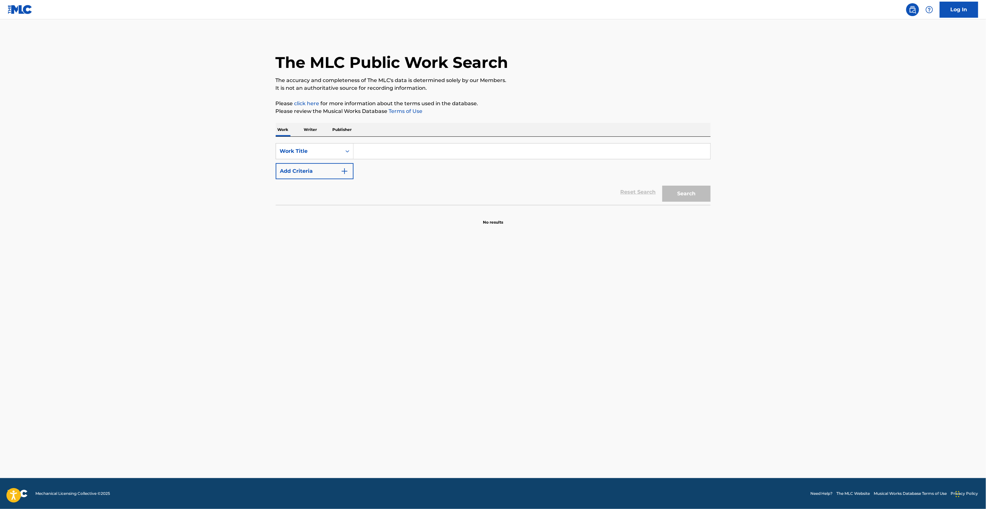
click at [786, 206] on main "The MLC Public Work Search The accuracy and completeness of The MLC's data is d…" at bounding box center [493, 248] width 986 height 459
click at [785, 206] on main "The MLC Public Work Search The accuracy and completeness of The MLC's data is d…" at bounding box center [493, 248] width 986 height 459
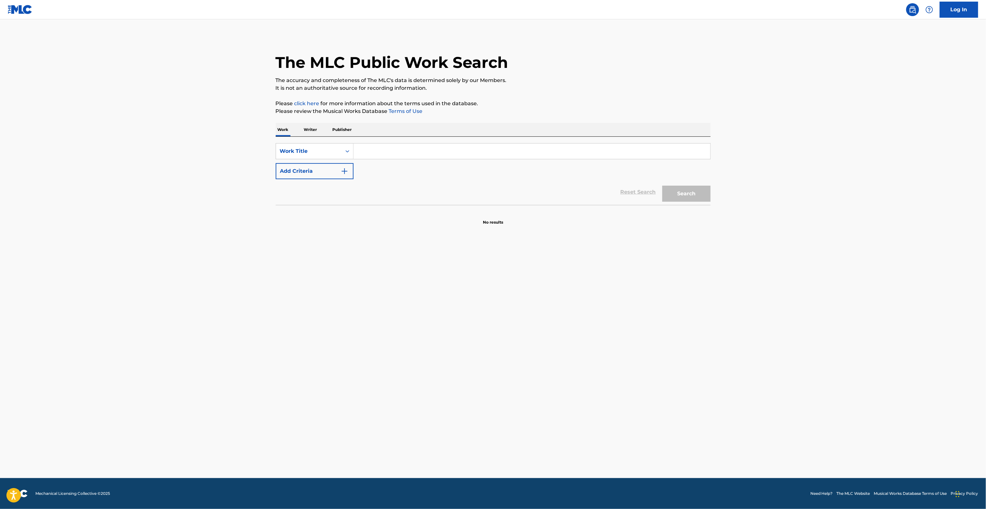
click at [785, 206] on main "The MLC Public Work Search The accuracy and completeness of The MLC's data is d…" at bounding box center [493, 248] width 986 height 459
click at [785, 202] on main "The MLC Public Work Search The accuracy and completeness of The MLC's data is d…" at bounding box center [493, 248] width 986 height 459
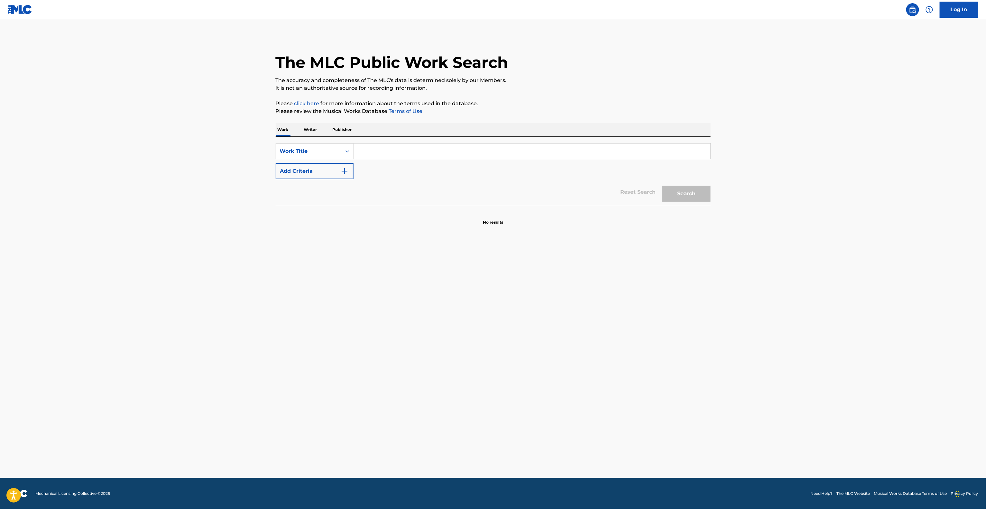
click at [785, 202] on main "The MLC Public Work Search The accuracy and completeness of The MLC's data is d…" at bounding box center [493, 248] width 986 height 459
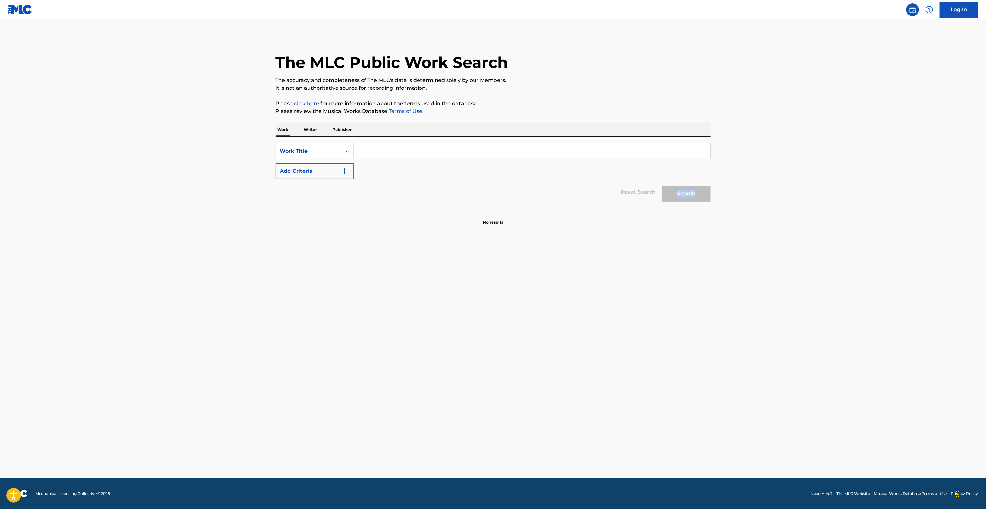
click at [785, 202] on main "The MLC Public Work Search The accuracy and completeness of The MLC's data is d…" at bounding box center [493, 248] width 986 height 459
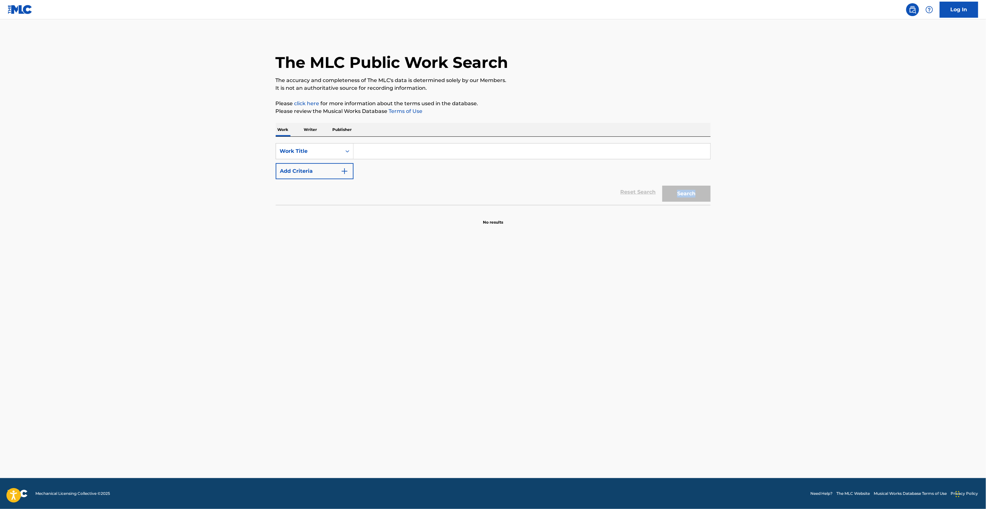
click at [785, 202] on main "The MLC Public Work Search The accuracy and completeness of The MLC's data is d…" at bounding box center [493, 248] width 986 height 459
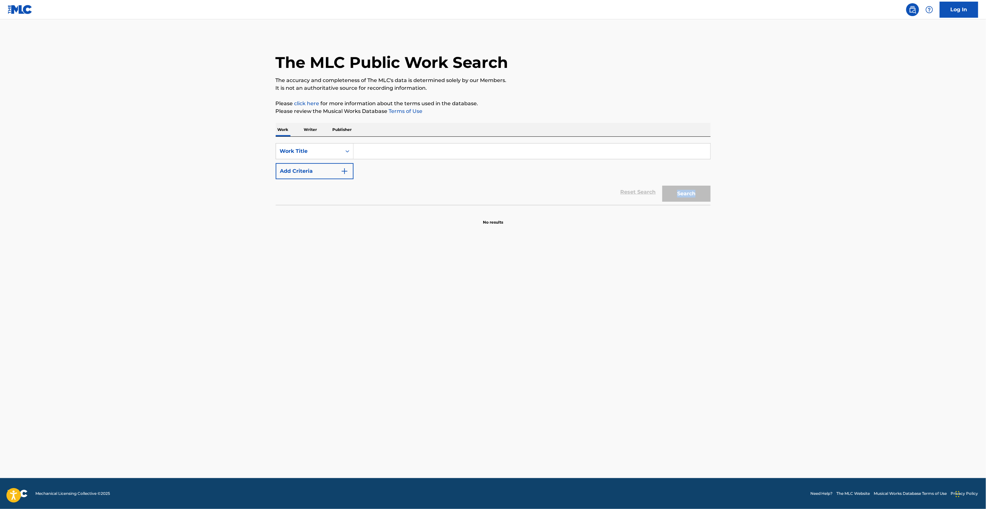
click at [785, 202] on main "The MLC Public Work Search The accuracy and completeness of The MLC's data is d…" at bounding box center [493, 248] width 986 height 459
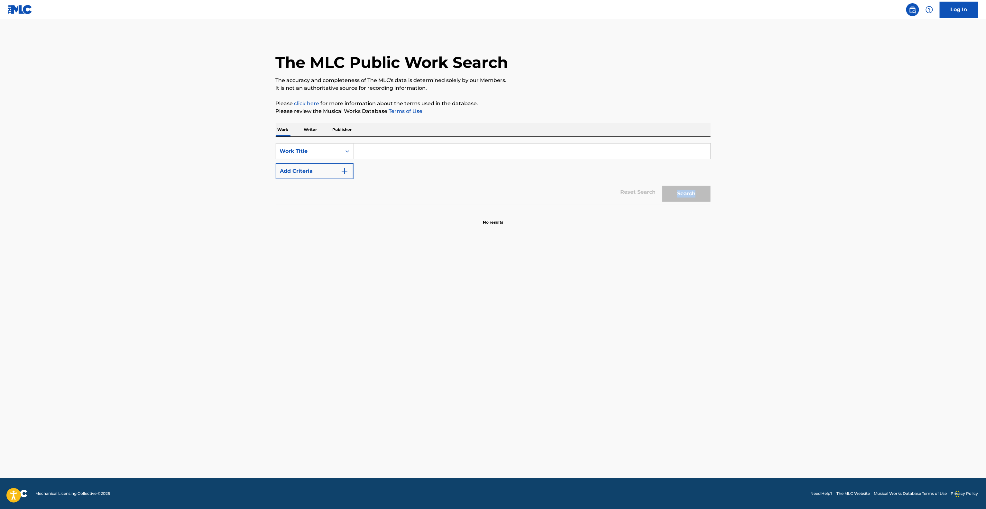
click at [785, 202] on main "The MLC Public Work Search The accuracy and completeness of The MLC's data is d…" at bounding box center [493, 248] width 986 height 459
click at [831, 338] on main "The MLC Public Work Search The accuracy and completeness of The MLC's data is d…" at bounding box center [493, 248] width 986 height 459
click at [828, 334] on main "The MLC Public Work Search The accuracy and completeness of The MLC's data is d…" at bounding box center [493, 248] width 986 height 459
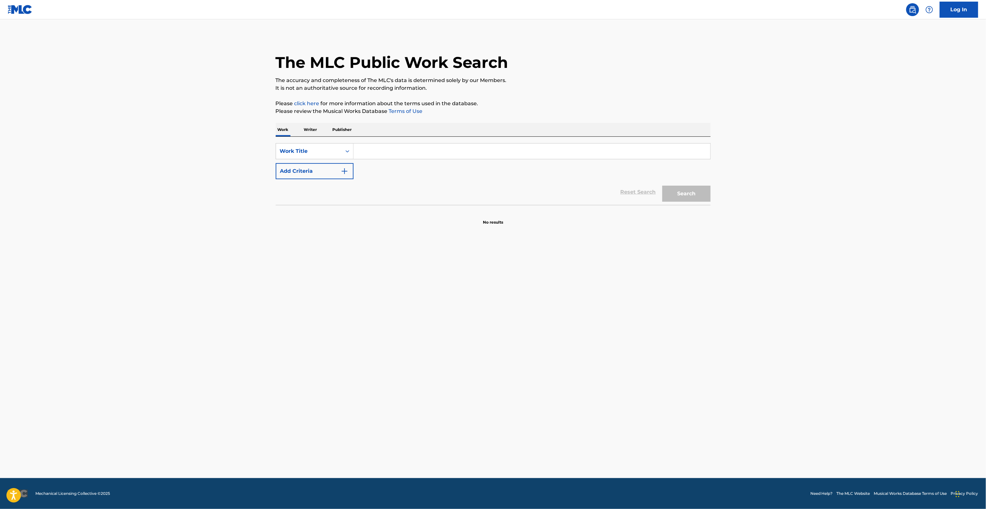
click at [828, 334] on main "The MLC Public Work Search The accuracy and completeness of The MLC's data is d…" at bounding box center [493, 248] width 986 height 459
